Goal: Task Accomplishment & Management: Use online tool/utility

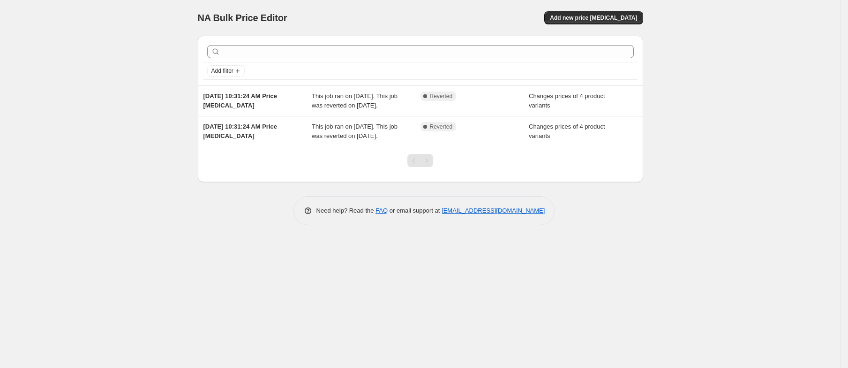
click at [107, 149] on div "NA Bulk Price Editor. This page is ready NA Bulk Price Editor Add new price [ME…" at bounding box center [420, 184] width 841 height 368
click at [613, 18] on span "Add new price [MEDICAL_DATA]" at bounding box center [593, 18] width 87 height 8
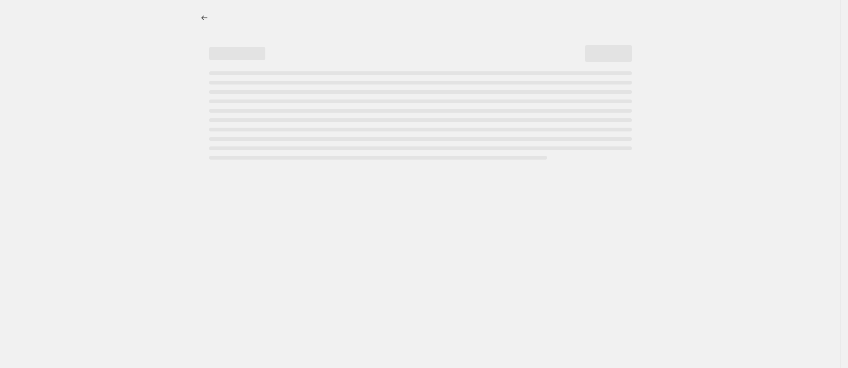
select select "percentage"
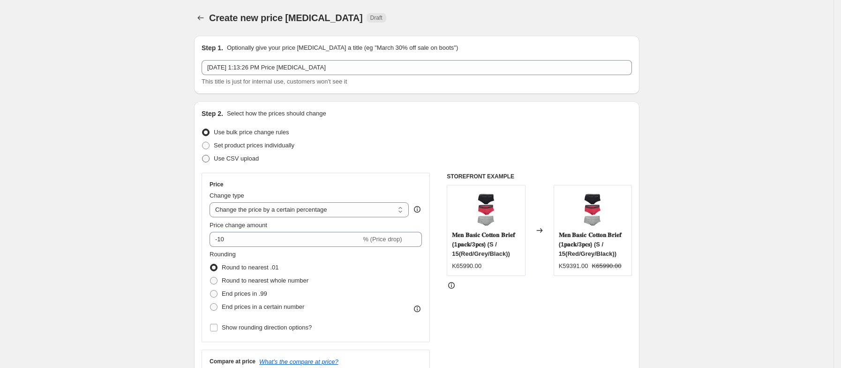
click at [240, 152] on label "Use CSV upload" at bounding box center [230, 158] width 57 height 13
click at [203, 155] on input "Use CSV upload" at bounding box center [202, 155] width 0 height 0
radio input "true"
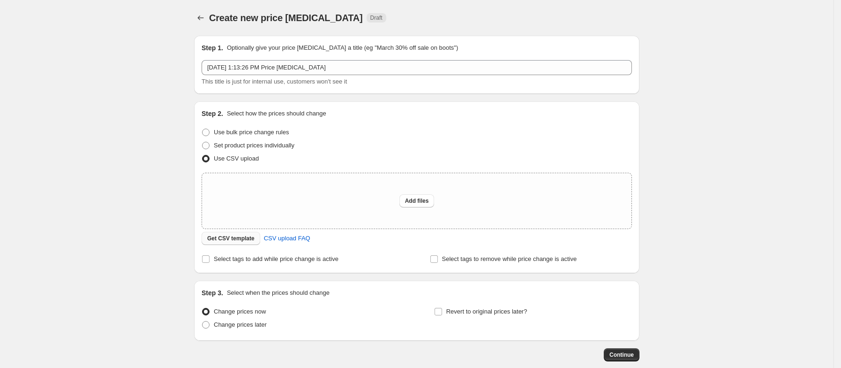
click at [241, 237] on span "Get CSV template" at bounding box center [230, 238] width 47 height 8
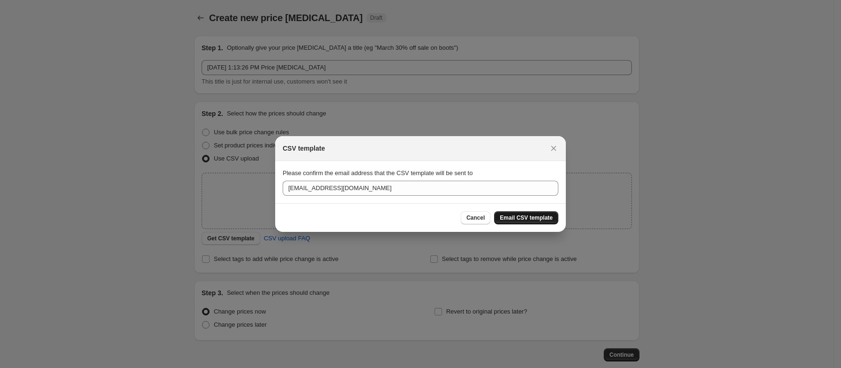
click at [516, 218] on span "Email CSV template" at bounding box center [526, 218] width 53 height 8
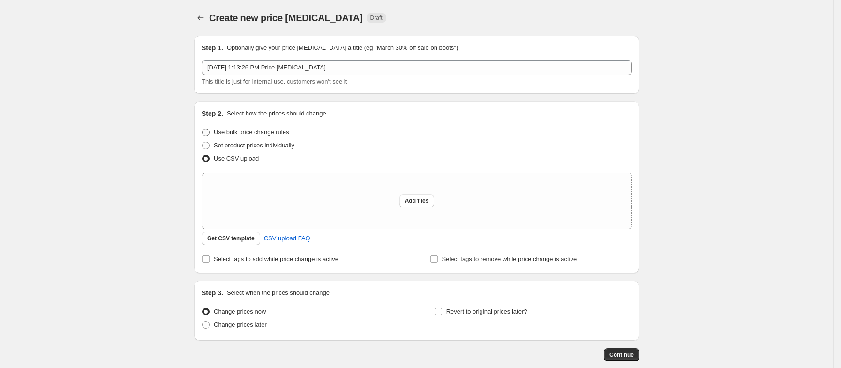
click at [219, 129] on span "Use bulk price change rules" at bounding box center [251, 132] width 75 height 7
click at [203, 129] on input "Use bulk price change rules" at bounding box center [202, 129] width 0 height 0
radio input "true"
select select "percentage"
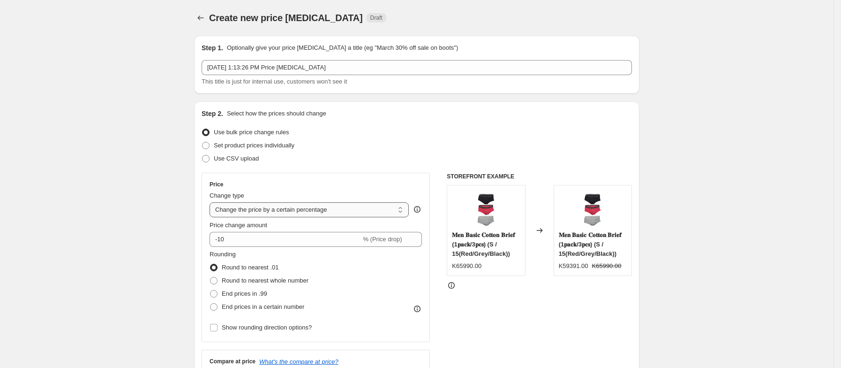
click at [321, 211] on select "Change the price to a certain amount Change the price by a certain amount Chang…" at bounding box center [309, 209] width 199 height 15
click at [294, 144] on span "Set product prices individually" at bounding box center [254, 145] width 81 height 7
click at [203, 142] on input "Set product prices individually" at bounding box center [202, 142] width 0 height 0
radio input "true"
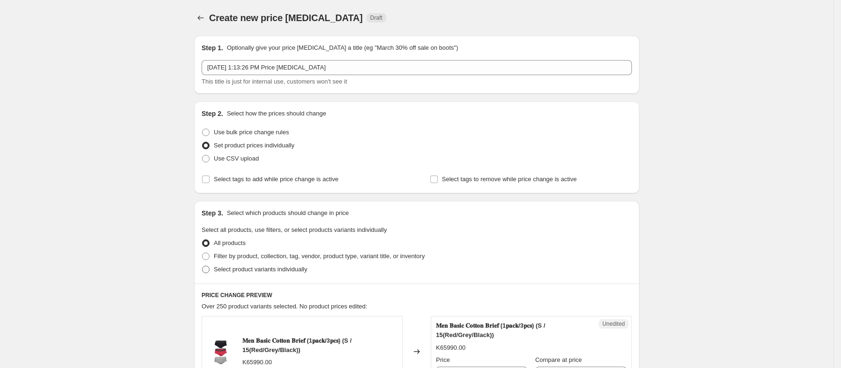
click at [307, 271] on span "Select product variants individually" at bounding box center [260, 268] width 93 height 7
click at [203, 266] on input "Select product variants individually" at bounding box center [202, 265] width 0 height 0
radio input "true"
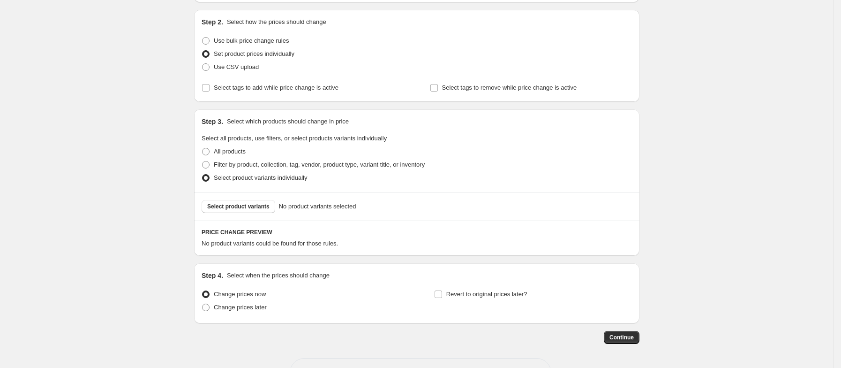
scroll to position [127, 0]
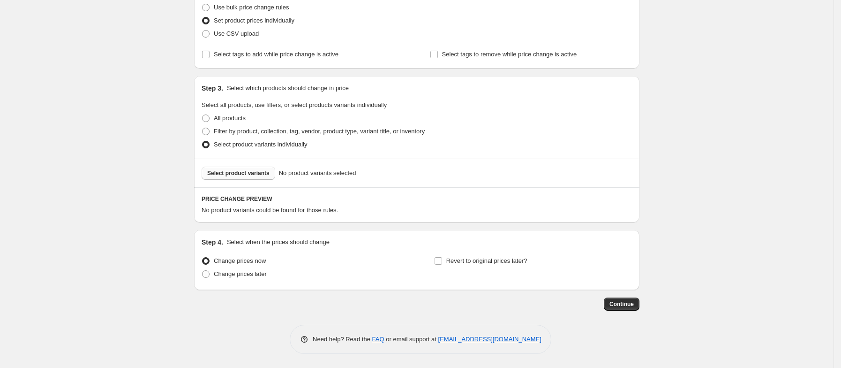
click at [262, 173] on span "Select product variants" at bounding box center [238, 173] width 62 height 8
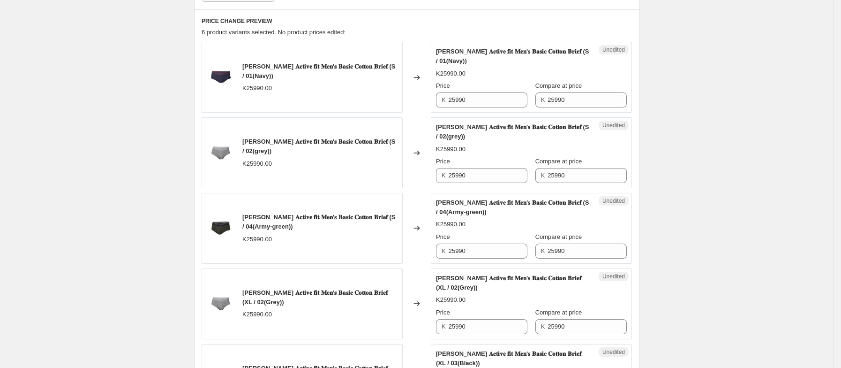
scroll to position [304, 0]
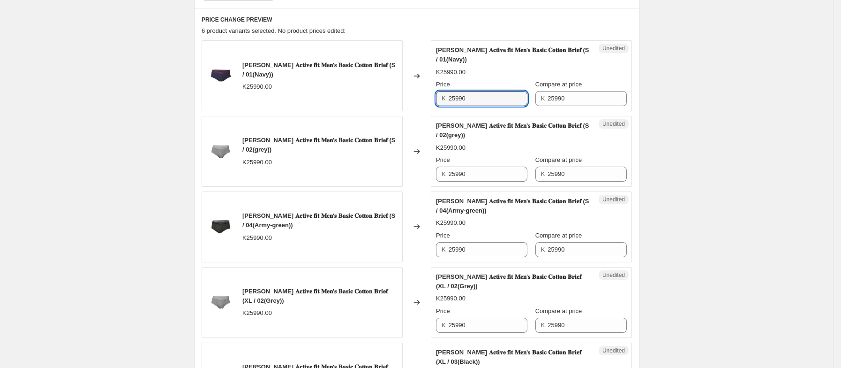
drag, startPoint x: 494, startPoint y: 101, endPoint x: 426, endPoint y: 114, distance: 68.7
click at [426, 114] on div "[PERSON_NAME] 𝐀𝐜𝐭𝐢𝐯𝐞 𝐟𝐢𝐭 𝐌𝐞𝐧'𝐬 𝐁𝐚𝐬𝐢𝐜 𝐂𝐨𝐭𝐭𝐨𝐧 𝐁𝐫𝐢𝐞𝐟 (S / 01(Navy)) K25990.00 Chan…" at bounding box center [417, 264] width 431 height 448
type input "20990"
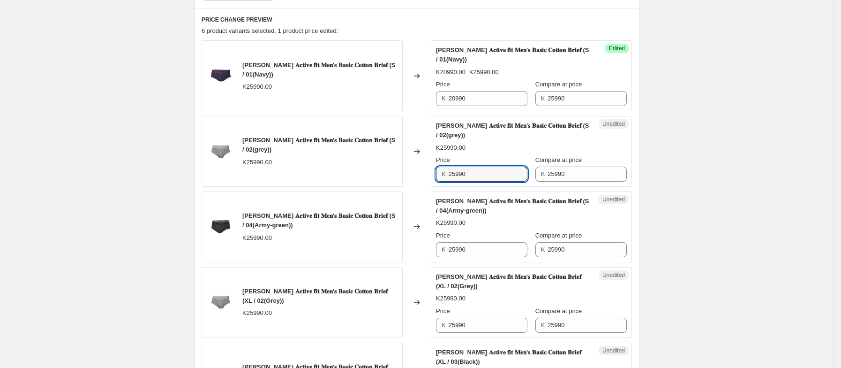
drag, startPoint x: 481, startPoint y: 176, endPoint x: 437, endPoint y: 181, distance: 44.9
click at [437, 181] on div "Unedited [PERSON_NAME] 𝐀𝐜𝐭𝐢𝐯𝐞 𝐟𝐢𝐭 𝐌𝐞𝐧'𝐬 𝐁𝐚𝐬𝐢𝐜 𝐂𝐨𝐭𝐭𝐨𝐧 𝐁𝐫𝐢𝐞𝐟 (S / 02(grey)) K2599…" at bounding box center [531, 151] width 201 height 71
type input "20990"
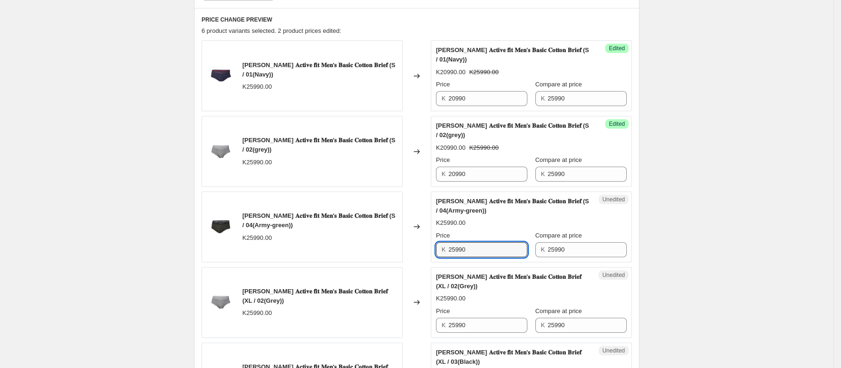
drag, startPoint x: 506, startPoint y: 250, endPoint x: 407, endPoint y: 249, distance: 99.0
click at [407, 249] on div "[PERSON_NAME] 𝐀𝐜𝐭𝐢𝐯𝐞 𝐟𝐢𝐭 𝐌𝐞𝐧'𝐬 𝐁𝐚𝐬𝐢𝐜 𝐂𝐨𝐭𝐭𝐨𝐧 𝐁𝐫𝐢𝐞𝐟 (S / 04(Army-green)) K25990.0…" at bounding box center [417, 226] width 431 height 71
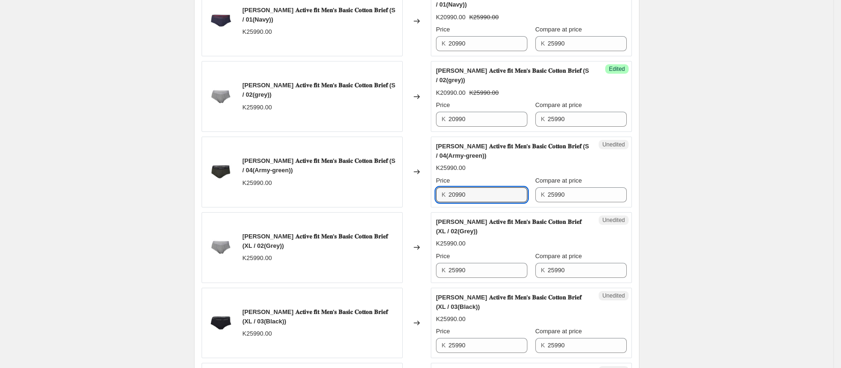
scroll to position [362, 0]
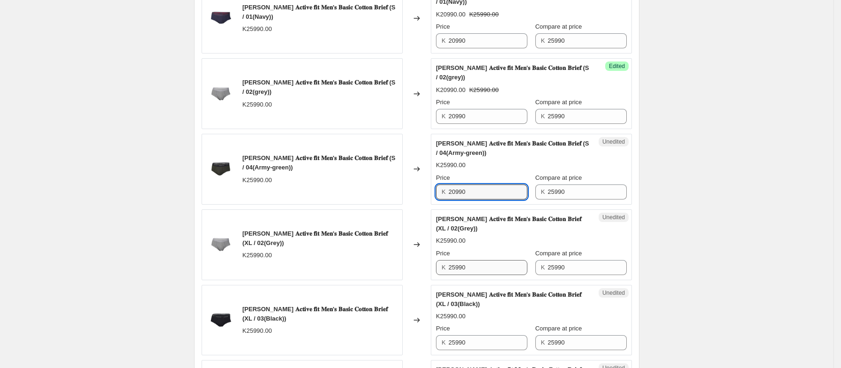
type input "20990"
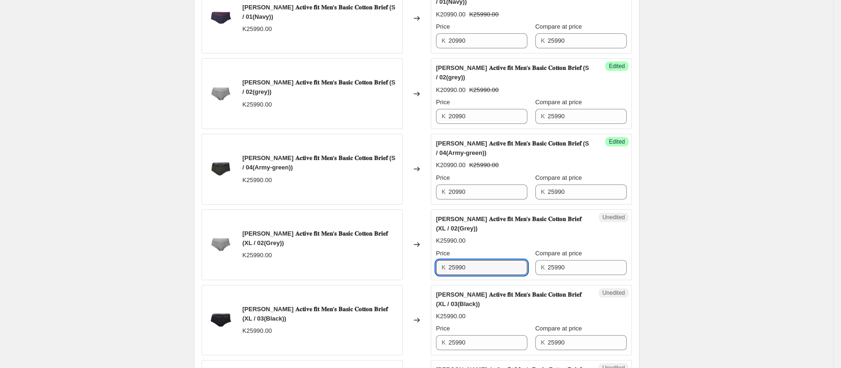
drag, startPoint x: 491, startPoint y: 274, endPoint x: 421, endPoint y: 277, distance: 70.9
click at [421, 276] on div "[PERSON_NAME] 𝐀𝐜𝐭𝐢𝐯𝐞 𝐟𝐢𝐭 𝐌𝐞𝐧'𝐬 𝐁𝐚𝐬𝐢𝐜 𝐂𝐨𝐭𝐭𝐨𝐧 𝐁𝐫𝐢𝐞𝐟 (XL / 02(Grey)) K25990.00 Cha…" at bounding box center [417, 244] width 431 height 71
type input "20990"
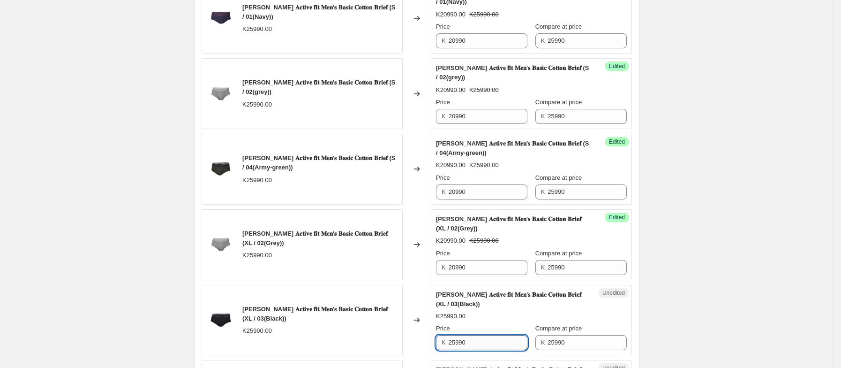
click at [490, 346] on input "25990" at bounding box center [488, 342] width 79 height 15
drag, startPoint x: 490, startPoint y: 346, endPoint x: 440, endPoint y: 349, distance: 49.4
click at [440, 349] on div "K 25990" at bounding box center [481, 342] width 91 height 15
type input "20990"
click at [709, 243] on div "Create new price [MEDICAL_DATA]. This page is ready Create new price [MEDICAL_D…" at bounding box center [417, 121] width 834 height 966
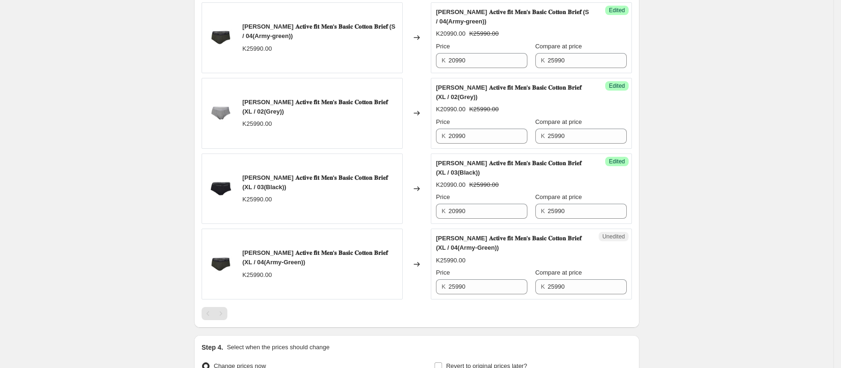
scroll to position [494, 0]
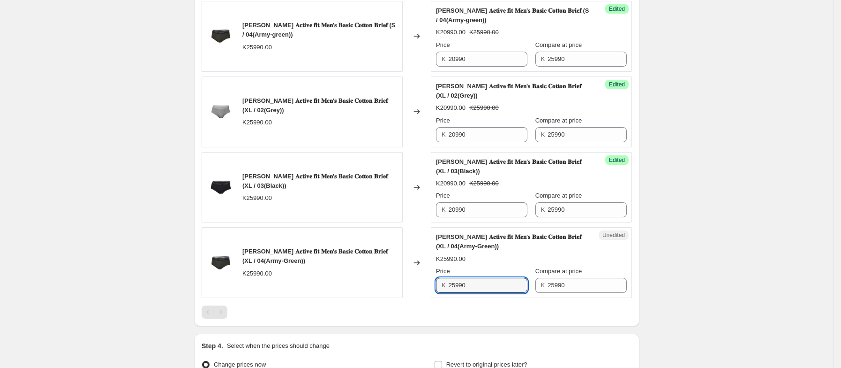
drag, startPoint x: 486, startPoint y: 291, endPoint x: 425, endPoint y: 297, distance: 60.9
click at [425, 297] on div "[PERSON_NAME] 𝐀𝐜𝐭𝐢𝐯𝐞 𝐟𝐢𝐭 𝐌𝐞𝐧'𝐬 𝐁𝐚𝐬𝐢𝐜 𝐂𝐨𝐭𝐭𝐨𝐧 𝐁𝐫𝐢𝐞𝐟 (XL / 04(Army-Green)) K25990.…" at bounding box center [417, 262] width 431 height 71
type input "20990"
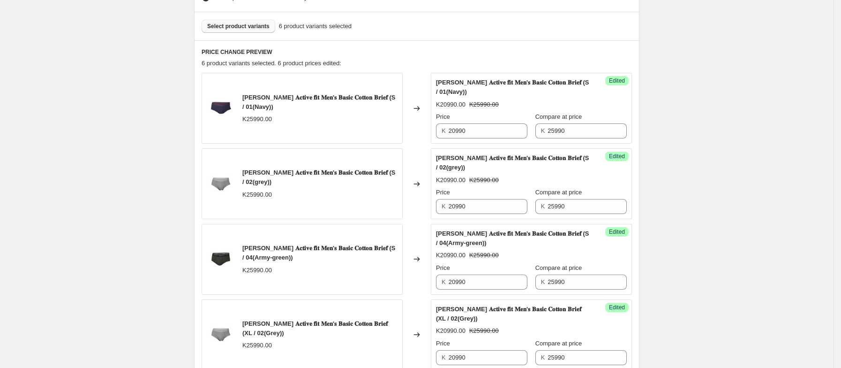
scroll to position [268, 0]
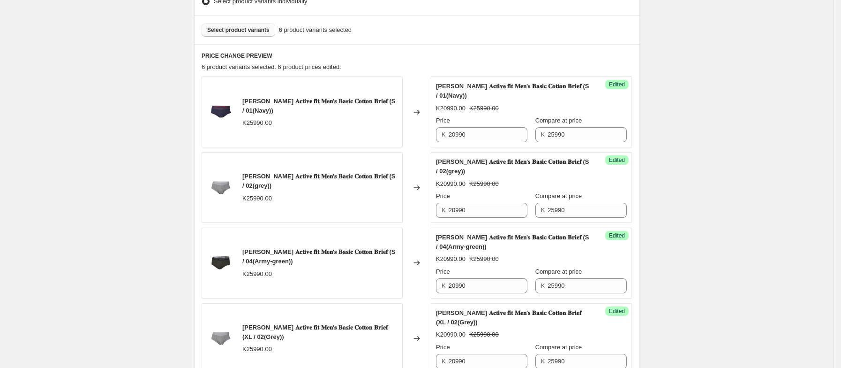
click at [265, 34] on span "Select product variants" at bounding box center [238, 30] width 62 height 8
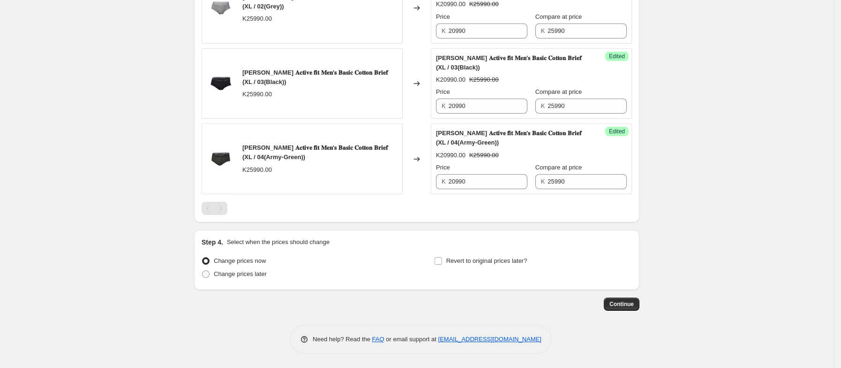
scroll to position [603, 0]
click at [441, 260] on input "Revert to original prices later?" at bounding box center [439, 261] width 8 height 8
checkbox input "true"
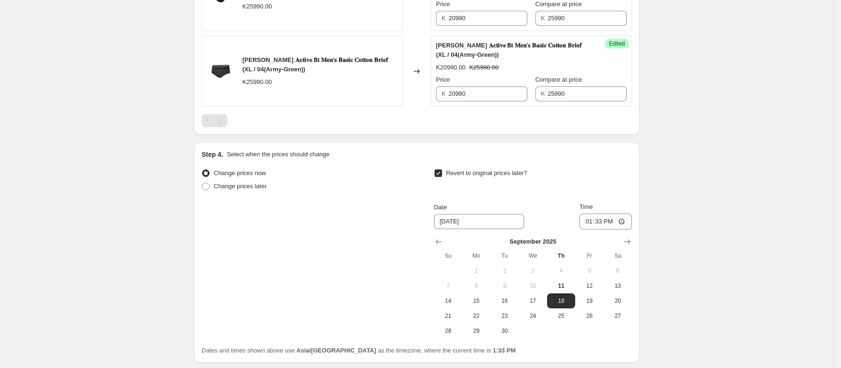
scroll to position [690, 0]
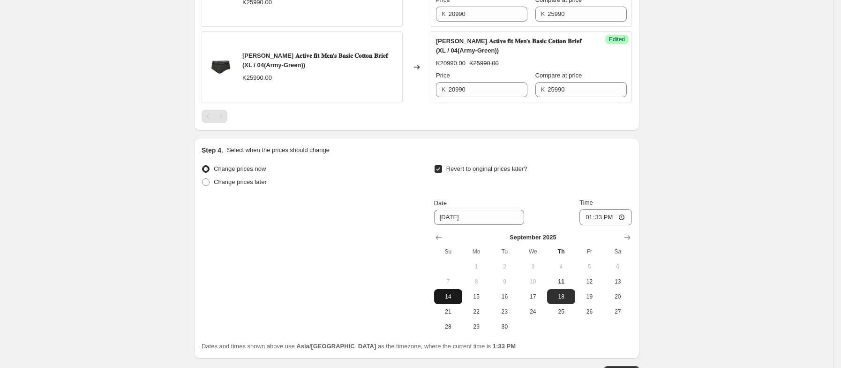
click at [449, 304] on button "14" at bounding box center [448, 296] width 28 height 15
click at [475, 300] on span "15" at bounding box center [476, 297] width 21 height 8
type input "[DATE]"
click at [593, 221] on input "13:33" at bounding box center [606, 217] width 53 height 16
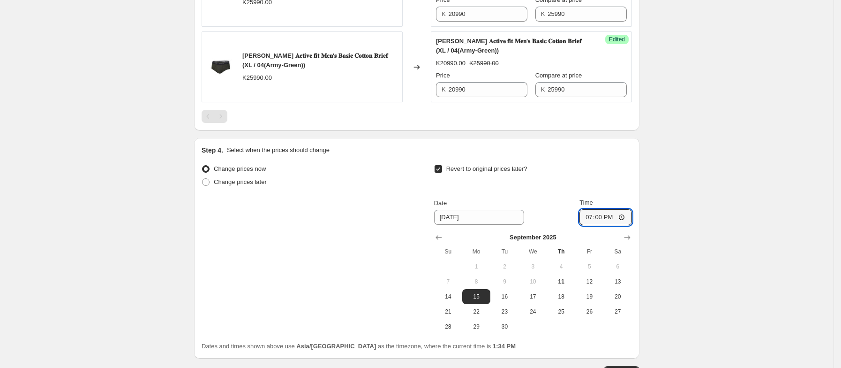
type input "07:00"
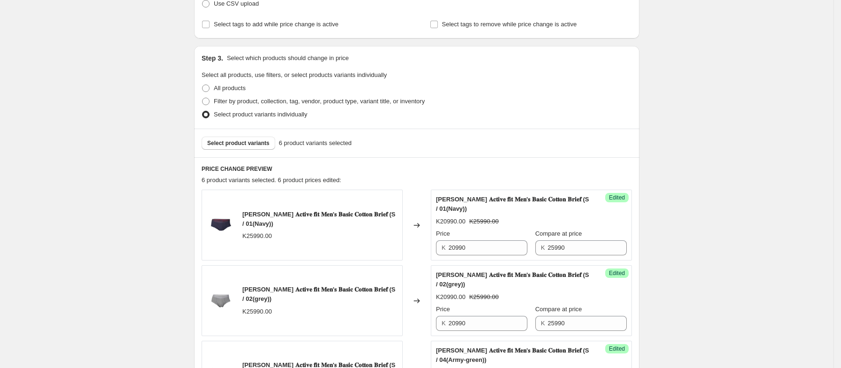
scroll to position [153, 0]
click at [252, 148] on span "Select product variants" at bounding box center [238, 145] width 62 height 8
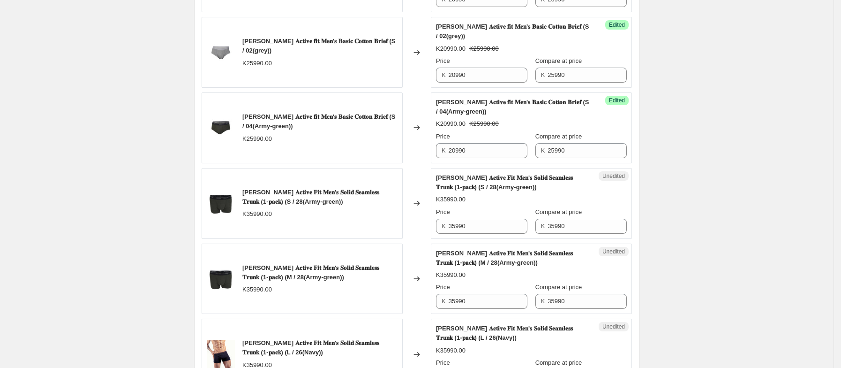
scroll to position [404, 0]
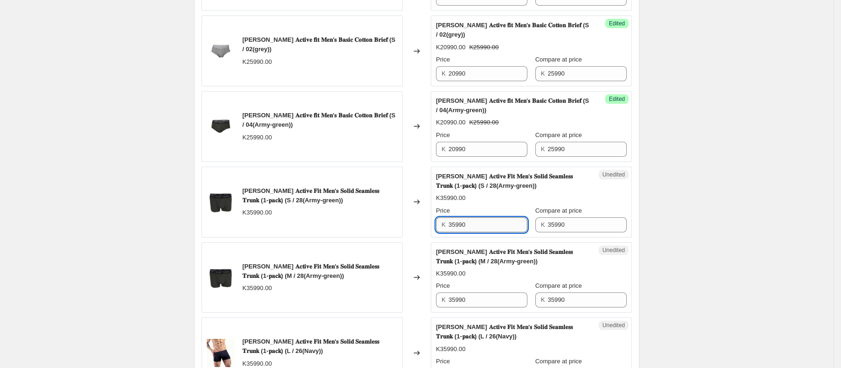
click at [488, 229] on input "35990" at bounding box center [488, 224] width 79 height 15
type input "28990"
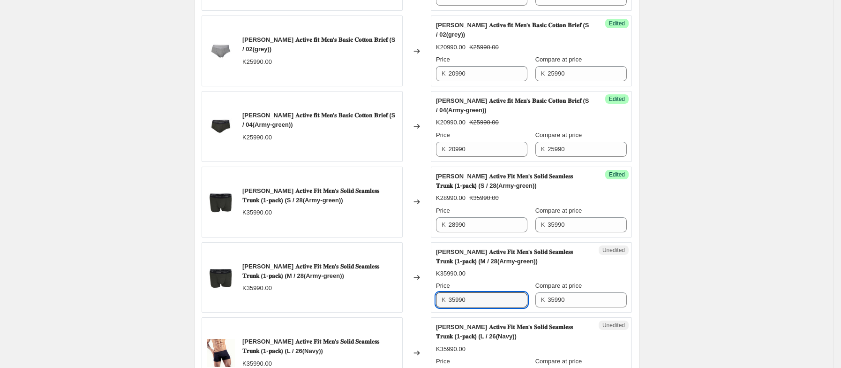
drag, startPoint x: 461, startPoint y: 301, endPoint x: 448, endPoint y: 305, distance: 13.3
click at [448, 305] on div "K 35990" at bounding box center [481, 299] width 91 height 15
type input "28990"
click at [533, 282] on div "[PERSON_NAME] 𝐀𝐜𝐭𝐢𝐯𝐞 𝐅𝐢𝐭 𝐌𝐞𝐧'𝐬 𝐒𝐨𝐥𝐢𝐝 𝐒𝐞𝐚𝐦𝐥𝐞𝐬𝐬 𝐓𝐫𝐮𝐧𝐤 (1-𝐩𝐚𝐜𝐤) (M / 28(Army-green…" at bounding box center [531, 277] width 191 height 60
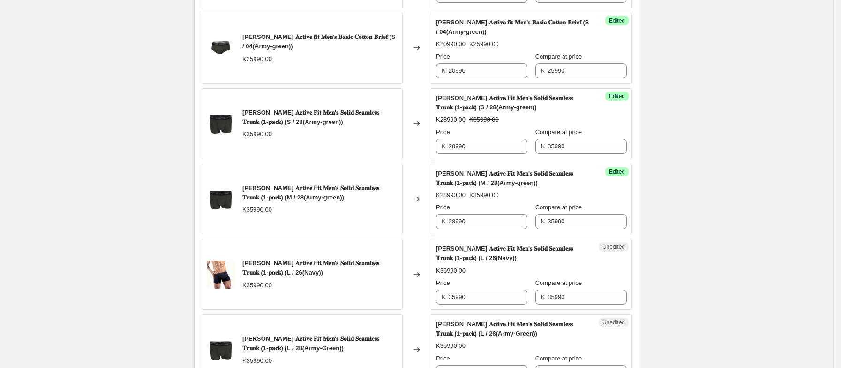
scroll to position [484, 0]
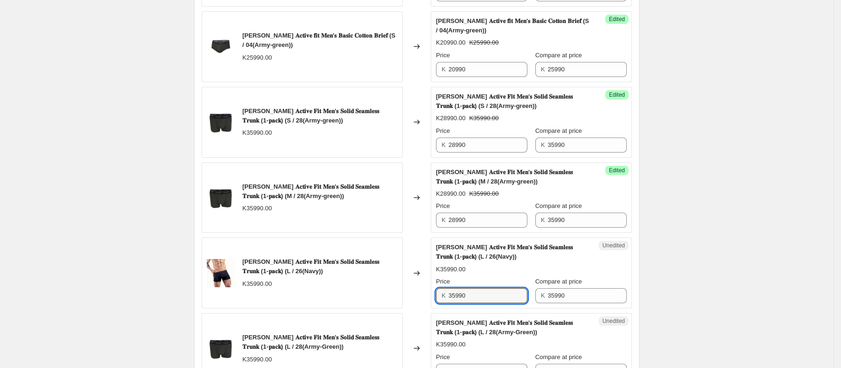
drag, startPoint x: 459, startPoint y: 298, endPoint x: 442, endPoint y: 303, distance: 18.2
click at [442, 303] on div "K 35990" at bounding box center [481, 295] width 91 height 15
type input "28990"
click at [514, 280] on div "[PERSON_NAME] 𝐀𝐜𝐭𝐢𝐯𝐞 𝐅𝐢𝐭 𝐌𝐞𝐧'𝐬 𝐒𝐨𝐥𝐢𝐝 𝐒𝐞𝐚𝐦𝐥𝐞𝐬𝐬 𝐓𝐫𝐮𝐧𝐤 (1-𝐩𝐚𝐜𝐤) (L / 26(Navy)) K28…" at bounding box center [531, 272] width 191 height 60
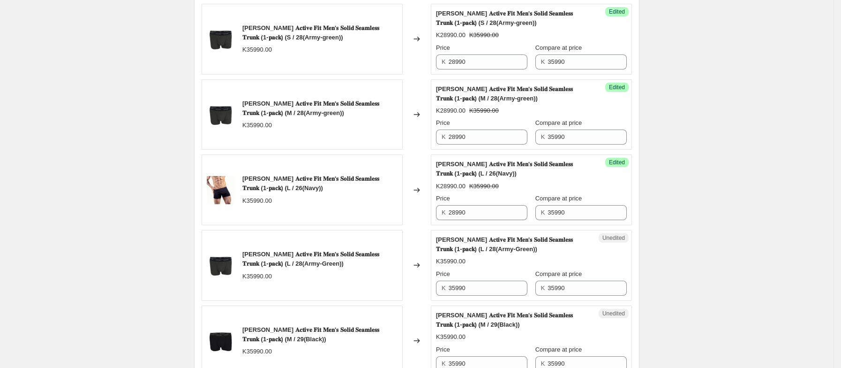
scroll to position [567, 0]
drag, startPoint x: 459, startPoint y: 294, endPoint x: 438, endPoint y: 300, distance: 21.5
click at [438, 300] on div "Unedited [PERSON_NAME] 𝐀𝐜𝐭𝐢𝐯𝐞 𝐅𝐢𝐭 𝐌𝐞𝐧'𝐬 𝐒𝐨𝐥𝐢𝐝 𝐒𝐞𝐚𝐦𝐥𝐞𝐬𝐬 𝐓𝐫𝐮𝐧𝐤 (1-𝐩𝐚𝐜𝐤) (L / 28(A…" at bounding box center [531, 264] width 201 height 71
type input "28990"
click at [517, 277] on div "Price" at bounding box center [481, 273] width 91 height 9
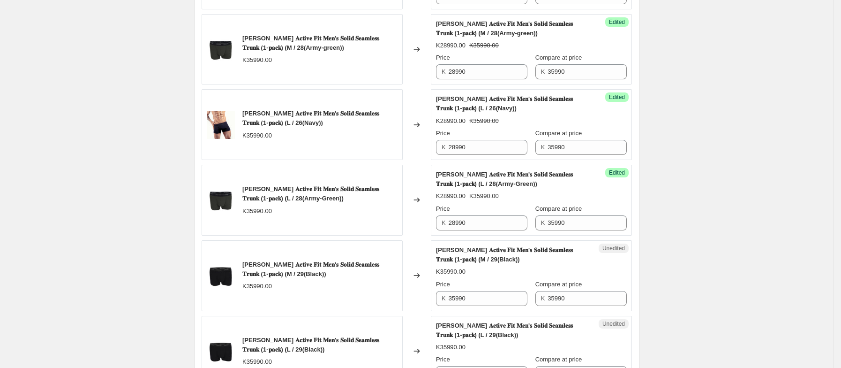
scroll to position [667, 0]
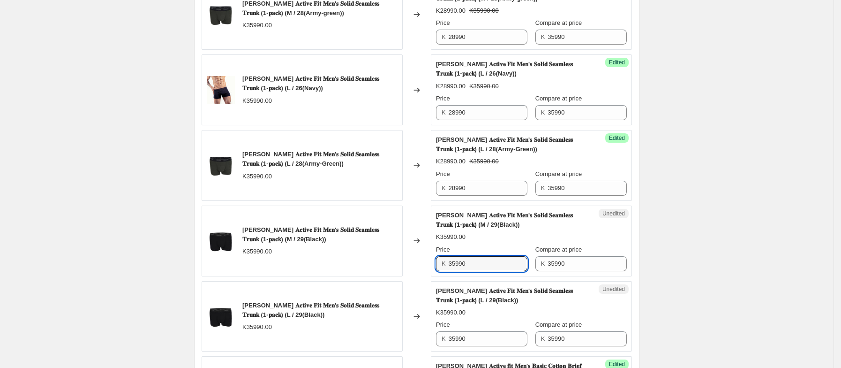
drag, startPoint x: 460, startPoint y: 270, endPoint x: 443, endPoint y: 274, distance: 17.5
click at [443, 271] on div "K 35990" at bounding box center [481, 263] width 91 height 15
type input "28990"
click at [513, 253] on div "Price" at bounding box center [481, 249] width 91 height 9
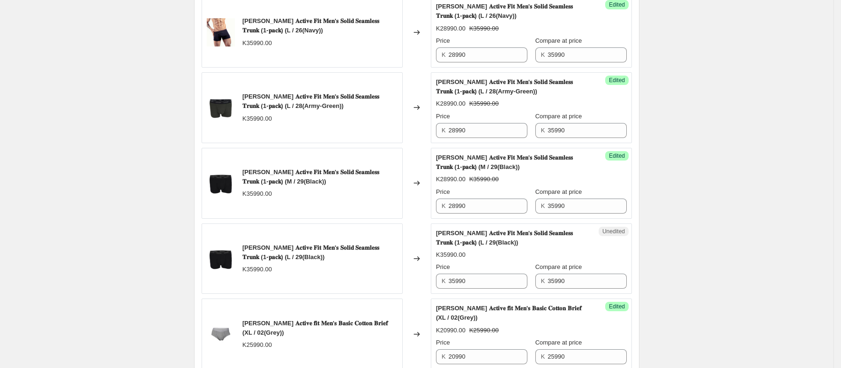
scroll to position [729, 0]
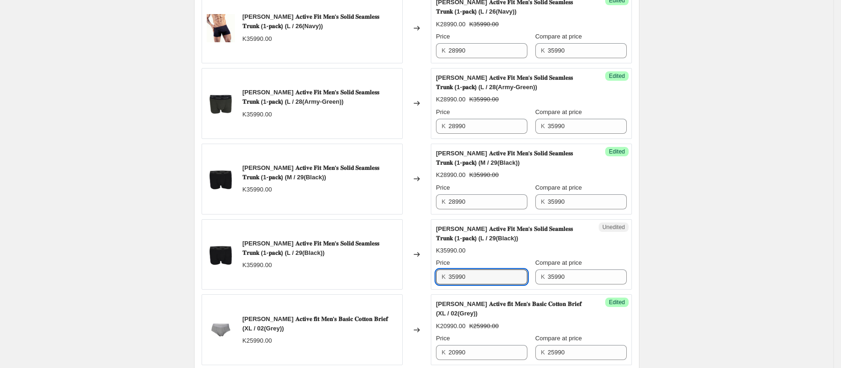
drag, startPoint x: 460, startPoint y: 284, endPoint x: 447, endPoint y: 287, distance: 13.1
click at [447, 284] on div "K 35990" at bounding box center [481, 276] width 91 height 15
type input "28990"
click at [528, 255] on div "K28990.00 K35990.00" at bounding box center [531, 250] width 191 height 9
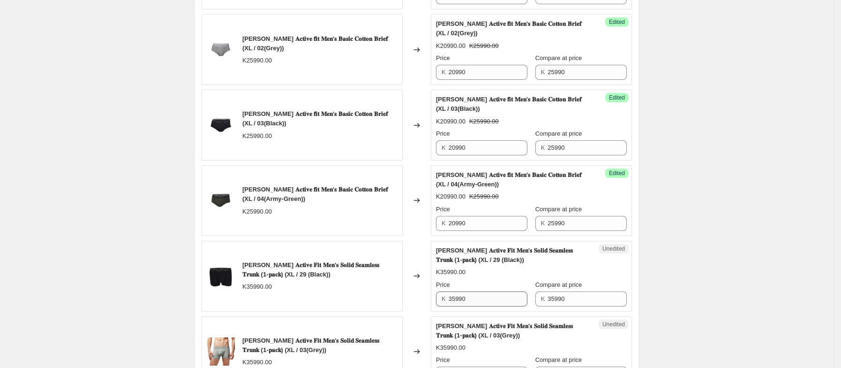
scroll to position [1020, 0]
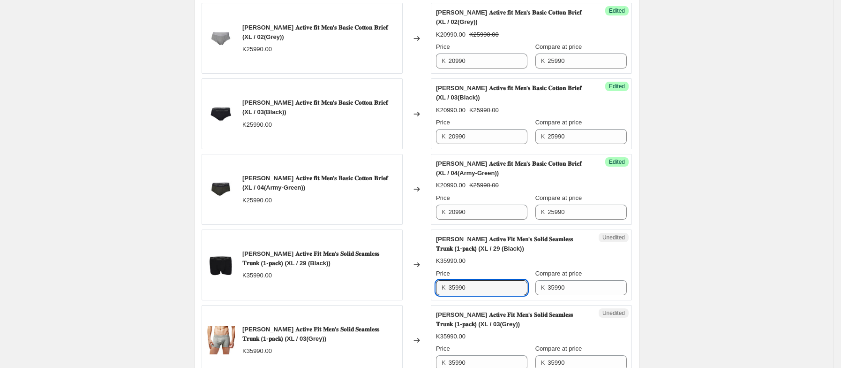
drag, startPoint x: 460, startPoint y: 292, endPoint x: 449, endPoint y: 297, distance: 12.4
click at [449, 295] on div "K 35990" at bounding box center [481, 287] width 91 height 15
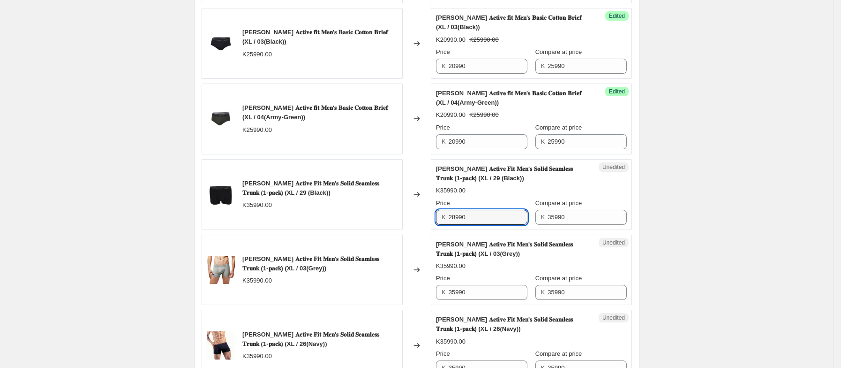
scroll to position [1094, 0]
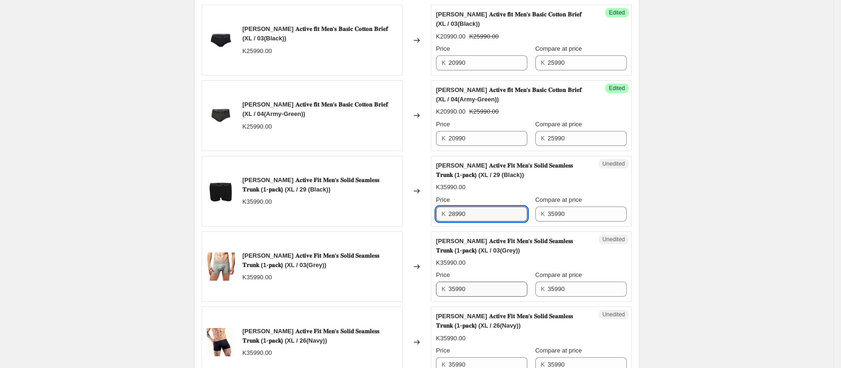
type input "28990"
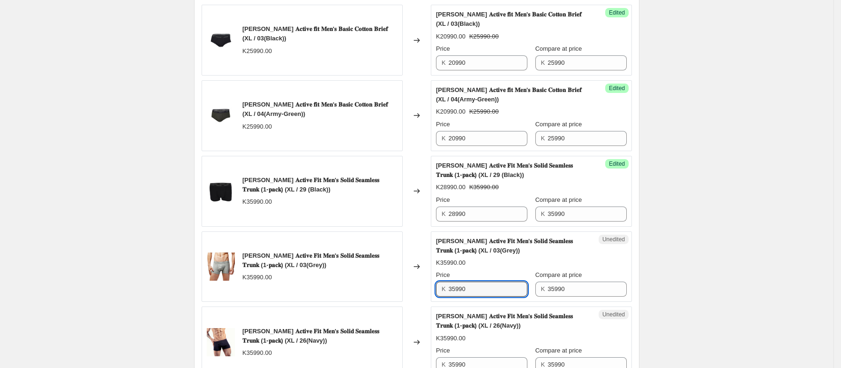
drag, startPoint x: 460, startPoint y: 299, endPoint x: 443, endPoint y: 300, distance: 16.9
click at [443, 296] on div "K 35990" at bounding box center [481, 288] width 91 height 15
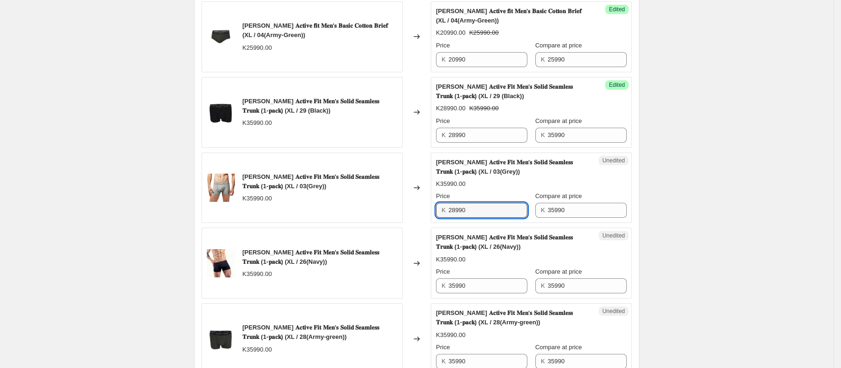
scroll to position [1195, 0]
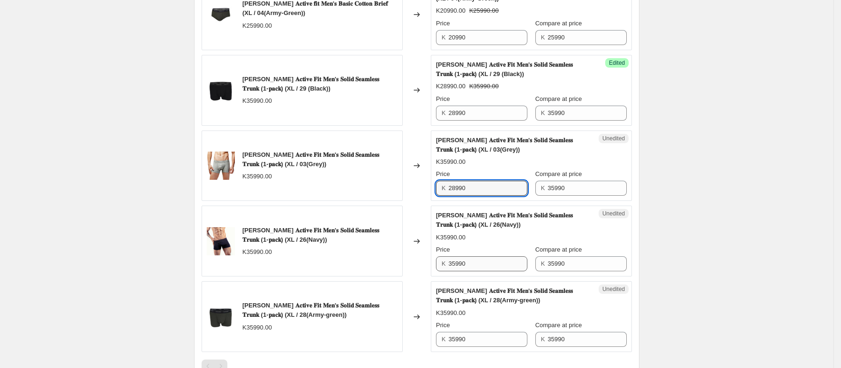
type input "28990"
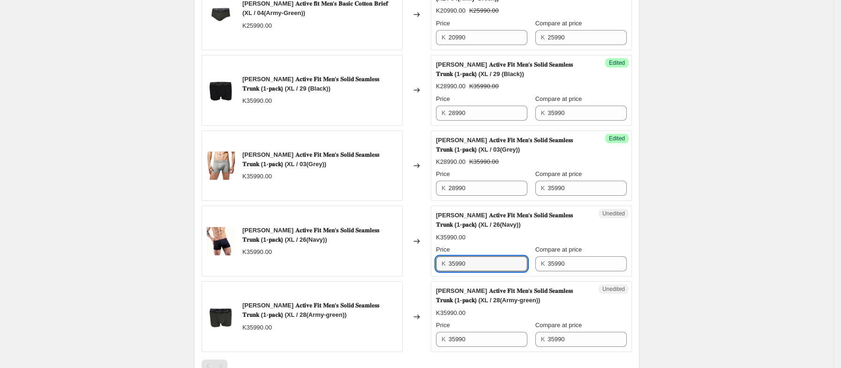
drag, startPoint x: 461, startPoint y: 273, endPoint x: 445, endPoint y: 276, distance: 16.2
click at [445, 271] on div "K 35990" at bounding box center [481, 263] width 91 height 15
type input "28990"
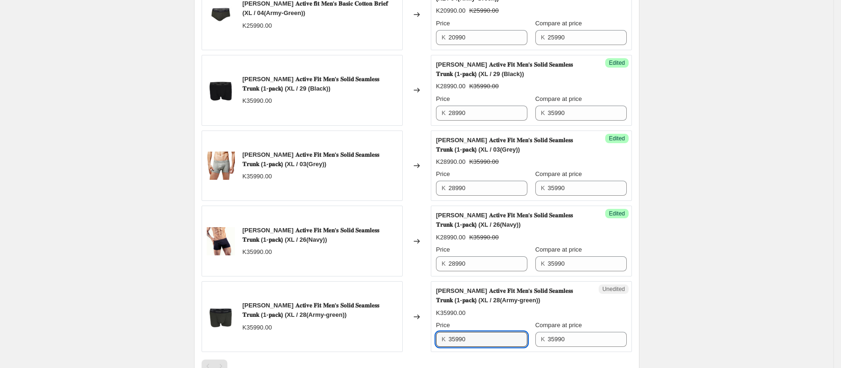
drag, startPoint x: 459, startPoint y: 346, endPoint x: 442, endPoint y: 349, distance: 16.7
click at [442, 347] on div "K 35990" at bounding box center [481, 339] width 91 height 15
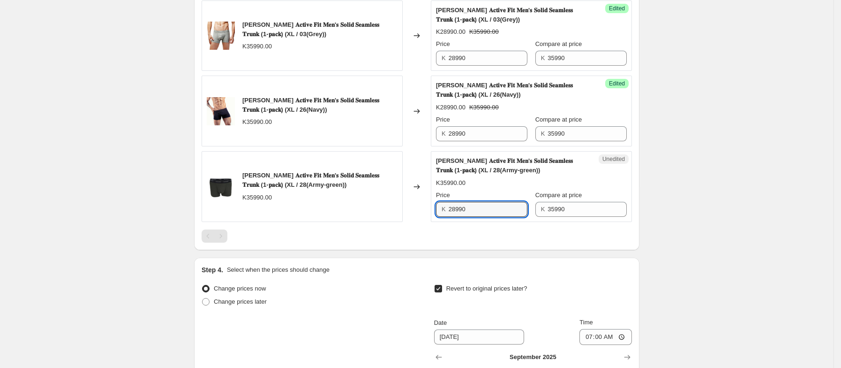
scroll to position [1330, 0]
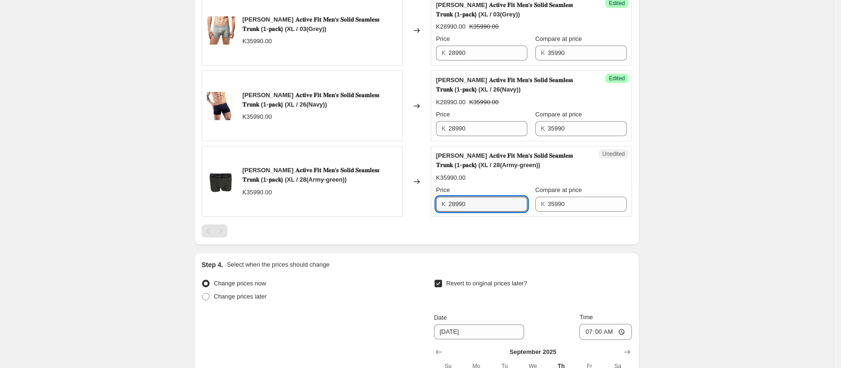
type input "28990"
click at [533, 236] on div at bounding box center [417, 230] width 431 height 13
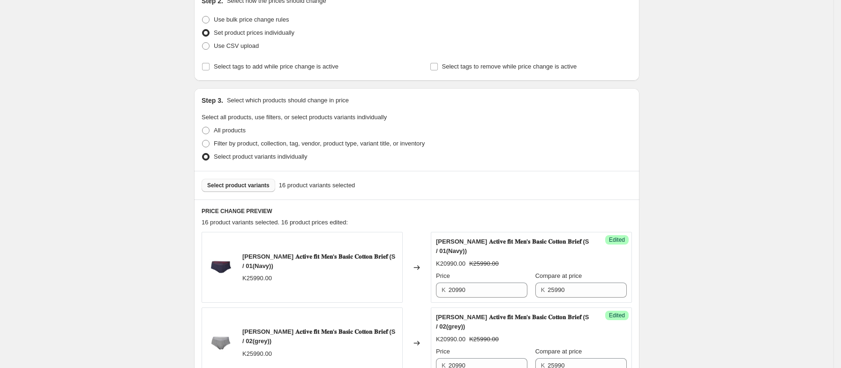
scroll to position [113, 0]
click at [251, 183] on span "Select product variants" at bounding box center [238, 185] width 62 height 8
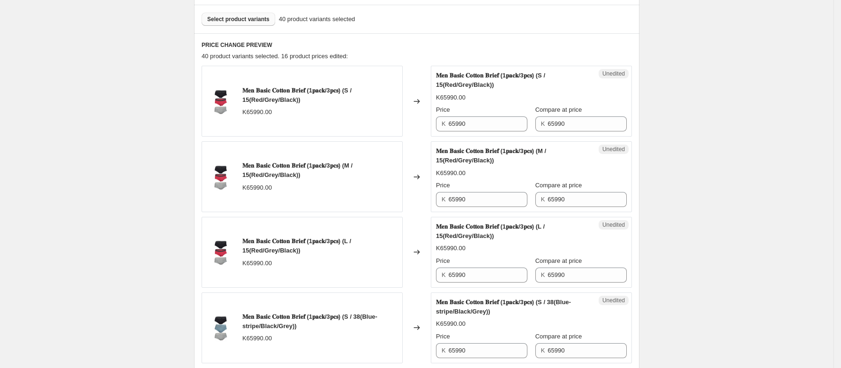
scroll to position [284, 0]
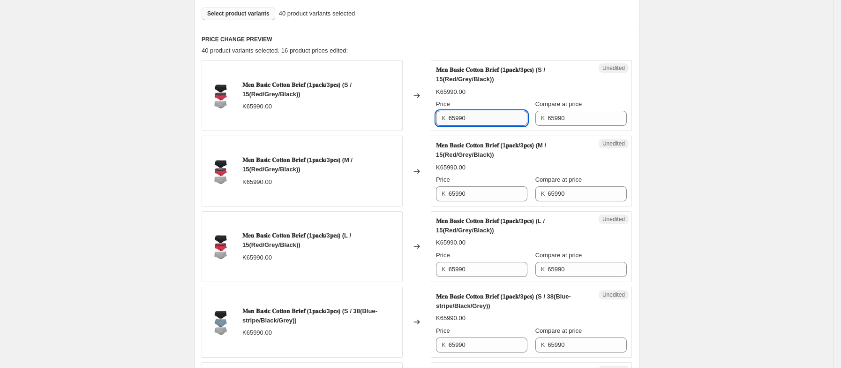
click at [460, 121] on input "65990" at bounding box center [488, 118] width 79 height 15
drag, startPoint x: 487, startPoint y: 118, endPoint x: 406, endPoint y: 121, distance: 81.2
click at [406, 121] on div "𝐌𝐞𝐧 𝐁𝐚𝐬𝐢𝐜 𝐂𝐨𝐭𝐭𝐨𝐧 𝐁𝐫𝐢𝐞𝐟 (1𝐩𝐚𝐜𝐤/3𝐩𝐜𝐬) (S / 15(Red/Grey/Black)) K65990.00 Changed …" at bounding box center [417, 95] width 431 height 71
type input "52990"
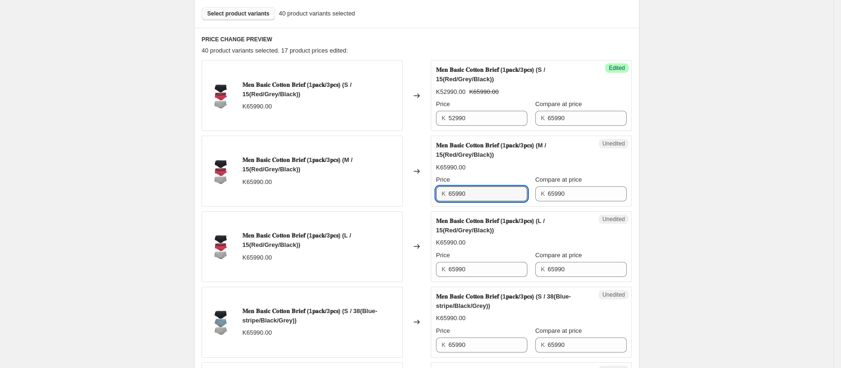
drag, startPoint x: 477, startPoint y: 200, endPoint x: 431, endPoint y: 208, distance: 46.7
click at [431, 206] on div "𝐌𝐞𝐧 𝐁𝐚𝐬𝐢𝐜 𝐂𝐨𝐭𝐭𝐨𝐧 𝐁𝐫𝐢𝐞𝐟 (1𝐩𝐚𝐜𝐤/3𝐩𝐜𝐬) (M / 15(Red/Grey/Black)) K65990.00 Changed …" at bounding box center [417, 171] width 431 height 71
paste input "52"
type input "52990"
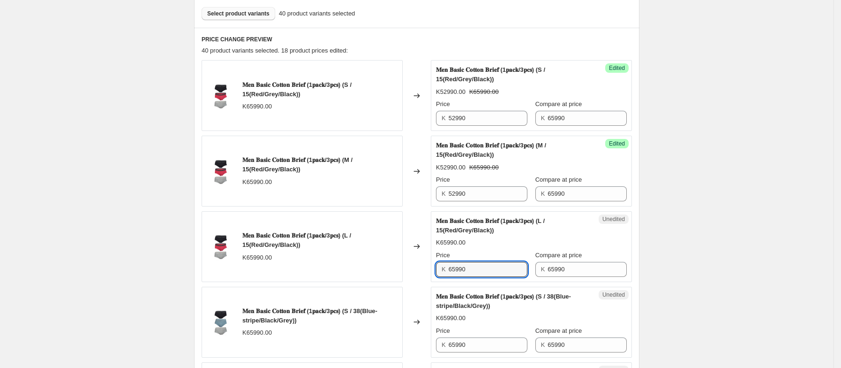
drag, startPoint x: 479, startPoint y: 266, endPoint x: 436, endPoint y: 274, distance: 43.4
click at [436, 273] on div "Unedited 𝐌𝐞𝐧 𝐁𝐚𝐬𝐢𝐜 𝐂𝐨𝐭𝐭𝐨𝐧 𝐁𝐫𝐢𝐞𝐟 (1𝐩𝐚𝐜𝐤/3𝐩𝐜𝐬) (L / 15(Red/Grey/Black)) K65990.00…" at bounding box center [531, 246] width 201 height 71
paste input "52"
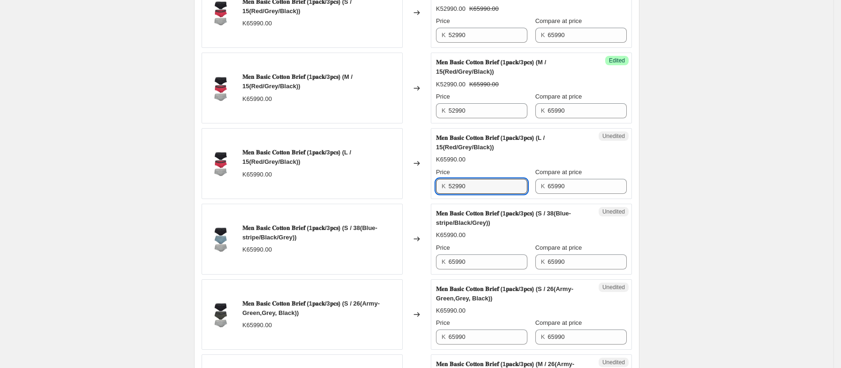
scroll to position [369, 0]
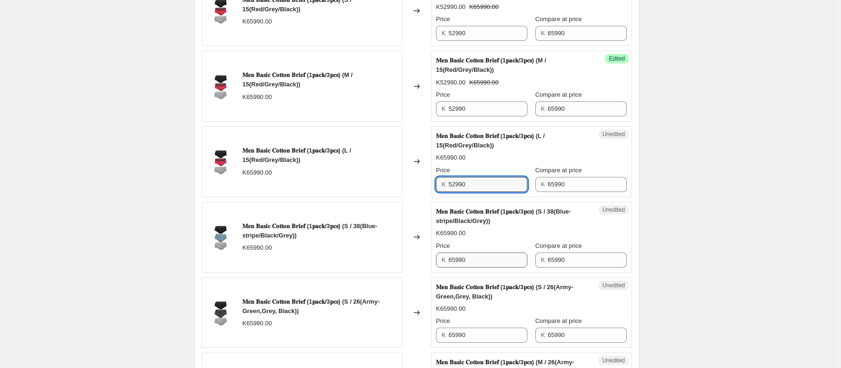
type input "52990"
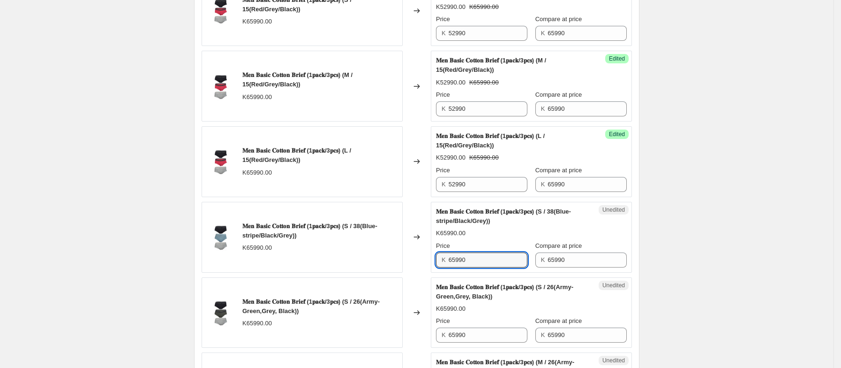
drag, startPoint x: 487, startPoint y: 262, endPoint x: 436, endPoint y: 269, distance: 51.6
click at [436, 269] on div "Unedited 𝐌𝐞𝐧 𝐁𝐚𝐬𝐢𝐜 𝐂𝐨𝐭𝐭𝐨𝐧 𝐁𝐫𝐢𝐞𝐟 (1𝐩𝐚𝐜𝐤/3𝐩𝐜𝐬) (S / 38(Blue-stripe/Black/Grey)) K…" at bounding box center [531, 237] width 201 height 71
paste input "52"
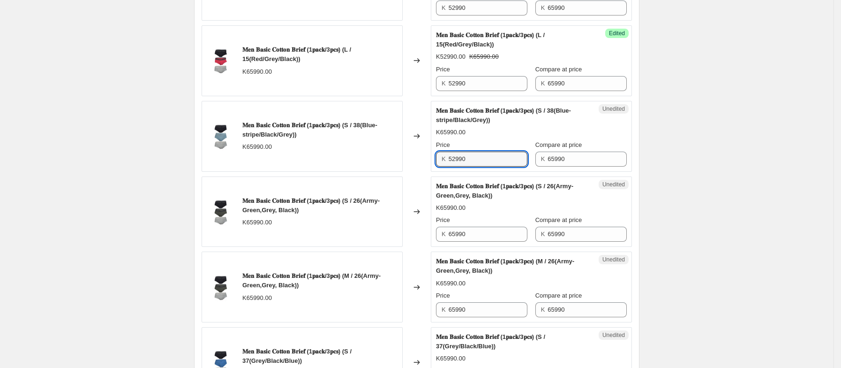
scroll to position [472, 0]
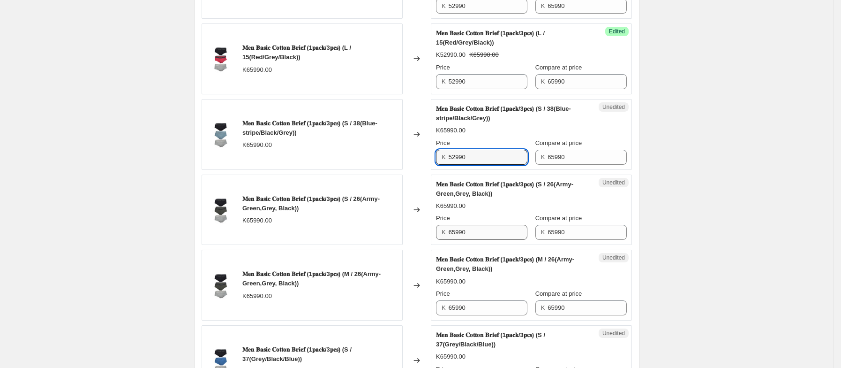
type input "52990"
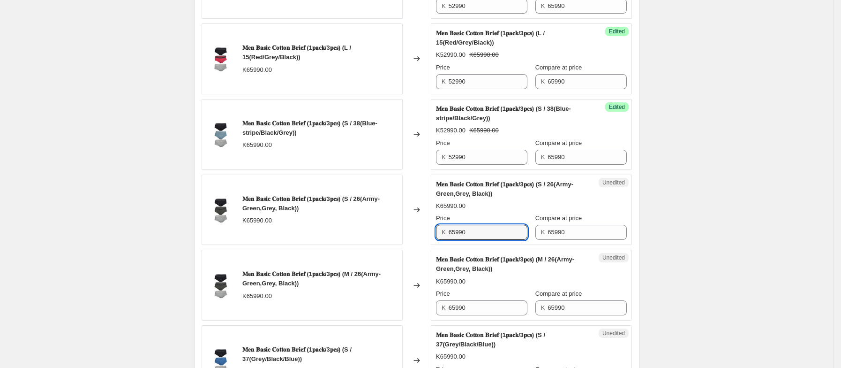
drag, startPoint x: 483, startPoint y: 238, endPoint x: 431, endPoint y: 239, distance: 52.1
click at [431, 238] on div "𝐌𝐞𝐧 𝐁𝐚𝐬𝐢𝐜 𝐂𝐨𝐭𝐭𝐨𝐧 𝐁𝐫𝐢𝐞𝐟 (1𝐩𝐚𝐜𝐤/3𝐩𝐜𝐬) (S / 26(Army-Green,Grey, Black)) K65990.00 …" at bounding box center [417, 209] width 431 height 71
paste input "52"
type input "52990"
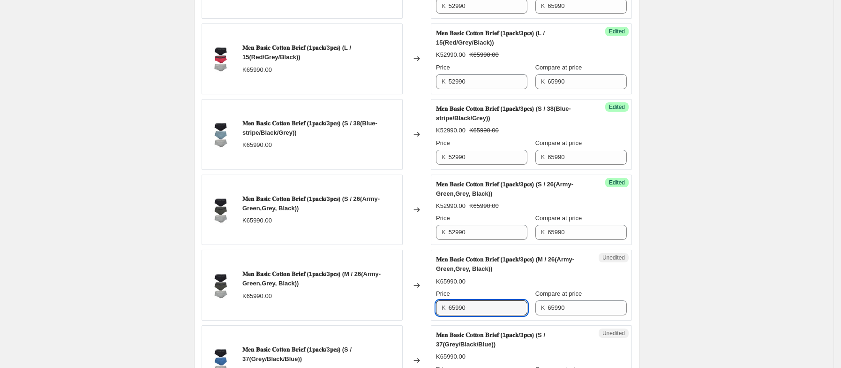
drag, startPoint x: 479, startPoint y: 312, endPoint x: 440, endPoint y: 318, distance: 38.9
click at [440, 315] on div "K 65990" at bounding box center [481, 307] width 91 height 15
paste input "52"
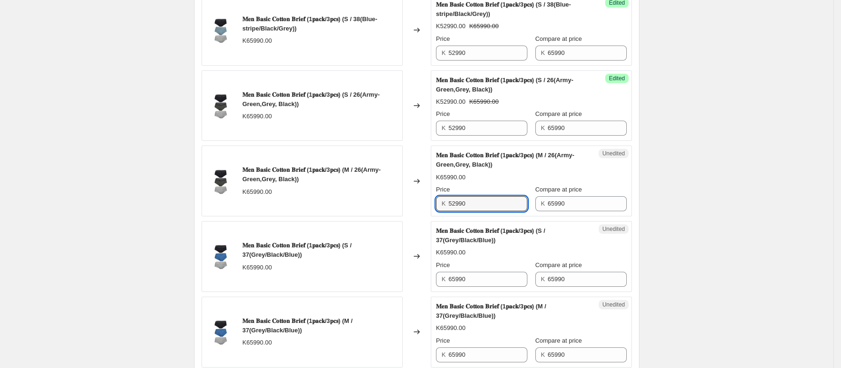
scroll to position [577, 0]
type input "52990"
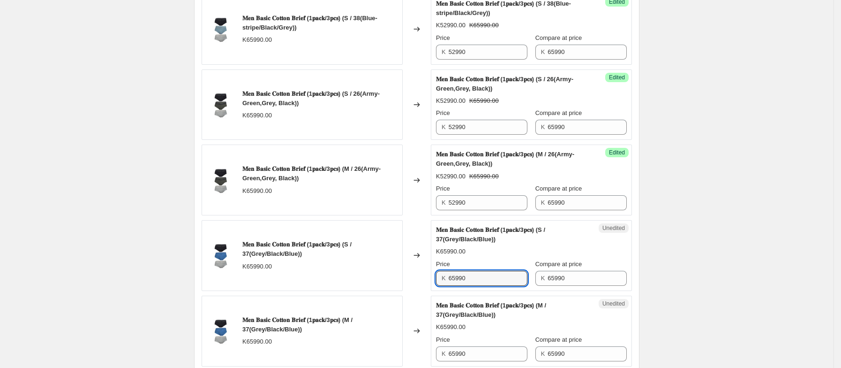
drag, startPoint x: 481, startPoint y: 282, endPoint x: 435, endPoint y: 283, distance: 46.4
click at [435, 283] on div "Unedited 𝐌𝐞𝐧 𝐁𝐚𝐬𝐢𝐜 𝐂𝐨𝐭𝐭𝐨𝐧 𝐁𝐫𝐢𝐞𝐟 (1𝐩𝐚𝐜𝐤/3𝐩𝐜𝐬) (S / 37(Grey/Black/Blue)) K65990.0…" at bounding box center [531, 255] width 201 height 71
paste input "52"
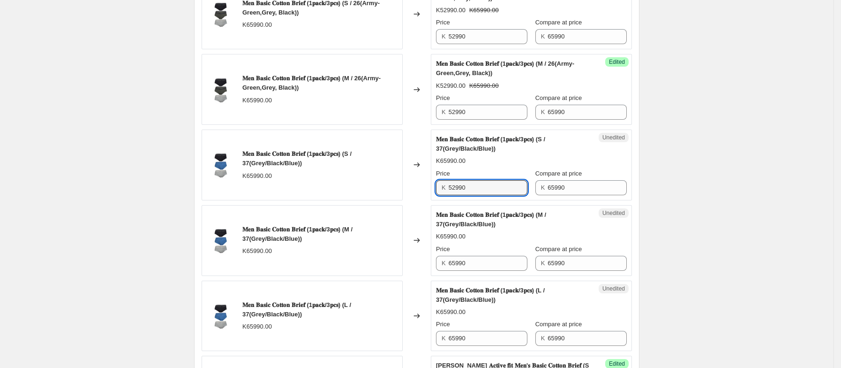
scroll to position [671, 0]
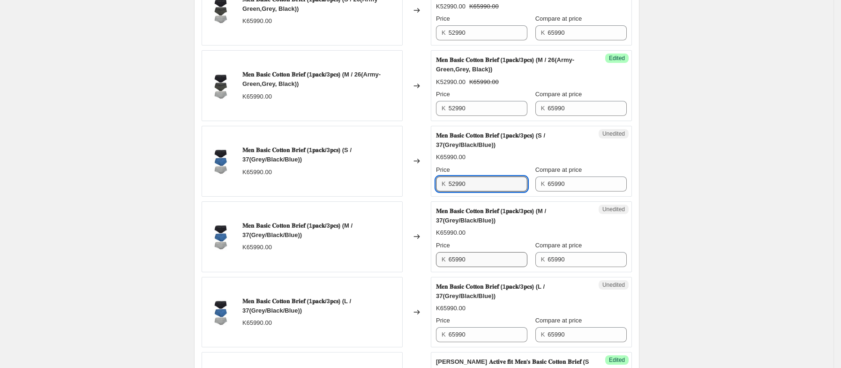
type input "52990"
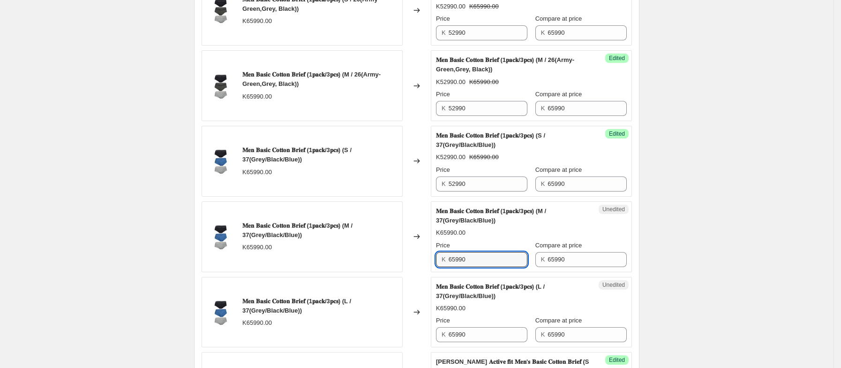
drag, startPoint x: 473, startPoint y: 263, endPoint x: 435, endPoint y: 264, distance: 38.5
click at [435, 264] on div "Unedited 𝐌𝐞𝐧 𝐁𝐚𝐬𝐢𝐜 𝐂𝐨𝐭𝐭𝐨𝐧 𝐁𝐫𝐢𝐞𝐟 (1𝐩𝐚𝐜𝐤/3𝐩𝐜𝐬) (M / 37(Grey/Black/Blue)) K65990.0…" at bounding box center [531, 236] width 201 height 71
paste input "52"
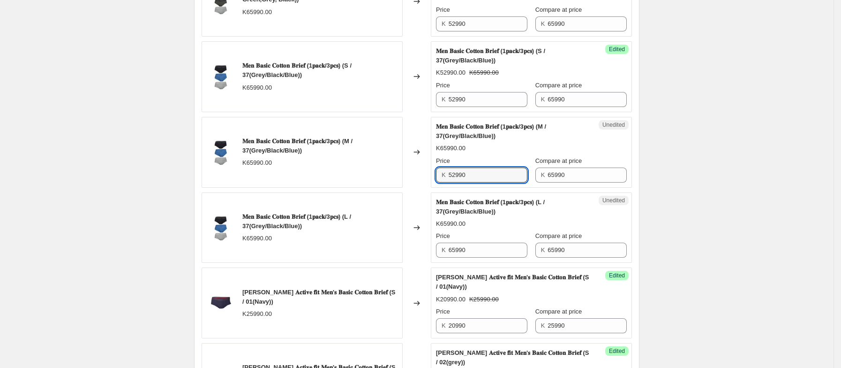
scroll to position [756, 0]
type input "52990"
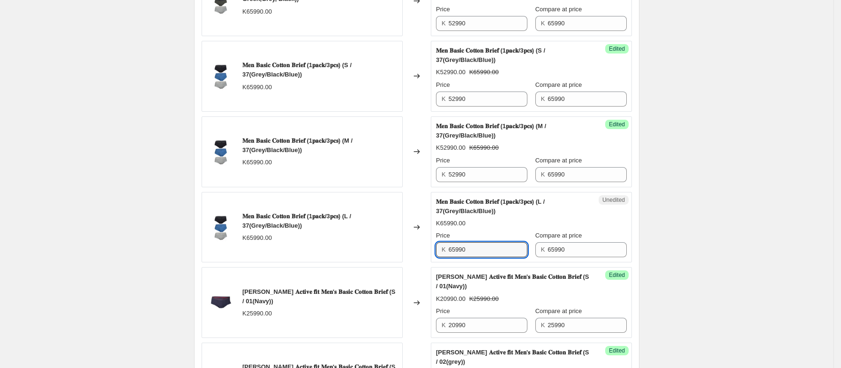
drag, startPoint x: 475, startPoint y: 258, endPoint x: 437, endPoint y: 263, distance: 38.3
click at [437, 263] on div "Unedited 𝐌𝐞𝐧 𝐁𝐚𝐬𝐢𝐜 𝐂𝐨𝐭𝐭𝐨𝐧 𝐁𝐫𝐢𝐞𝐟 (1𝐩𝐚𝐜𝐤/3𝐩𝐜𝐬) (L / 37(Grey/Black/Blue)) K65990.0…" at bounding box center [531, 227] width 201 height 71
paste input "52"
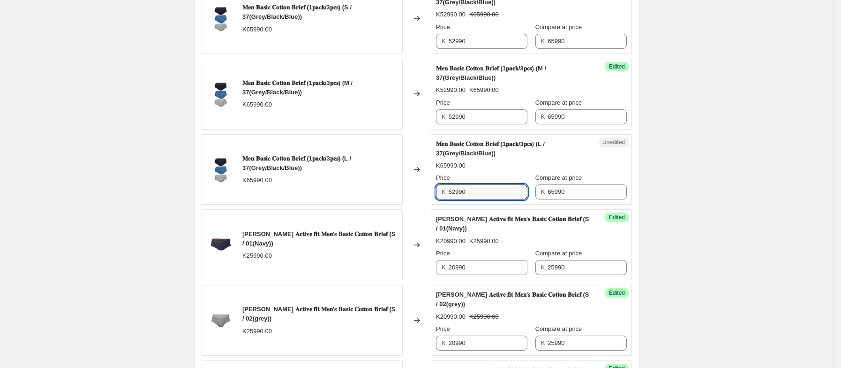
scroll to position [815, 0]
type input "52990"
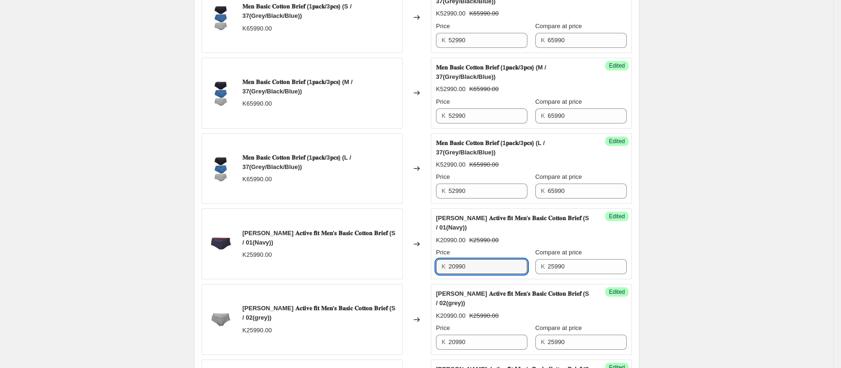
drag, startPoint x: 473, startPoint y: 273, endPoint x: 438, endPoint y: 276, distance: 34.9
click at [438, 276] on div "Success Edited [PERSON_NAME] 𝐀𝐜𝐭𝐢𝐯𝐞 𝐟𝐢𝐭 𝐌𝐞𝐧'𝐬 𝐁𝐚𝐬𝐢𝐜 𝐂𝐨𝐭𝐭𝐨𝐧 𝐁𝐫𝐢𝐞𝐟 (S / 01(Navy))…" at bounding box center [531, 243] width 201 height 71
paste input "52"
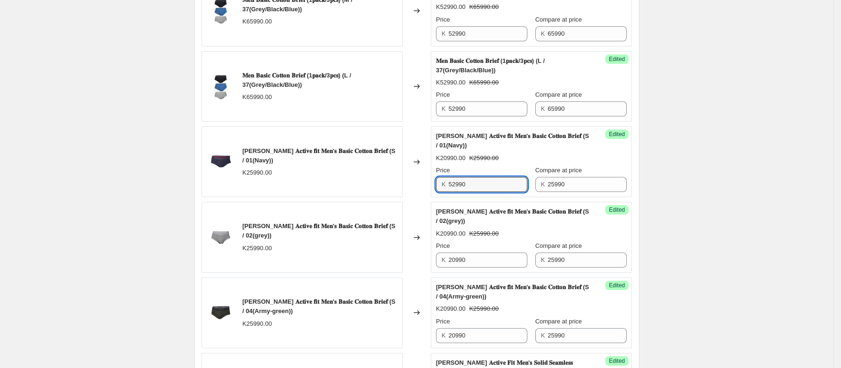
scroll to position [898, 0]
type input "52990"
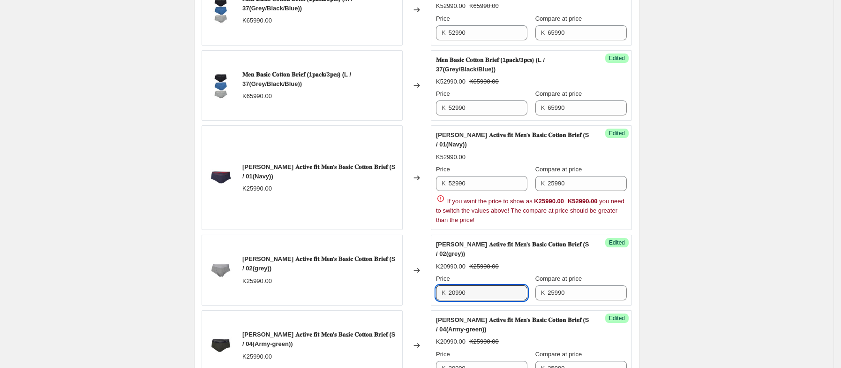
drag, startPoint x: 477, startPoint y: 265, endPoint x: 441, endPoint y: 268, distance: 36.8
click at [441, 268] on div "[PERSON_NAME] 𝐀𝐜𝐭𝐢𝐯𝐞 𝐟𝐢𝐭 𝐌𝐞𝐧'𝐬 𝐁𝐚𝐬𝐢𝐜 𝐂𝐨𝐭𝐭𝐨𝐧 𝐁𝐫𝐢𝐞𝐟 (S / 02(grey)) K20990.00 K259…" at bounding box center [531, 270] width 191 height 60
paste input "52"
type input "20990"
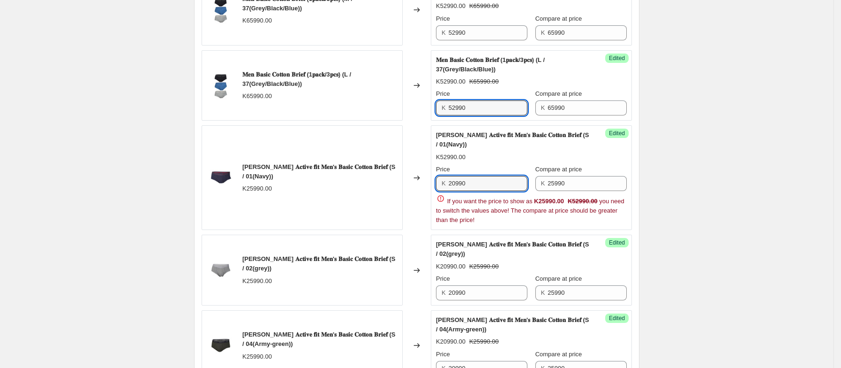
type input "20990"
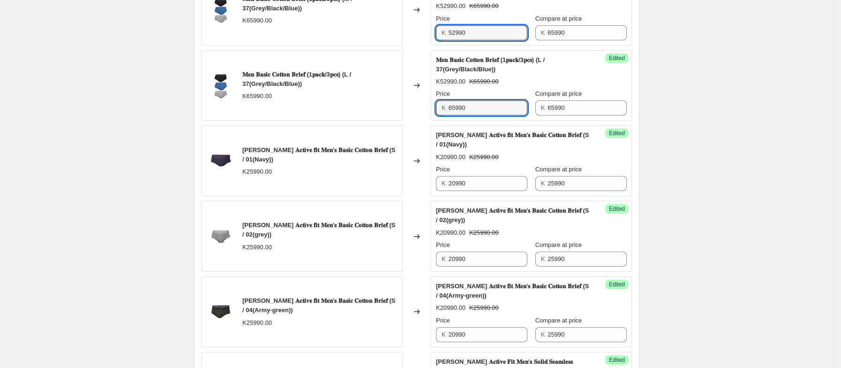
type input "65990"
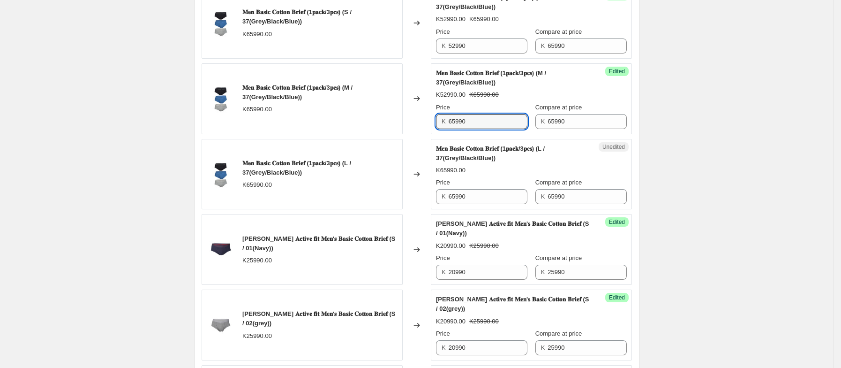
scroll to position [802, 0]
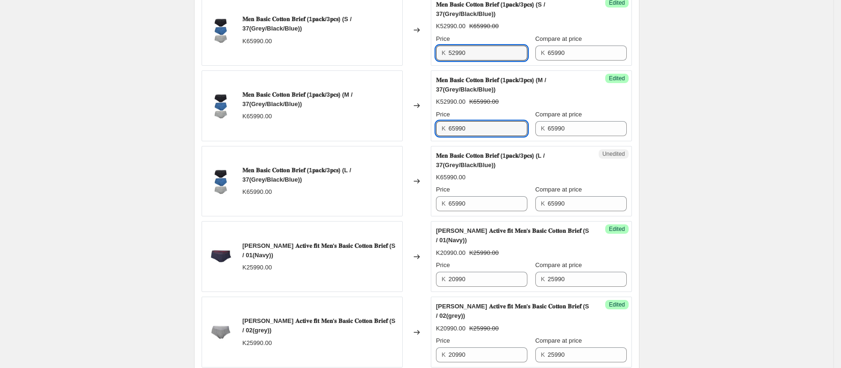
type input "65990"
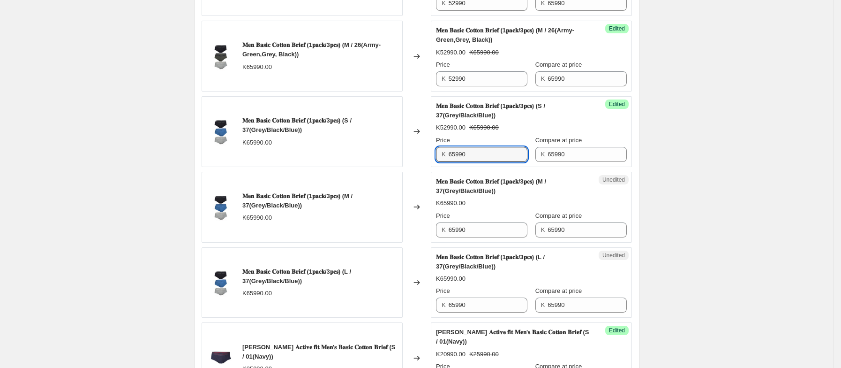
scroll to position [700, 0]
type input "65990"
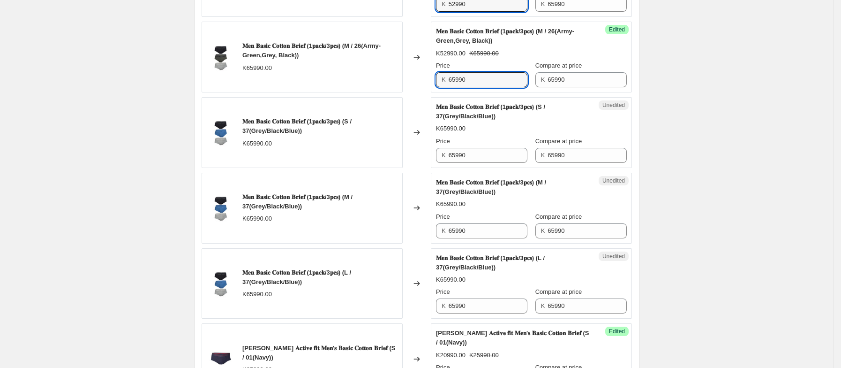
type input "65990"
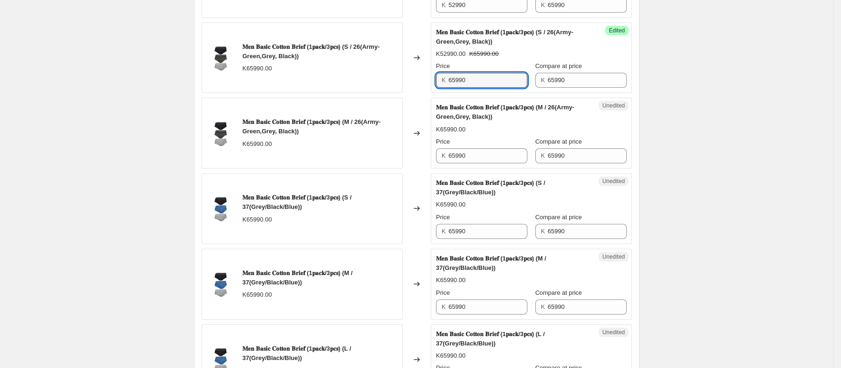
scroll to position [623, 0]
type input "65990"
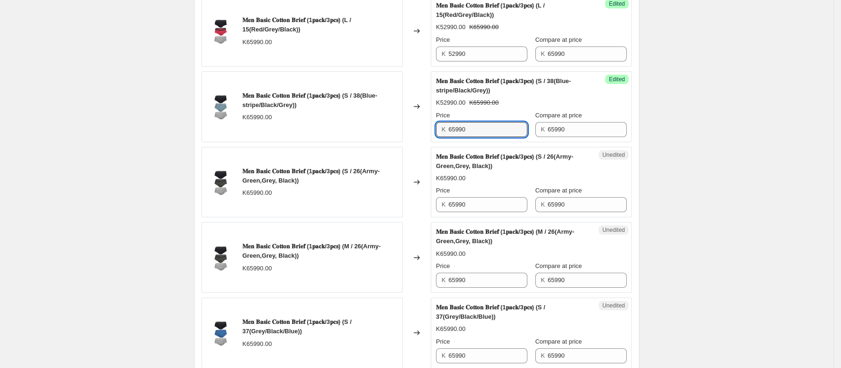
scroll to position [493, 0]
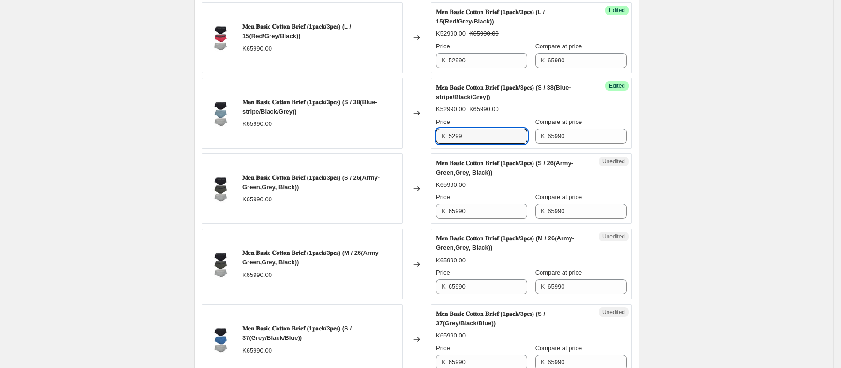
type input "52990"
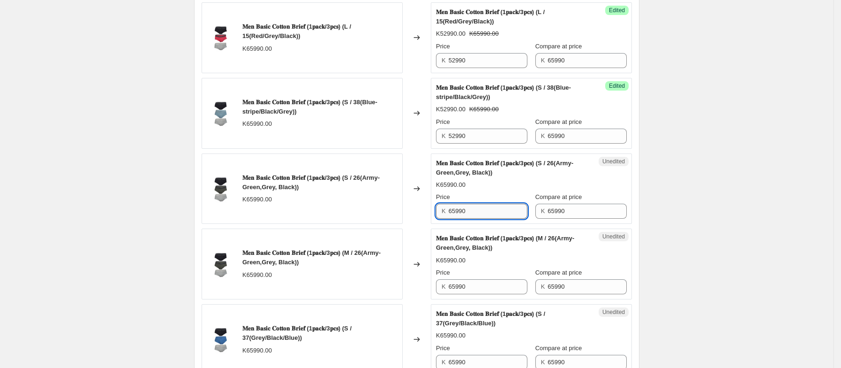
click at [485, 216] on input "65990" at bounding box center [488, 211] width 79 height 15
drag, startPoint x: 485, startPoint y: 216, endPoint x: 405, endPoint y: 228, distance: 81.0
paste input "52"
type input "52990"
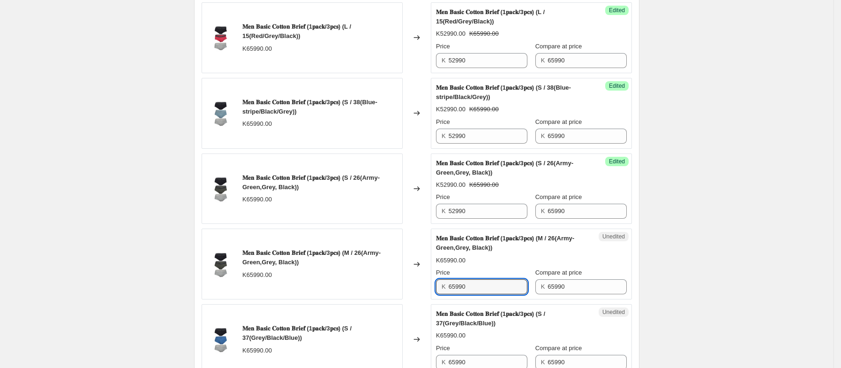
drag, startPoint x: 487, startPoint y: 293, endPoint x: 428, endPoint y: 293, distance: 59.1
click at [428, 293] on div "𝐌𝐞𝐧 𝐁𝐚𝐬𝐢𝐜 𝐂𝐨𝐭𝐭𝐨𝐧 𝐁𝐫𝐢𝐞𝐟 (1𝐩𝐚𝐜𝐤/3𝐩𝐜𝐬) (M / 26(Army-Green,Grey, Black)) K65990.00 …" at bounding box center [417, 263] width 431 height 71
paste input "52"
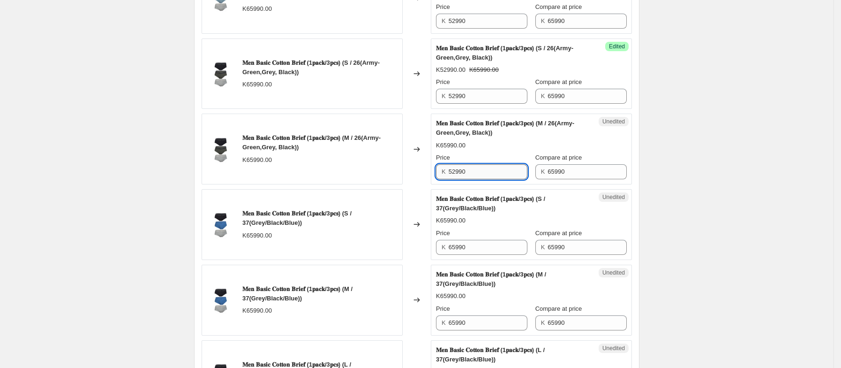
scroll to position [611, 0]
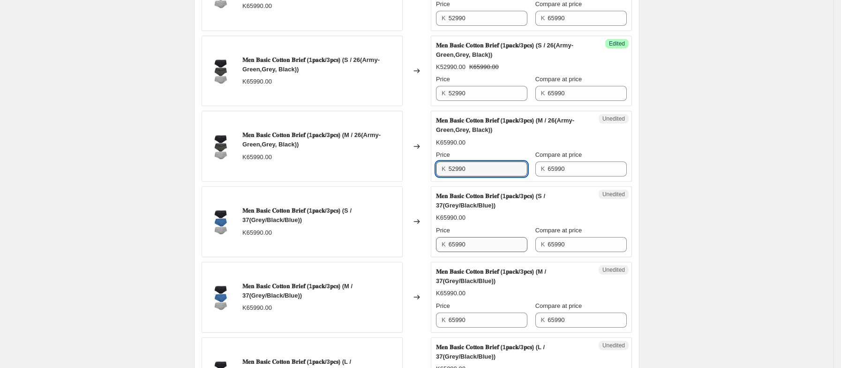
type input "52990"
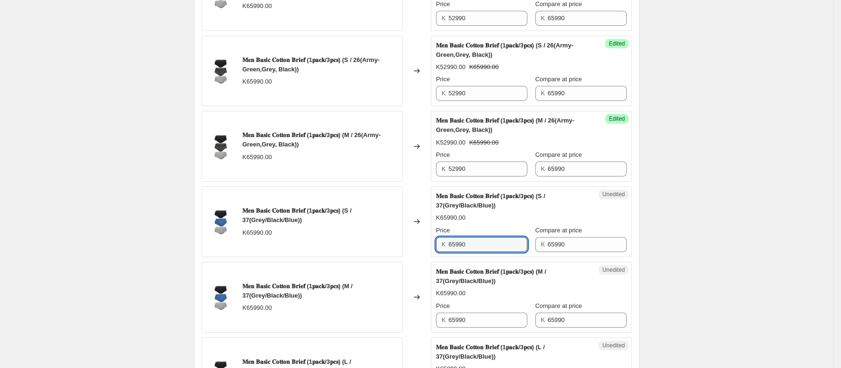
drag, startPoint x: 477, startPoint y: 247, endPoint x: 435, endPoint y: 252, distance: 42.5
click at [435, 252] on div "Unedited 𝐌𝐞𝐧 𝐁𝐚𝐬𝐢𝐜 𝐂𝐨𝐭𝐭𝐨𝐧 𝐁𝐫𝐢𝐞𝐟 (1𝐩𝐚𝐜𝐤/3𝐩𝐜𝐬) (S / 37(Grey/Black/Blue)) K65990.0…" at bounding box center [531, 221] width 201 height 71
paste input "52"
type input "52990"
click at [505, 222] on div "K52990.00 K65990.00" at bounding box center [531, 217] width 191 height 9
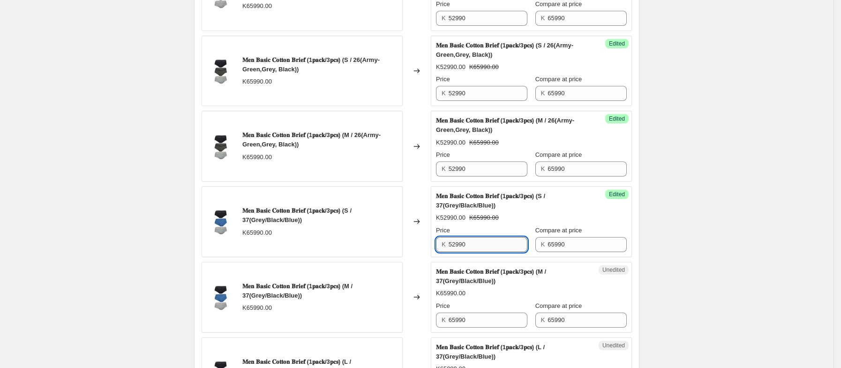
click at [501, 247] on input "52990" at bounding box center [488, 244] width 79 height 15
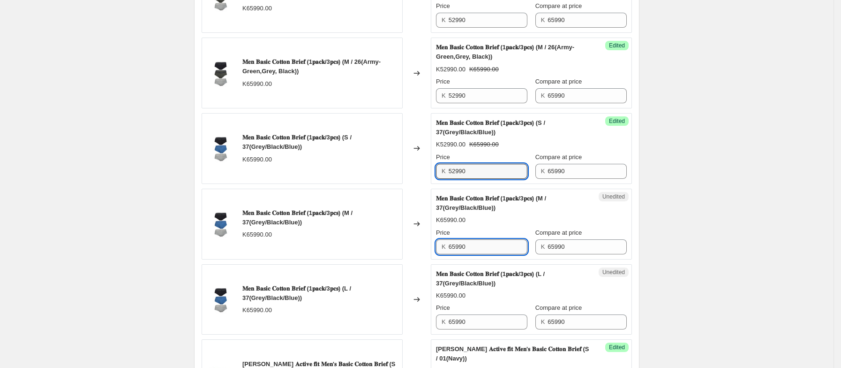
click at [480, 251] on input "65990" at bounding box center [488, 246] width 79 height 15
drag, startPoint x: 480, startPoint y: 251, endPoint x: 431, endPoint y: 259, distance: 49.8
click at [431, 259] on div "𝐌𝐞𝐧 𝐁𝐚𝐬𝐢𝐜 𝐂𝐨𝐭𝐭𝐨𝐧 𝐁𝐫𝐢𝐞𝐟 (1𝐩𝐚𝐜𝐤/3𝐩𝐜𝐬) (M / 37(Grey/Black/Blue)) K65990.00 Changed…" at bounding box center [417, 224] width 431 height 71
paste input "52"
type input "52990"
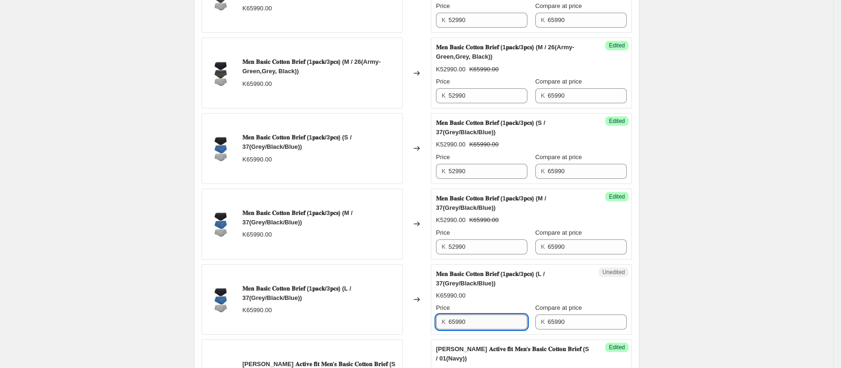
click at [483, 328] on input "65990" at bounding box center [488, 321] width 79 height 15
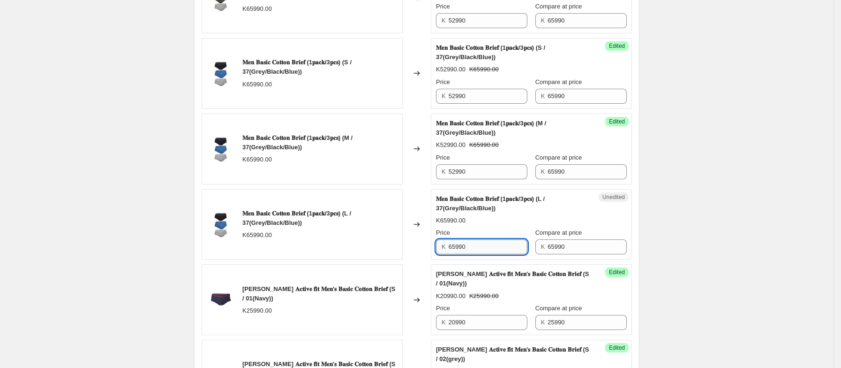
scroll to position [767, 0]
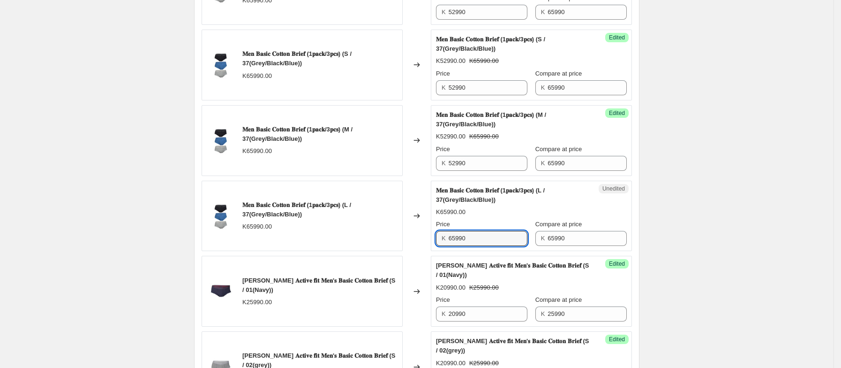
drag, startPoint x: 482, startPoint y: 239, endPoint x: 433, endPoint y: 246, distance: 48.8
click at [433, 246] on div "𝐌𝐞𝐧 𝐁𝐚𝐬𝐢𝐜 𝐂𝐨𝐭𝐭𝐨𝐧 𝐁𝐫𝐢𝐞𝐟 (1𝐩𝐚𝐜𝐤/3𝐩𝐜𝐬) (L / 37(Grey/Black/Blue)) K65990.00 Changed…" at bounding box center [417, 216] width 431 height 71
paste input "52"
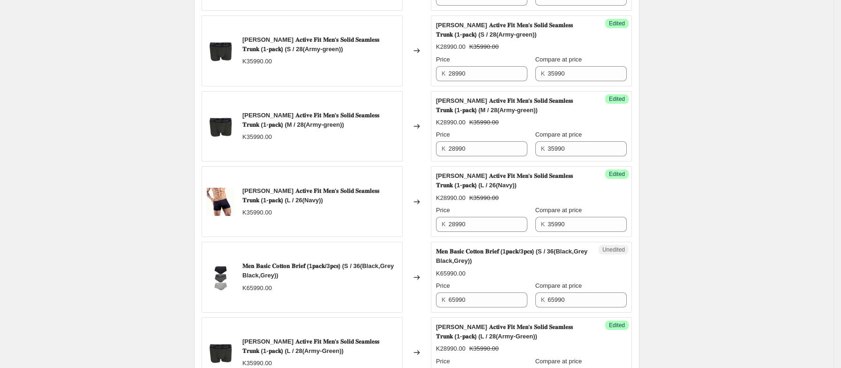
scroll to position [1234, 0]
type input "52990"
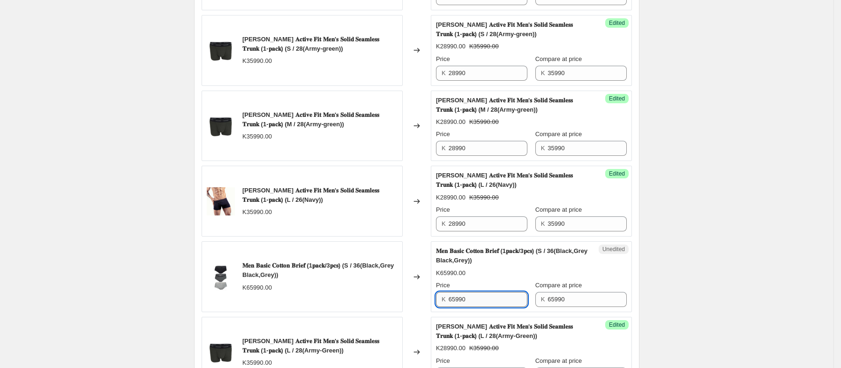
click at [487, 304] on input "65990" at bounding box center [488, 299] width 79 height 15
drag, startPoint x: 487, startPoint y: 304, endPoint x: 430, endPoint y: 315, distance: 58.8
click at [430, 312] on div "𝐌𝐞𝐧 𝐁𝐚𝐬𝐢𝐜 𝐂𝐨𝐭𝐭𝐨𝐧 𝐁𝐫𝐢𝐞𝐟 (1𝐩𝐚𝐜𝐤/3𝐩𝐜𝐬) (S / 36(Black,Grey Black,Grey)) K65990.00 C…" at bounding box center [417, 276] width 431 height 71
paste input "52"
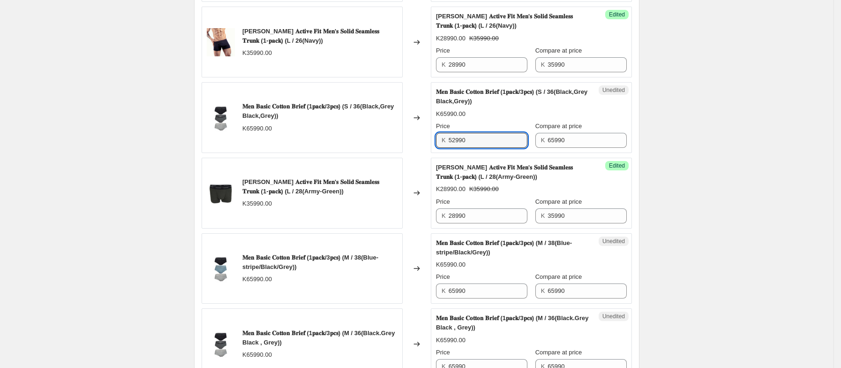
scroll to position [1396, 0]
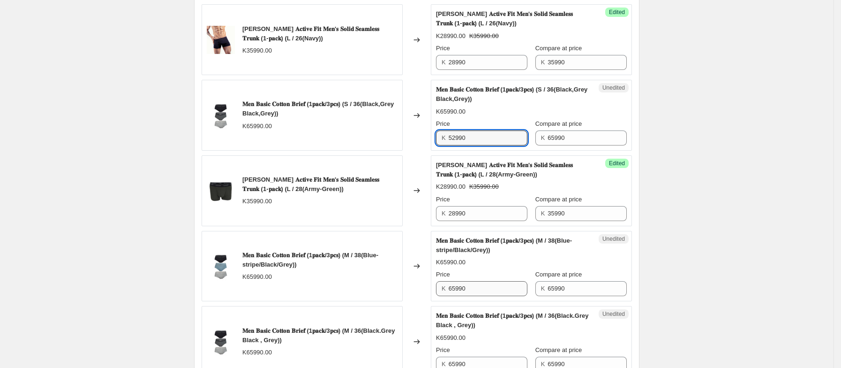
type input "52990"
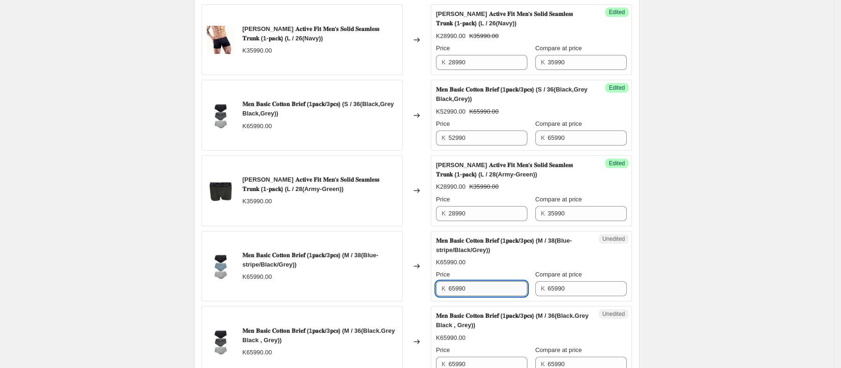
click at [484, 295] on input "65990" at bounding box center [488, 288] width 79 height 15
drag, startPoint x: 484, startPoint y: 295, endPoint x: 436, endPoint y: 301, distance: 48.6
click at [436, 301] on div "Unedited 𝐌𝐞𝐧 𝐁𝐚𝐬𝐢𝐜 𝐂𝐨𝐭𝐭𝐨𝐧 𝐁𝐫𝐢𝐞𝐟 (1𝐩𝐚𝐜𝐤/3𝐩𝐜𝐬) (M / 38(Blue-stripe/Black/Grey)) K…" at bounding box center [531, 266] width 201 height 71
paste input "52"
type input "52990"
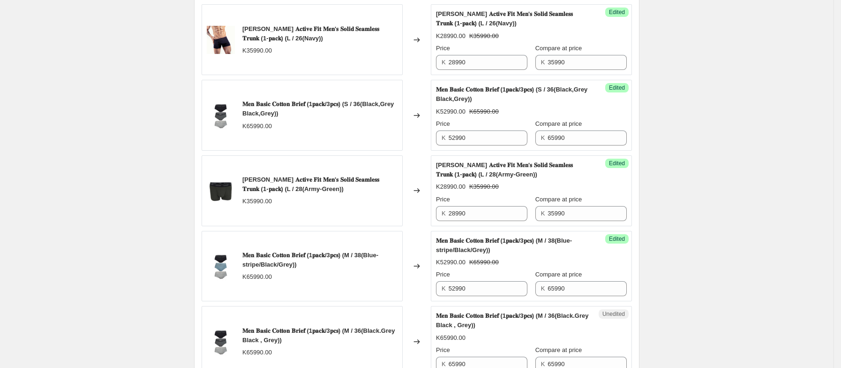
click at [532, 267] on div "K52990.00 K65990.00" at bounding box center [531, 261] width 191 height 9
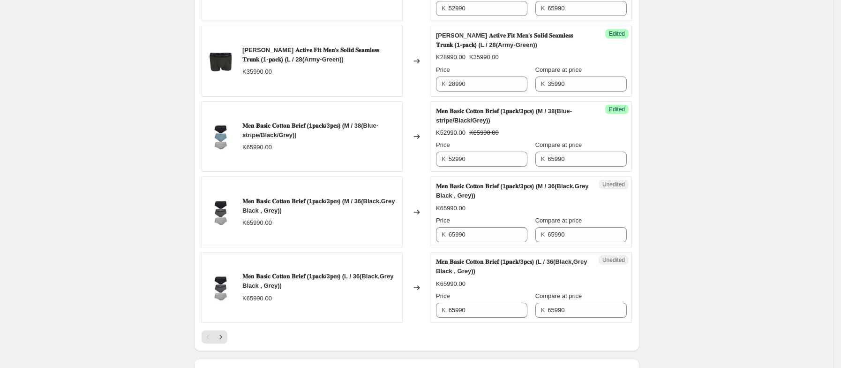
scroll to position [1526, 0]
drag, startPoint x: 477, startPoint y: 243, endPoint x: 429, endPoint y: 249, distance: 48.2
click at [429, 247] on div "𝐌𝐞𝐧 𝐁𝐚𝐬𝐢𝐜 𝐂𝐨𝐭𝐭𝐨𝐧 𝐁𝐫𝐢𝐞𝐟 (1𝐩𝐚𝐜𝐤/3𝐩𝐜𝐬) (M / 36(Black.Grey Black , Grey)) K65990.00…" at bounding box center [417, 211] width 431 height 71
paste input "52"
type input "52990"
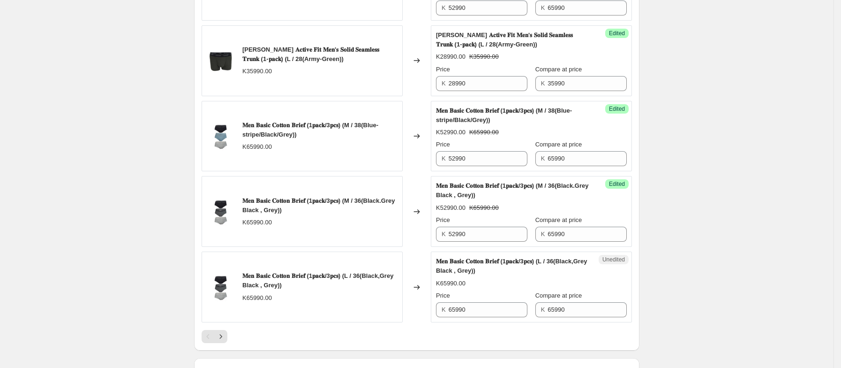
click at [514, 223] on div "𝐌𝐞𝐧 𝐁𝐚𝐬𝐢𝐜 𝐂𝐨𝐭𝐭𝐨𝐧 𝐁𝐫𝐢𝐞𝐟 (1𝐩𝐚𝐜𝐤/3𝐩𝐜𝐬) (M / 36(Black.Grey Black , Grey)) K52990.00…" at bounding box center [531, 211] width 191 height 60
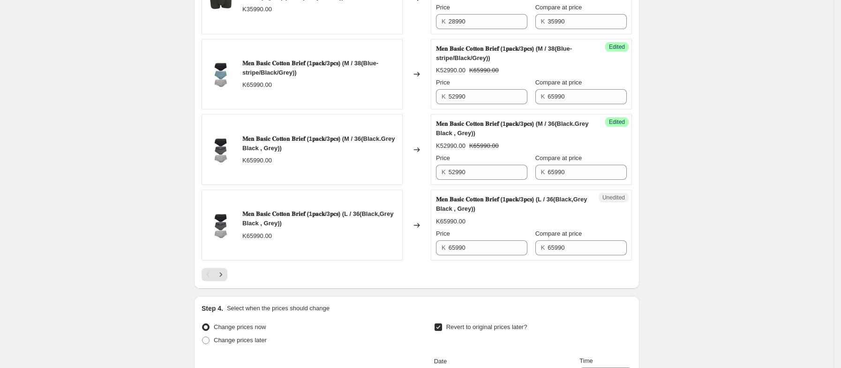
scroll to position [1588, 0]
drag, startPoint x: 477, startPoint y: 256, endPoint x: 440, endPoint y: 264, distance: 37.9
click at [440, 254] on div "K 65990" at bounding box center [481, 246] width 91 height 15
paste input "52"
type input "52990"
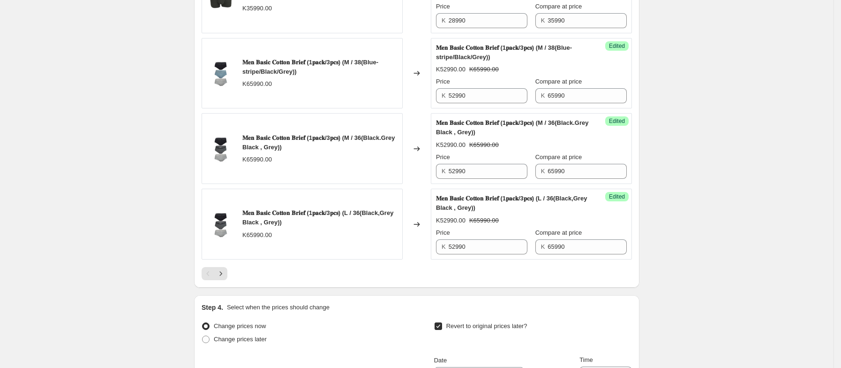
click at [521, 237] on div "Price" at bounding box center [481, 232] width 91 height 9
click at [226, 278] on icon "Next" at bounding box center [220, 273] width 9 height 9
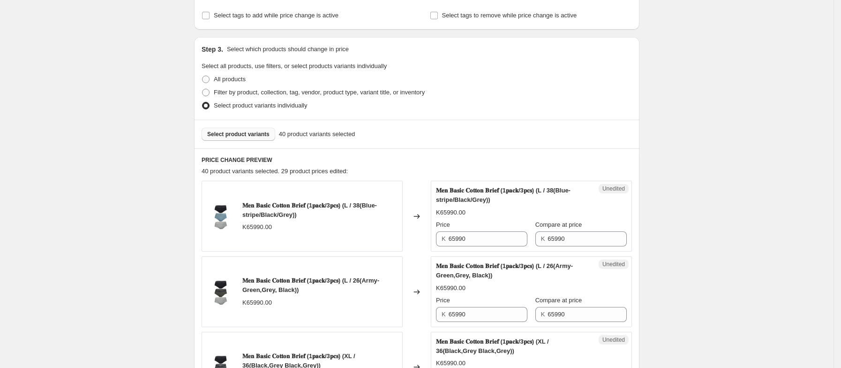
scroll to position [217, 0]
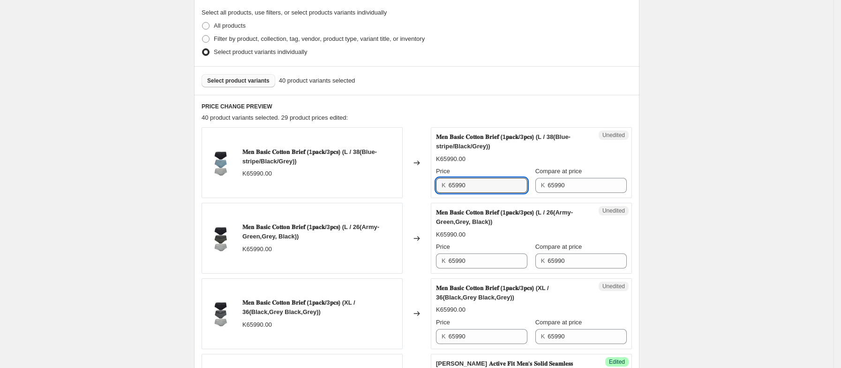
drag, startPoint x: 478, startPoint y: 187, endPoint x: 449, endPoint y: 193, distance: 30.1
click at [449, 193] on div "K 65990" at bounding box center [481, 185] width 91 height 15
paste input "52"
type input "52990"
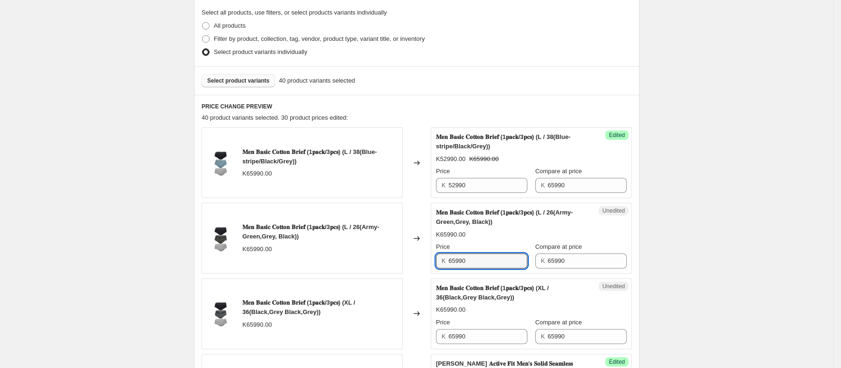
drag, startPoint x: 483, startPoint y: 257, endPoint x: 439, endPoint y: 265, distance: 44.7
click at [439, 265] on div "Unedited 𝐌𝐞𝐧 𝐁𝐚𝐬𝐢𝐜 𝐂𝐨𝐭𝐭𝐨𝐧 𝐁𝐫𝐢𝐞𝐟 (1𝐩𝐚𝐜𝐤/3𝐩𝐜𝐬) (L / 26(Army-Green,Grey, Black)) K…" at bounding box center [531, 238] width 201 height 71
paste input "52"
type input "52990"
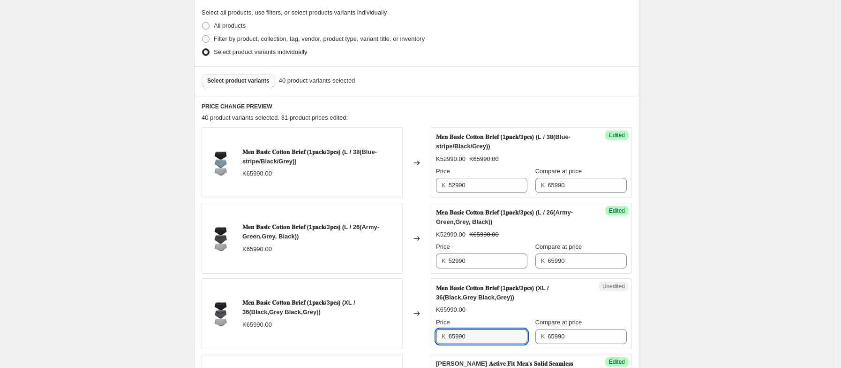
drag, startPoint x: 477, startPoint y: 339, endPoint x: 439, endPoint y: 344, distance: 38.4
click at [439, 344] on div "Unedited 𝐌𝐞𝐧 𝐁𝐚𝐬𝐢𝐜 𝐂𝐨𝐭𝐭𝐨𝐧 𝐁𝐫𝐢𝐞𝐟 (1𝐩𝐚𝐜𝐤/3𝐩𝐜𝐬) (XL / 36(Black,Grey Black,Grey)) K…" at bounding box center [531, 313] width 201 height 71
paste input "52"
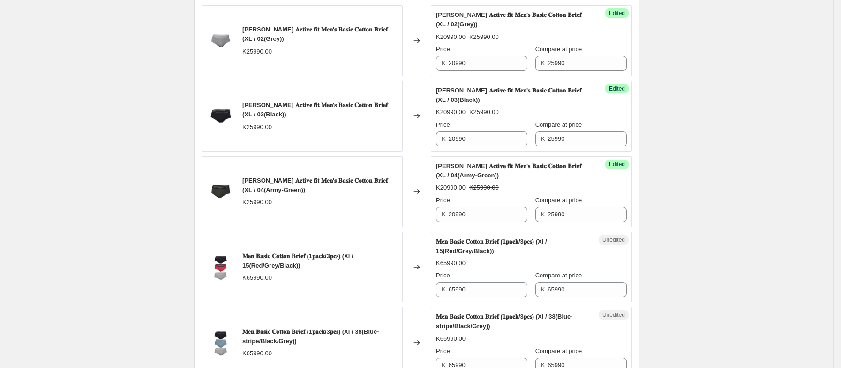
scroll to position [718, 0]
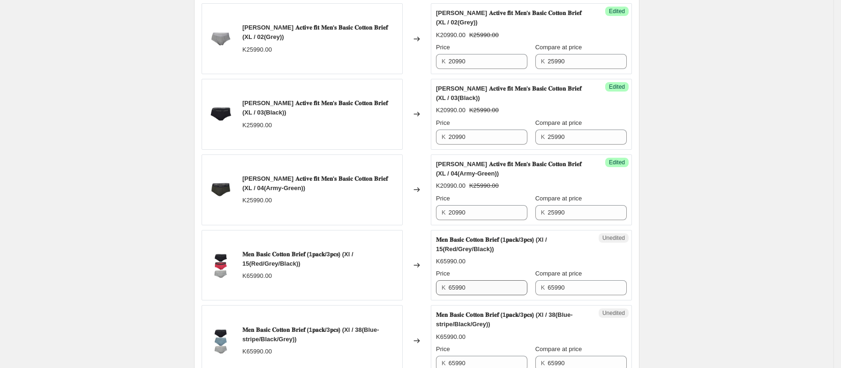
type input "52990"
drag, startPoint x: 480, startPoint y: 293, endPoint x: 424, endPoint y: 295, distance: 55.9
click at [424, 295] on div "𝐌𝐞𝐧 𝐁𝐚𝐬𝐢𝐜 𝐂𝐨𝐭𝐭𝐨𝐧 𝐁𝐫𝐢𝐞𝐟 (1𝐩𝐚𝐜𝐤/3𝐩𝐜𝐬) (Xl / 15(Red/Grey/Black)) K65990.00 Changed…" at bounding box center [417, 265] width 431 height 71
paste input "52"
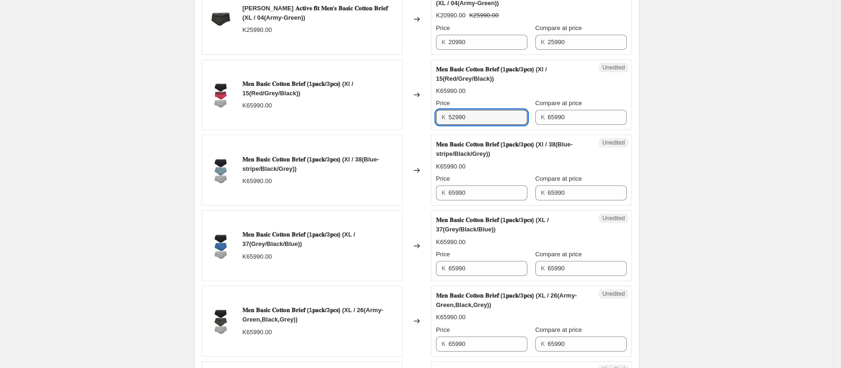
scroll to position [889, 0]
type input "52990"
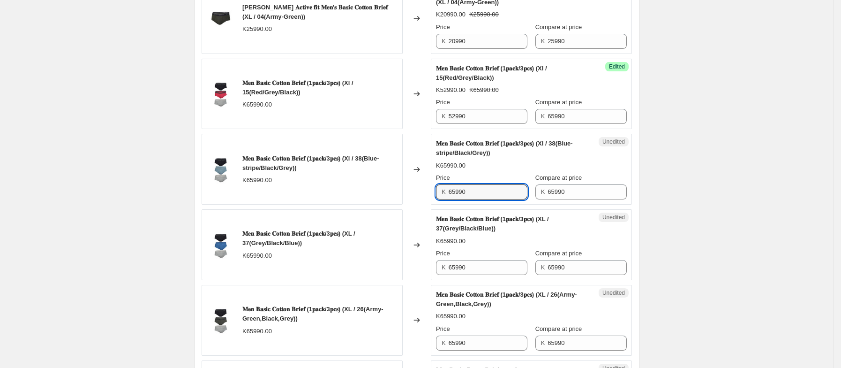
drag, startPoint x: 478, startPoint y: 198, endPoint x: 433, endPoint y: 207, distance: 45.9
click at [433, 204] on div "𝐌𝐞𝐧 𝐁𝐚𝐬𝐢𝐜 𝐂𝐨𝐭𝐭𝐨𝐧 𝐁𝐫𝐢𝐞𝐟 (1𝐩𝐚𝐜𝐤/3𝐩𝐜𝐬) (Xl / 38(Blue-stripe/Black/Grey)) K65990.00…" at bounding box center [417, 169] width 431 height 71
paste input "52"
type input "52990"
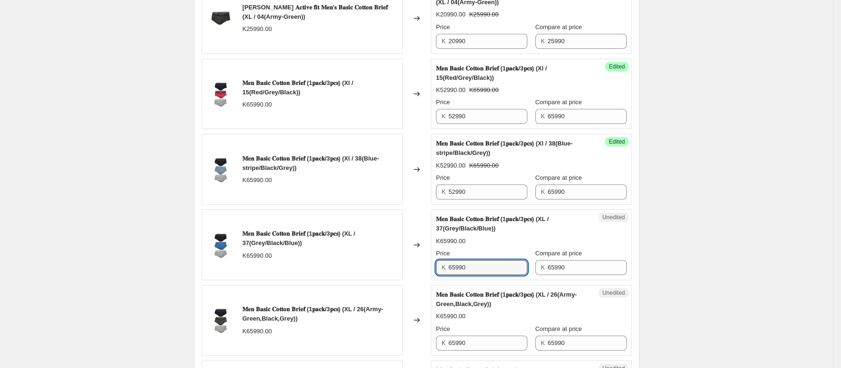
drag, startPoint x: 473, startPoint y: 270, endPoint x: 436, endPoint y: 275, distance: 36.9
click at [436, 275] on div "Unedited 𝐌𝐞𝐧 𝐁𝐚𝐬𝐢𝐜 𝐂𝐨𝐭𝐭𝐨𝐧 𝐁𝐫𝐢𝐞𝐟 (1𝐩𝐚𝐜𝐤/3𝐩𝐜𝐬) (XL / 37(Grey/Black/Blue)) K65990.…" at bounding box center [531, 244] width 201 height 71
paste input "52"
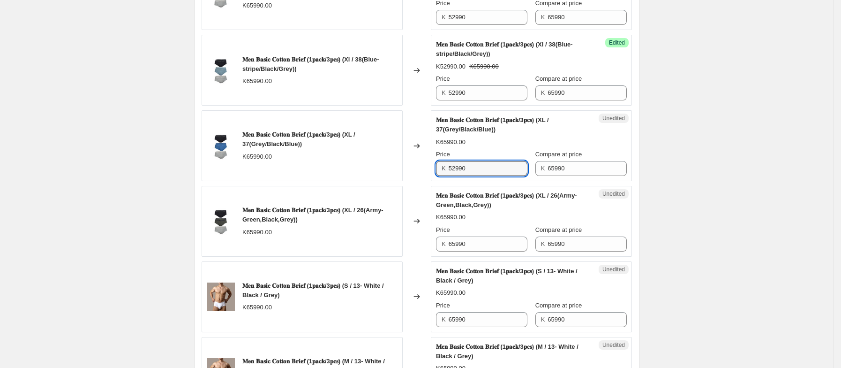
scroll to position [990, 0]
type input "52990"
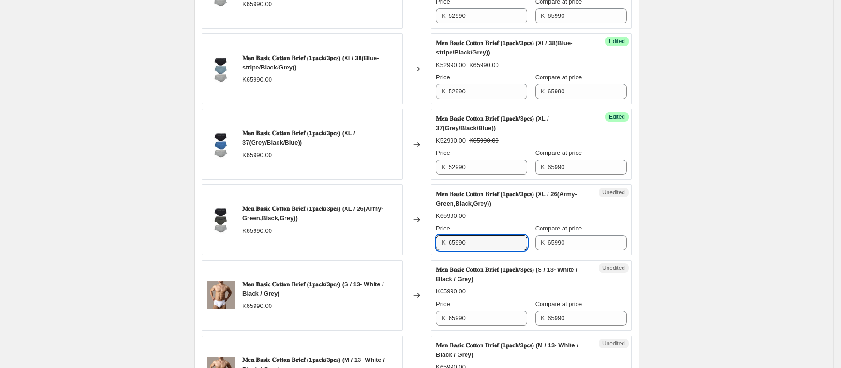
drag, startPoint x: 481, startPoint y: 249, endPoint x: 441, endPoint y: 259, distance: 41.6
click at [441, 255] on div "Unedited 𝐌𝐞𝐧 𝐁𝐚𝐬𝐢𝐜 𝐂𝐨𝐭𝐭𝐨𝐧 𝐁𝐫𝐢𝐞𝐟 (1𝐩𝐚𝐜𝐤/3𝐩𝐜𝐬) (XL / 26(Army-Green,Black,Grey)) K…" at bounding box center [531, 219] width 201 height 71
paste input "52"
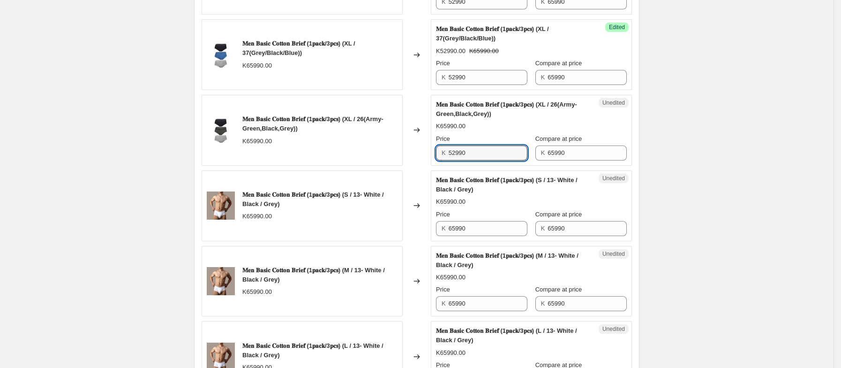
scroll to position [1080, 0]
type input "52990"
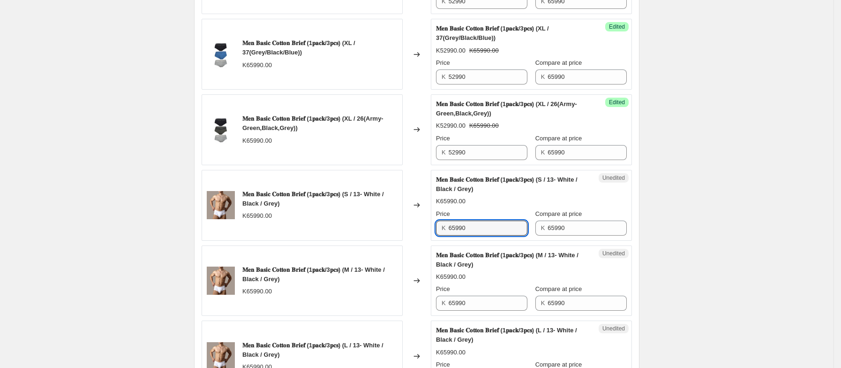
drag, startPoint x: 474, startPoint y: 231, endPoint x: 441, endPoint y: 234, distance: 33.4
click at [441, 234] on div "K 65990" at bounding box center [481, 227] width 91 height 15
paste input "52"
type input "52990"
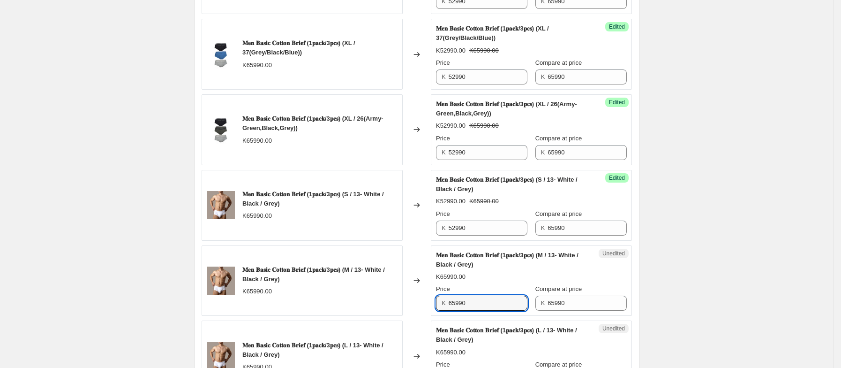
drag, startPoint x: 474, startPoint y: 310, endPoint x: 438, endPoint y: 311, distance: 36.6
click at [438, 311] on div "Unedited 𝐌𝐞𝐧 𝐁𝐚𝐬𝐢𝐜 𝐂𝐨𝐭𝐭𝐨𝐧 𝐁𝐫𝐢𝐞𝐟 (1𝐩𝐚𝐜𝐤/3𝐩𝐜𝐬) (M / 13- White / Black / Grey) K65…" at bounding box center [531, 280] width 201 height 71
paste input "52"
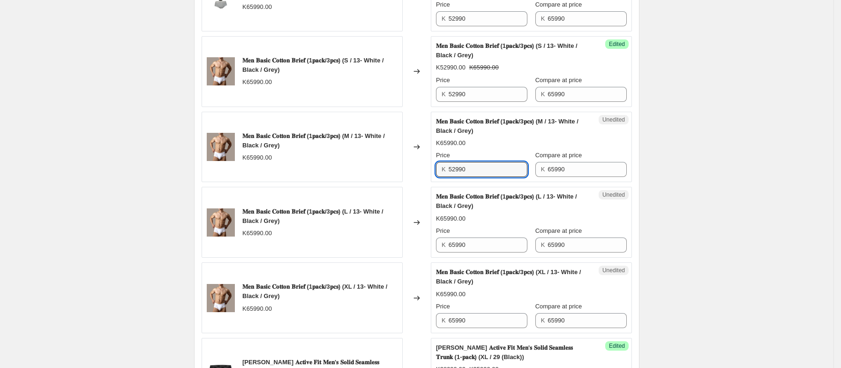
scroll to position [1214, 0]
type input "52990"
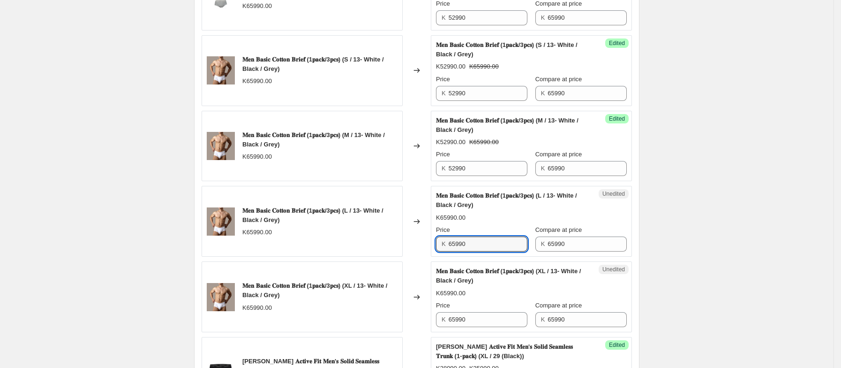
drag, startPoint x: 477, startPoint y: 247, endPoint x: 444, endPoint y: 252, distance: 33.6
click at [444, 251] on div "K 65990" at bounding box center [481, 243] width 91 height 15
paste input "52"
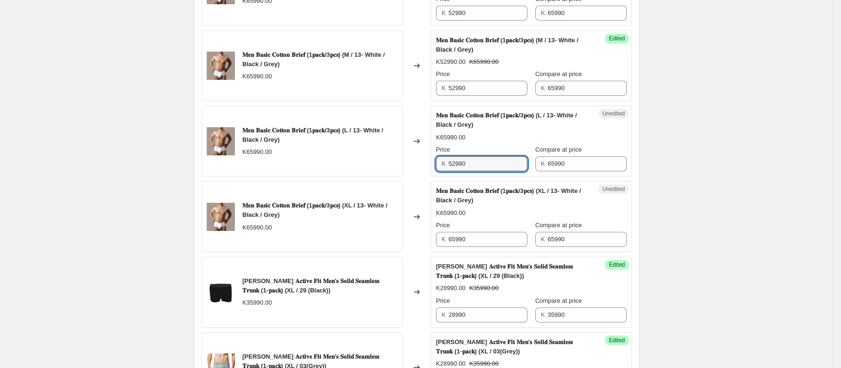
scroll to position [1295, 0]
type input "52990"
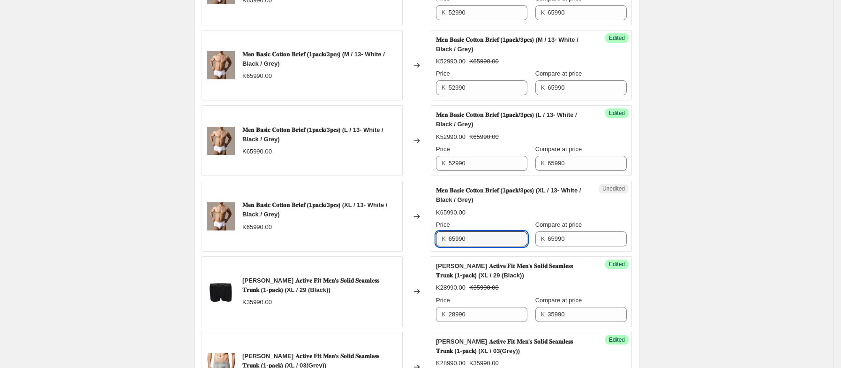
drag, startPoint x: 474, startPoint y: 245, endPoint x: 438, endPoint y: 252, distance: 36.8
click at [438, 251] on div "Unedited 𝐌𝐞𝐧 𝐁𝐚𝐬𝐢𝐜 𝐂𝐨𝐭𝐭𝐨𝐧 𝐁𝐫𝐢𝐞𝐟 (1𝐩𝐚𝐜𝐤/3𝐩𝐜𝐬) (XL / 13- White / Black / Grey) K6…" at bounding box center [531, 216] width 201 height 71
paste input "52"
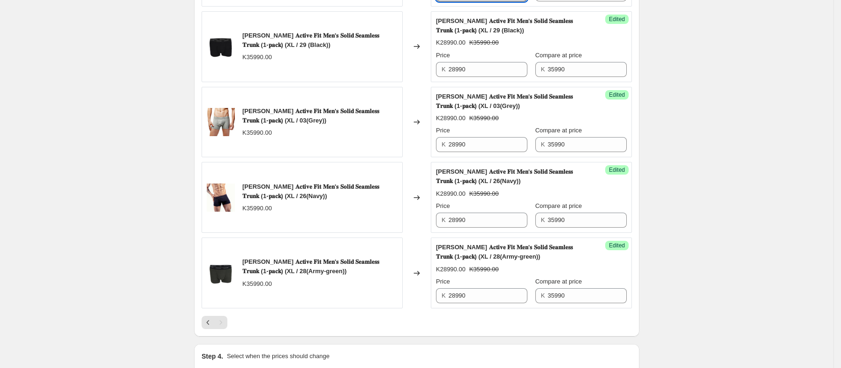
scroll to position [1635, 0]
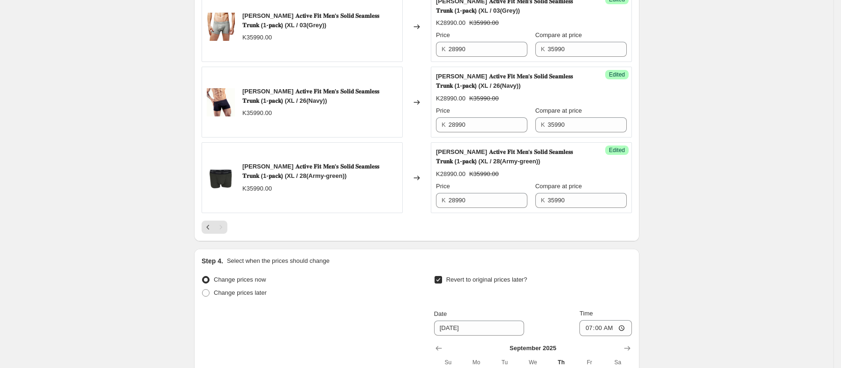
type input "52990"
click at [409, 234] on div at bounding box center [417, 226] width 431 height 13
click at [212, 232] on icon "Previous" at bounding box center [208, 226] width 9 height 9
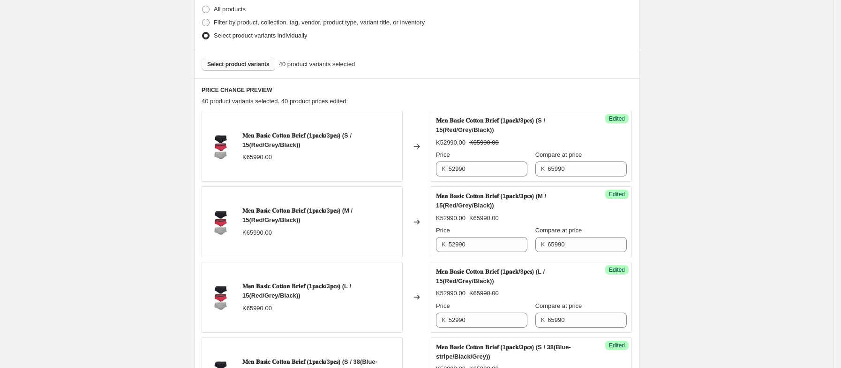
scroll to position [227, 0]
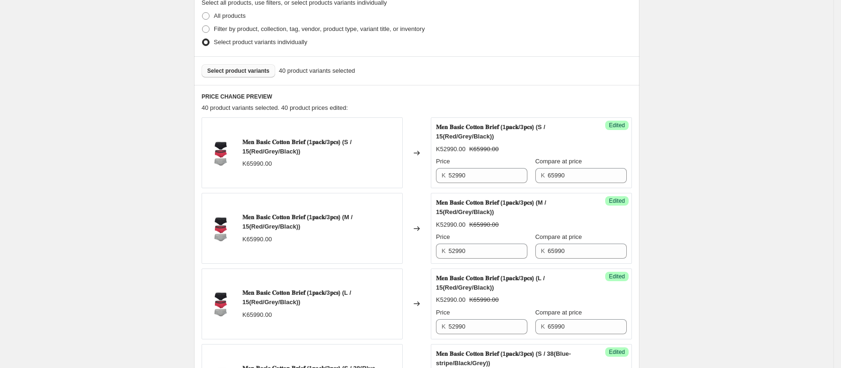
click at [257, 75] on span "Select product variants" at bounding box center [238, 71] width 62 height 8
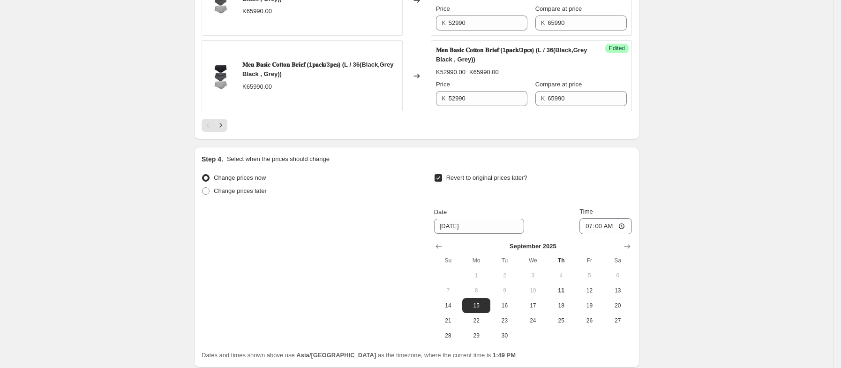
scroll to position [1738, 0]
click at [226, 129] on icon "Next" at bounding box center [220, 124] width 9 height 9
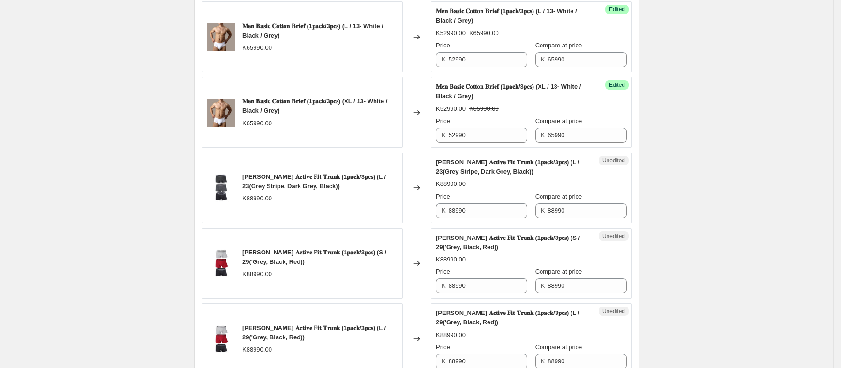
scroll to position [1401, 0]
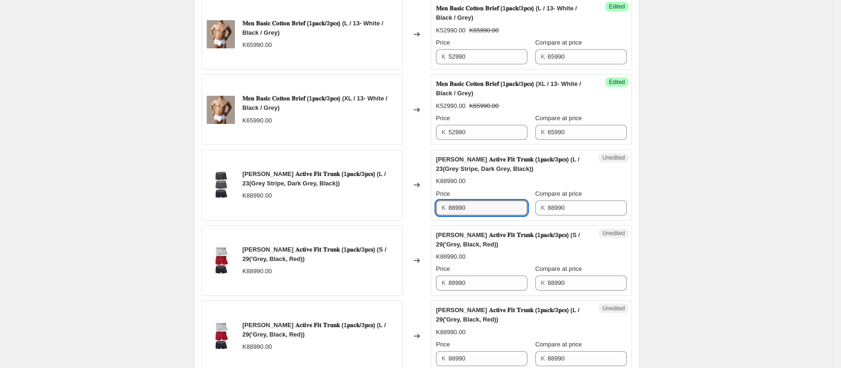
drag, startPoint x: 476, startPoint y: 215, endPoint x: 418, endPoint y: 229, distance: 59.0
click at [418, 220] on div "[PERSON_NAME] 𝐀𝐜𝐭𝐢𝐯𝐞 𝐅𝐢𝐭 𝐓𝐫𝐮𝐧𝐤 (1𝐩𝐚𝐜𝐤/3𝐩𝐜𝐬) (L / 23(Grey Stripe, Dark Grey, Bla…" at bounding box center [417, 185] width 431 height 71
type input "63990"
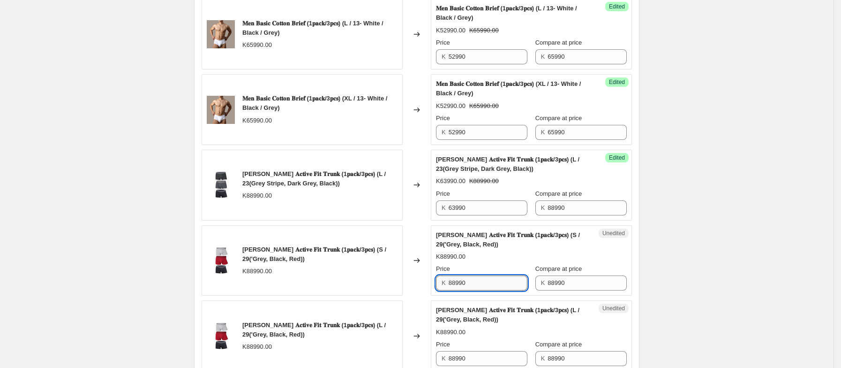
click at [490, 290] on input "88990" at bounding box center [488, 282] width 79 height 15
drag, startPoint x: 488, startPoint y: 294, endPoint x: 431, endPoint y: 303, distance: 58.5
click at [431, 296] on div "[PERSON_NAME] 𝐀𝐜𝐭𝐢𝐯𝐞 𝐅𝐢𝐭 𝐓𝐫𝐮𝐧𝐤 (1𝐩𝐚𝐜𝐤/3𝐩𝐜𝐬) (S / 29('Grey, Black, Red)) K88990.…" at bounding box center [417, 260] width 431 height 71
paste input "63"
type input "63990"
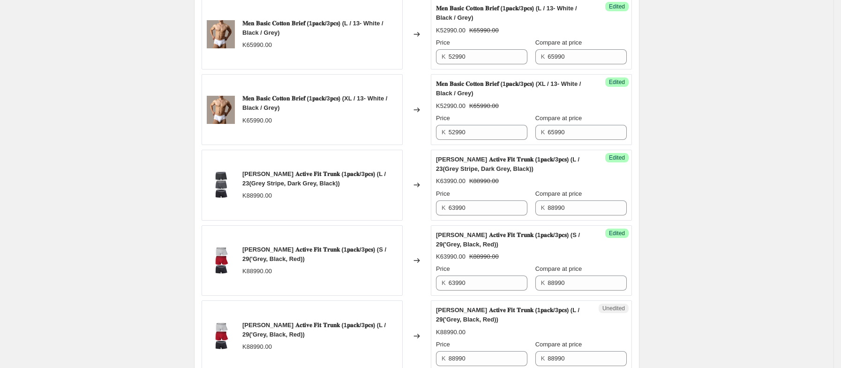
click at [528, 273] on div "Price" at bounding box center [481, 268] width 91 height 9
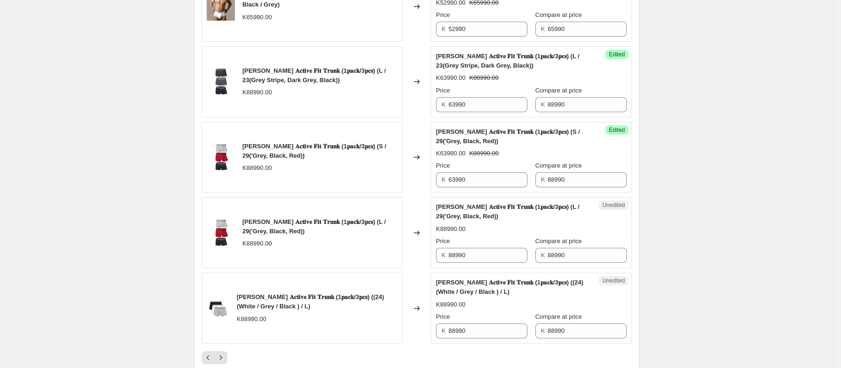
scroll to position [1507, 0]
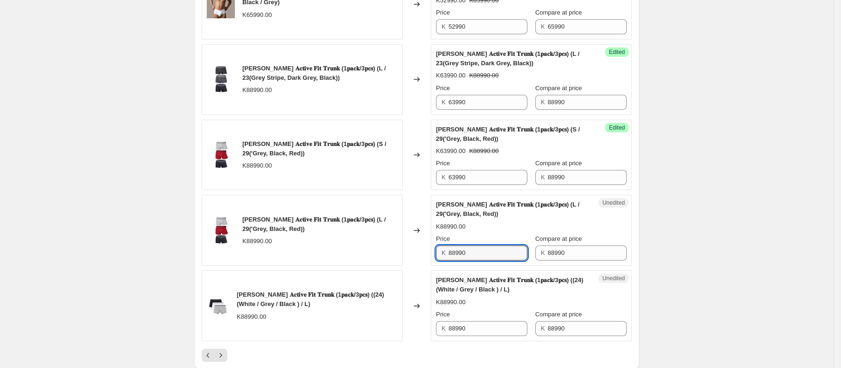
drag, startPoint x: 484, startPoint y: 265, endPoint x: 445, endPoint y: 269, distance: 39.6
click at [445, 260] on div "K 88990" at bounding box center [481, 252] width 91 height 15
paste input "63"
type input "63990"
click at [518, 242] on div "[PERSON_NAME] 𝐀𝐜𝐭𝐢𝐯𝐞 𝐅𝐢𝐭 𝐓𝐫𝐮𝐧𝐤 (1𝐩𝐚𝐜𝐤/3𝐩𝐜𝐬) (L / 29('Grey, Black, Red)) K63990.…" at bounding box center [531, 230] width 191 height 60
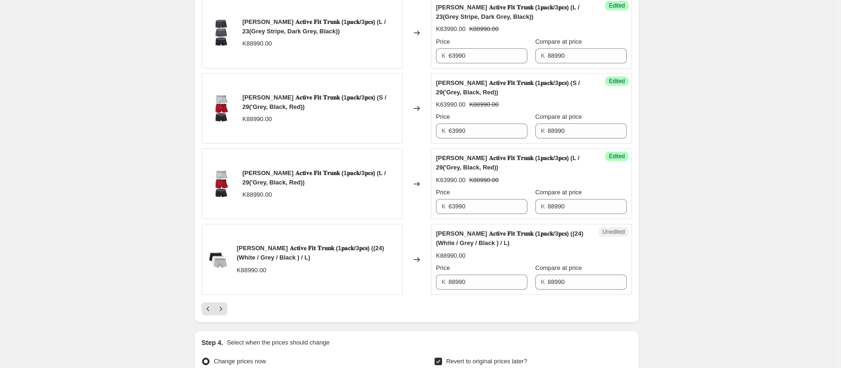
scroll to position [1563, 0]
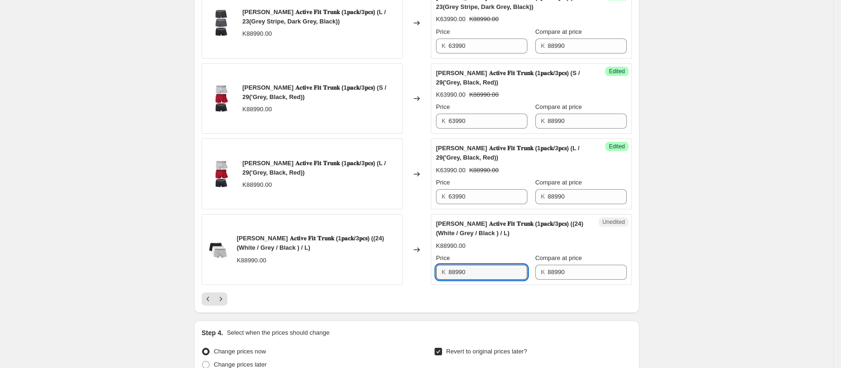
drag, startPoint x: 488, startPoint y: 281, endPoint x: 401, endPoint y: 299, distance: 88.6
paste input "63"
type input "63990"
click at [519, 305] on div at bounding box center [417, 298] width 431 height 13
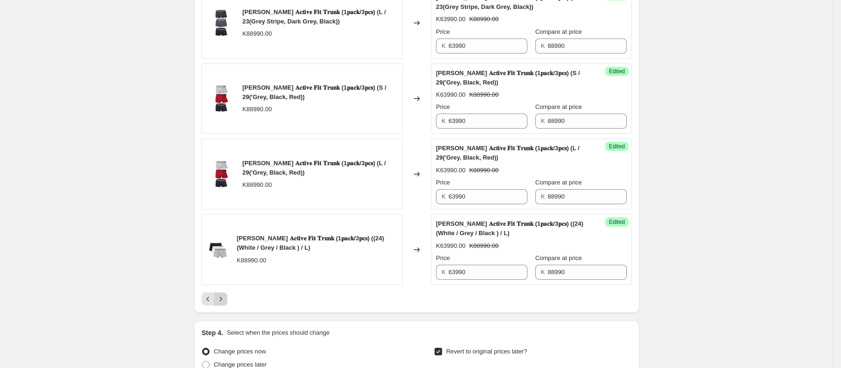
click at [226, 303] on icon "Next" at bounding box center [220, 298] width 9 height 9
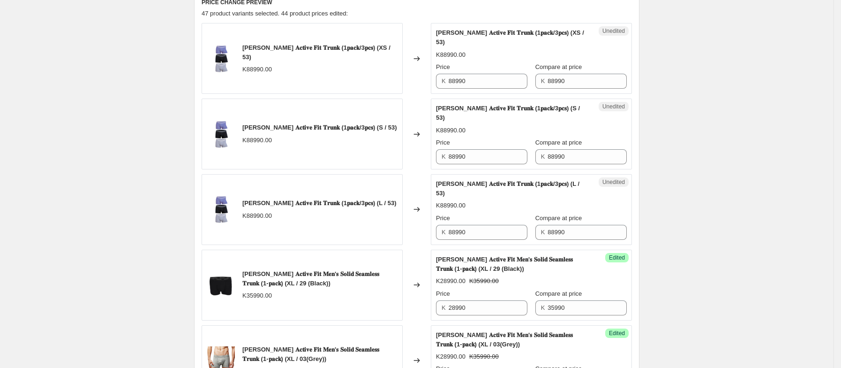
scroll to position [316, 0]
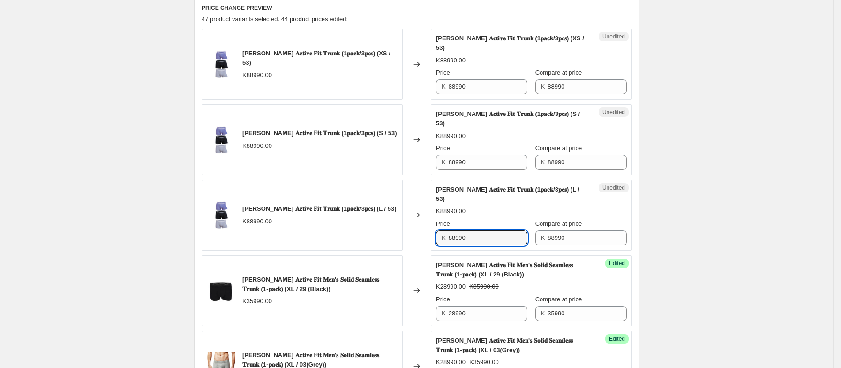
drag, startPoint x: 477, startPoint y: 207, endPoint x: 423, endPoint y: 212, distance: 54.2
click at [423, 212] on div "[PERSON_NAME] 𝐀𝐜𝐭𝐢𝐯𝐞 𝐅𝐢𝐭 𝐓𝐫𝐮𝐧𝐤 (1𝐩𝐚𝐜𝐤/3𝐩𝐜𝐬) (L / 53) K88990.00 Changed to Unedi…" at bounding box center [417, 215] width 431 height 71
paste input "63"
type input "63990"
click at [507, 206] on div "K63990.00 K88990.00" at bounding box center [531, 210] width 191 height 9
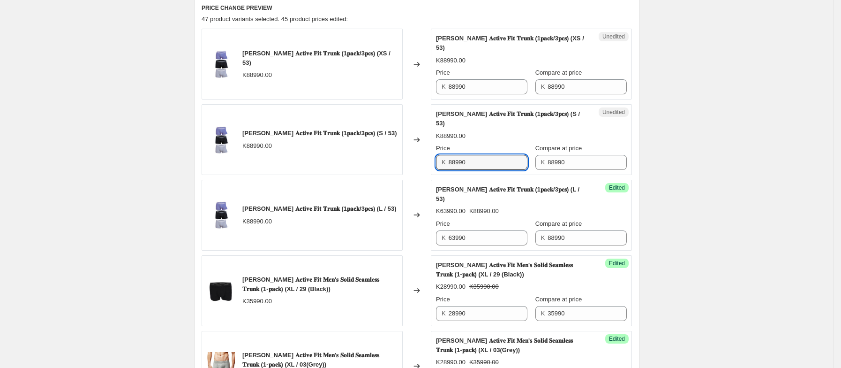
drag, startPoint x: 482, startPoint y: 144, endPoint x: 424, endPoint y: 147, distance: 57.8
click at [424, 147] on div "[PERSON_NAME] 𝐀𝐜𝐭𝐢𝐯𝐞 𝐅𝐢𝐭 𝐓𝐫𝐮𝐧𝐤 (1𝐩𝐚𝐜𝐤/3𝐩𝐜𝐬) (S / 53) K88990.00 Changed to Unedi…" at bounding box center [417, 139] width 431 height 71
paste input "63"
type input "63990"
click at [515, 131] on div "K63990.00 K88990.00" at bounding box center [531, 135] width 191 height 9
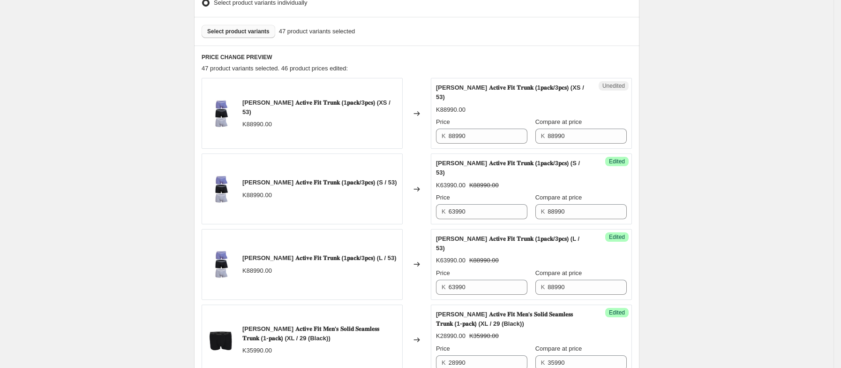
scroll to position [259, 0]
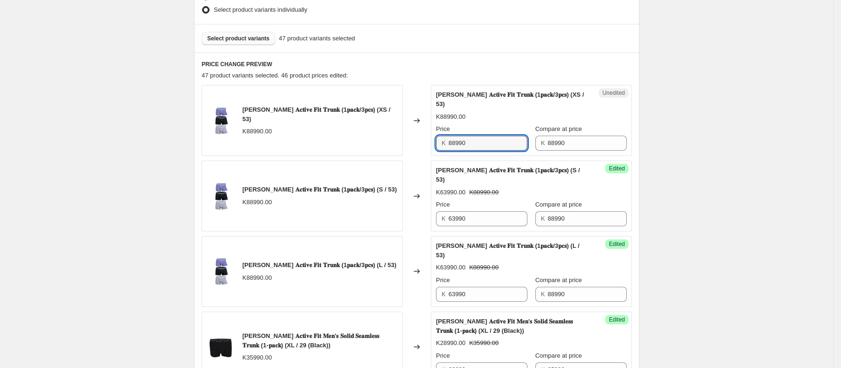
drag, startPoint x: 497, startPoint y: 136, endPoint x: 415, endPoint y: 141, distance: 82.2
click at [415, 141] on div "[PERSON_NAME] 𝐀𝐜𝐭𝐢𝐯𝐞 𝐅𝐢𝐭 𝐓𝐫𝐮𝐧𝐤 (1𝐩𝐚𝐜𝐤/3𝐩𝐜𝐬) (XS / 53) K88990.00 Changed to Uned…" at bounding box center [417, 120] width 431 height 71
paste input "63"
type input "63990"
click at [519, 124] on div "Price" at bounding box center [481, 128] width 91 height 9
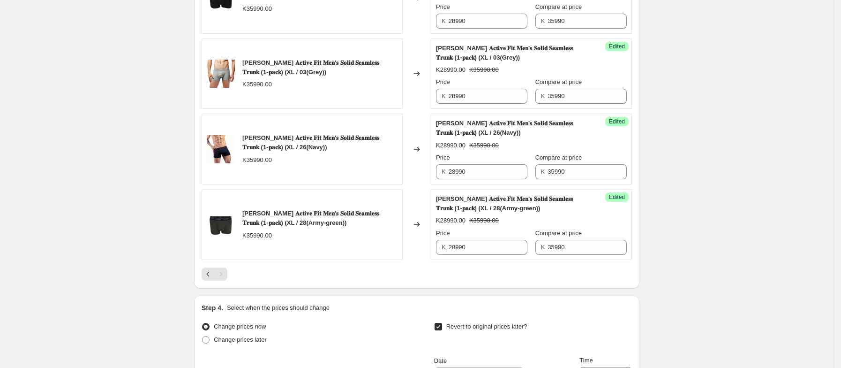
scroll to position [608, 0]
click at [211, 269] on icon "Previous" at bounding box center [208, 273] width 9 height 9
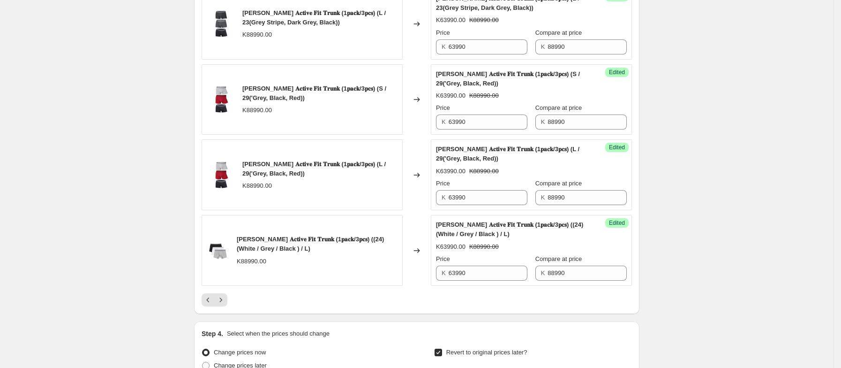
scroll to position [1563, 0]
click at [211, 303] on icon "Previous" at bounding box center [208, 298] width 9 height 9
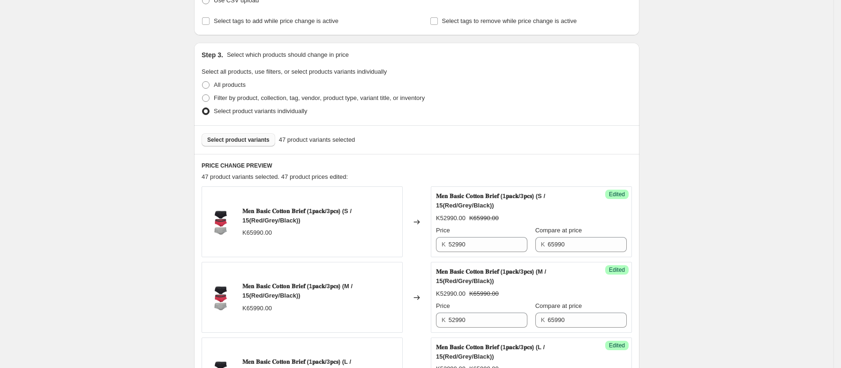
scroll to position [158, 0]
click at [237, 138] on span "Select product variants" at bounding box center [238, 140] width 62 height 8
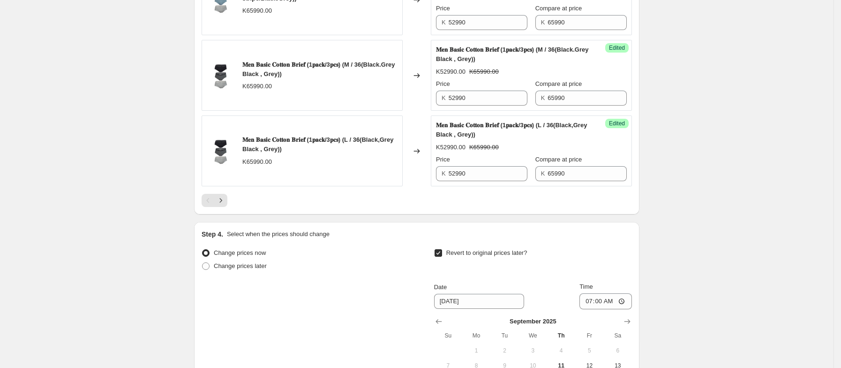
scroll to position [1662, 0]
click at [226, 204] on icon "Next" at bounding box center [220, 199] width 9 height 9
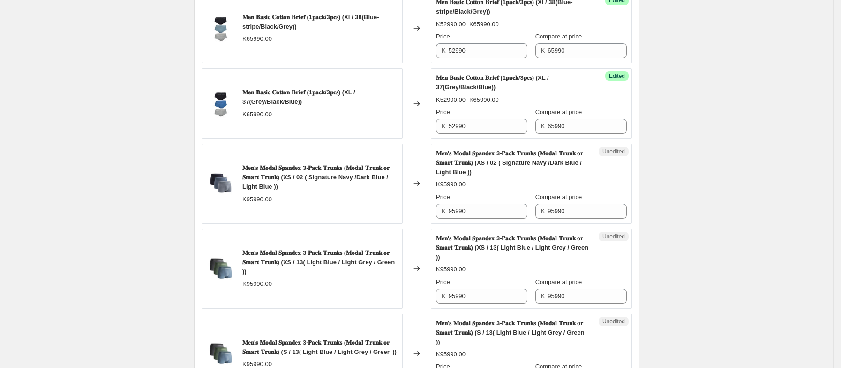
scroll to position [1031, 0]
click at [482, 218] on input "95990" at bounding box center [488, 210] width 79 height 15
drag, startPoint x: 459, startPoint y: 219, endPoint x: 424, endPoint y: 232, distance: 36.9
click at [424, 231] on div "𝐌𝐞𝐧 𝐁𝐚𝐬𝐢𝐜 𝐂𝐨𝐭𝐭𝐨𝐧 𝐁𝐫𝐢𝐞𝐟 (1𝐩𝐚𝐜𝐤/3𝐩𝐜𝐬) (L / 38(Blue-stripe/Black/Grey)) K65990.00 …" at bounding box center [417, 93] width 431 height 1560
drag, startPoint x: 483, startPoint y: 214, endPoint x: 418, endPoint y: 222, distance: 64.8
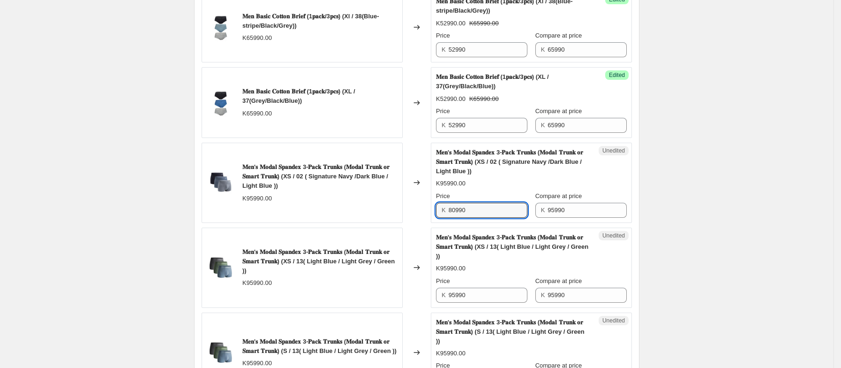
click at [418, 222] on div "𝐌𝐞𝐧'𝐬 𝐌𝐨𝐝𝐚𝐥 𝐒𝐩𝐚𝐧𝐝𝐞𝐱 3-𝐏𝐚𝐜𝐤 𝐓𝐫𝐮𝐧𝐤𝐬 (𝐌𝐨𝐝𝐚𝐥 𝐓𝐫𝐮𝐧𝐤 𝐨𝐫 𝐒𝐦𝐚𝐫𝐭 𝐓𝐫𝐮𝐧𝐤) (XS / 02 ( Signa…" at bounding box center [417, 183] width 431 height 80
type input "80990"
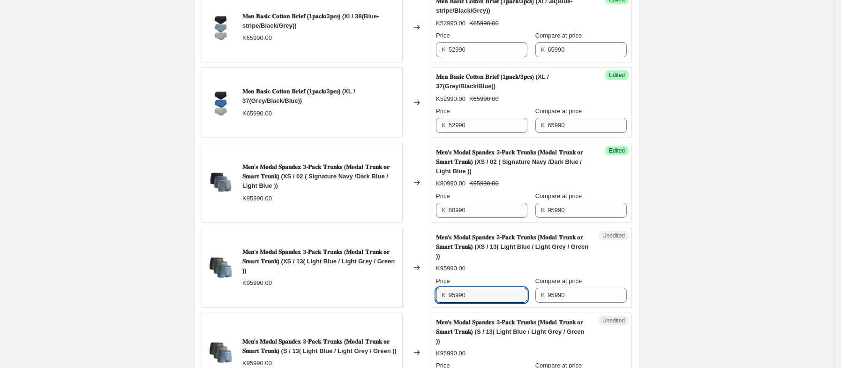
drag, startPoint x: 482, startPoint y: 300, endPoint x: 428, endPoint y: 309, distance: 54.3
click at [428, 308] on div "𝐌𝐞𝐧'𝐬 𝐌𝐨𝐝𝐚𝐥 𝐒𝐩𝐚𝐧𝐝𝐞𝐱 3-𝐏𝐚𝐜𝐤 𝐓𝐫𝐮𝐧𝐤𝐬 (𝐌𝐨𝐝𝐚𝐥 𝐓𝐫𝐮𝐧𝐤 𝐨𝐫 𝐒𝐦𝐚𝐫𝐭 𝐓𝐫𝐮𝐧𝐤) (XS / 13( Light …" at bounding box center [417, 267] width 431 height 80
paste input "80"
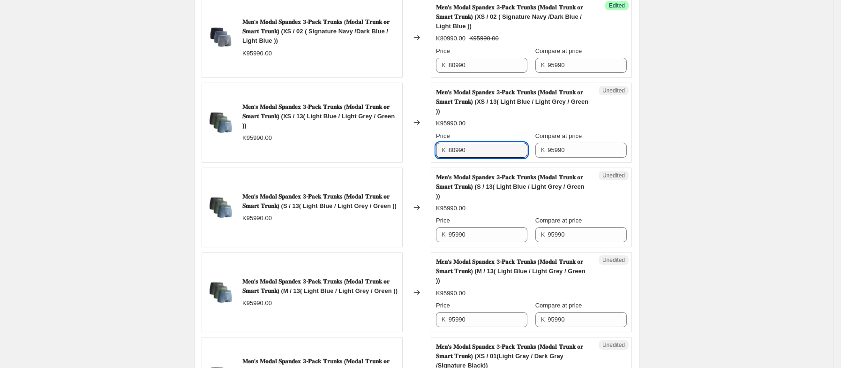
scroll to position [1177, 0]
type input "80990"
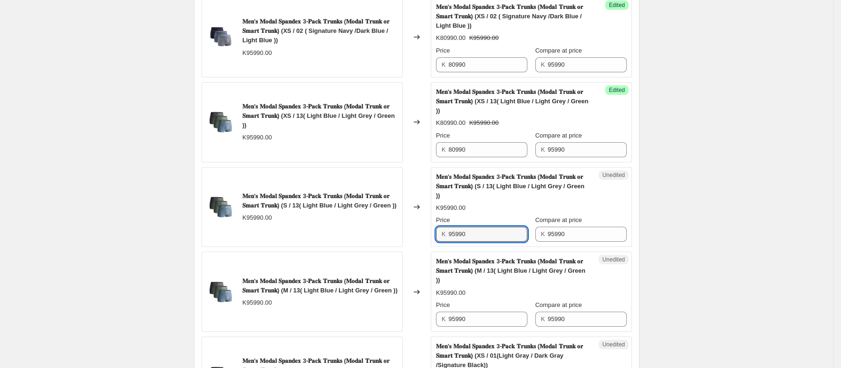
drag, startPoint x: 480, startPoint y: 238, endPoint x: 419, endPoint y: 251, distance: 62.0
click at [419, 247] on div "𝐌𝐞𝐧'𝐬 𝐌𝐨𝐝𝐚𝐥 𝐒𝐩𝐚𝐧𝐝𝐞𝐱 3-𝐏𝐚𝐜𝐤 𝐓𝐫𝐮𝐧𝐤𝐬 (𝐌𝐨𝐝𝐚𝐥 𝐓𝐫𝐮𝐧𝐤 𝐨𝐫 𝐒𝐦𝐚𝐫𝐭 𝐓𝐫𝐮𝐧𝐤) (S / 13( Light B…" at bounding box center [417, 207] width 431 height 80
paste input "80"
type input "80990"
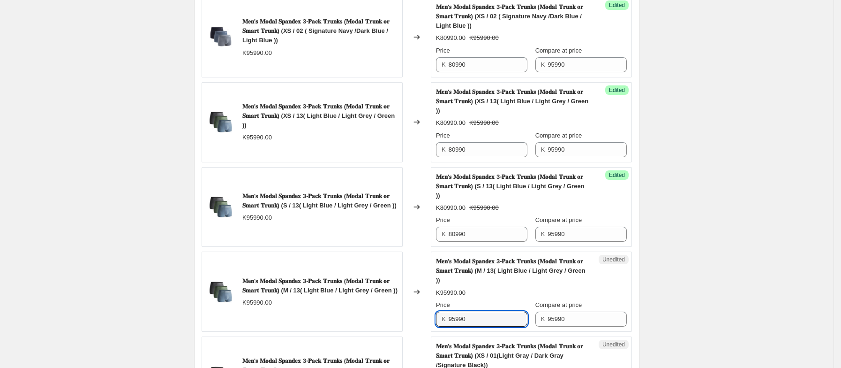
drag, startPoint x: 481, startPoint y: 325, endPoint x: 425, endPoint y: 330, distance: 56.1
click at [425, 330] on div "𝐌𝐞𝐧'𝐬 𝐌𝐨𝐝𝐚𝐥 𝐒𝐩𝐚𝐧𝐝𝐞𝐱 3-𝐏𝐚𝐜𝐤 𝐓𝐫𝐮𝐧𝐤𝐬 (𝐌𝐨𝐝𝐚𝐥 𝐓𝐫𝐮𝐧𝐤 𝐨𝐫 𝐒𝐦𝐚𝐫𝐭 𝐓𝐫𝐮𝐧𝐤) (M / 13( Light B…" at bounding box center [417, 291] width 431 height 80
paste input "80"
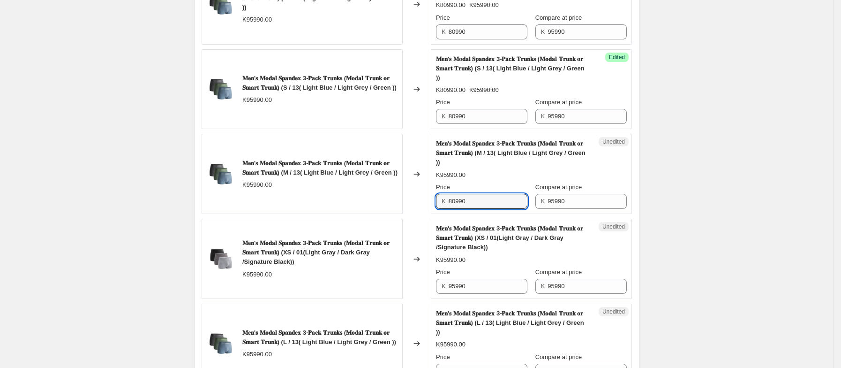
scroll to position [1298, 0]
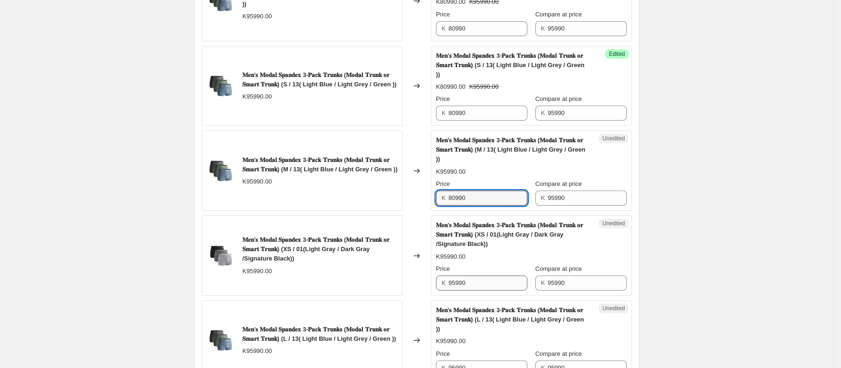
type input "80990"
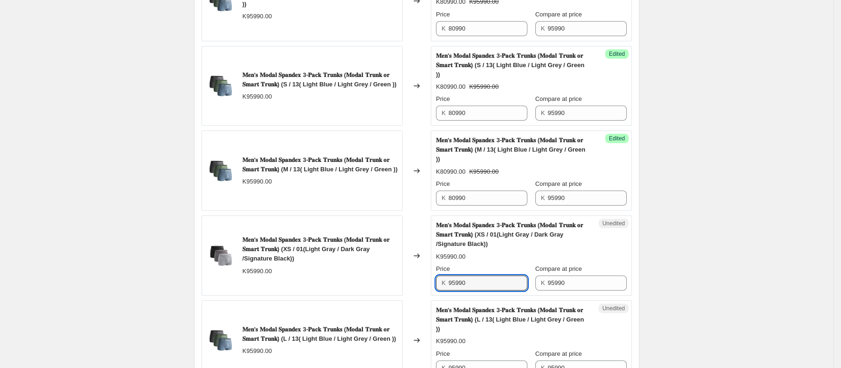
drag, startPoint x: 483, startPoint y: 290, endPoint x: 421, endPoint y: 288, distance: 61.9
click at [421, 288] on div "𝐌𝐞𝐧'𝐬 𝐌𝐨𝐝𝐚𝐥 𝐒𝐩𝐚𝐧𝐝𝐞𝐱 3-𝐏𝐚𝐜𝐤 𝐓𝐫𝐮𝐧𝐤𝐬 (𝐌𝐨𝐝𝐚𝐥 𝐓𝐫𝐮𝐧𝐤 𝐨𝐫 𝐒𝐦𝐚𝐫𝐭 𝐓𝐫𝐮𝐧𝐤) (XS / 01(Light G…" at bounding box center [417, 255] width 431 height 80
paste input "80"
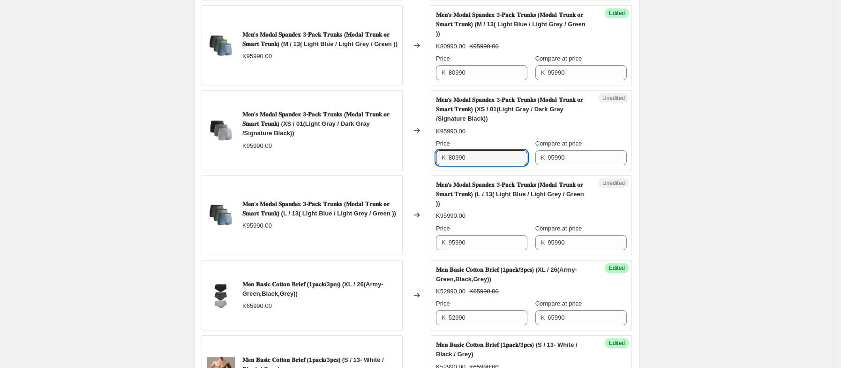
scroll to position [1427, 0]
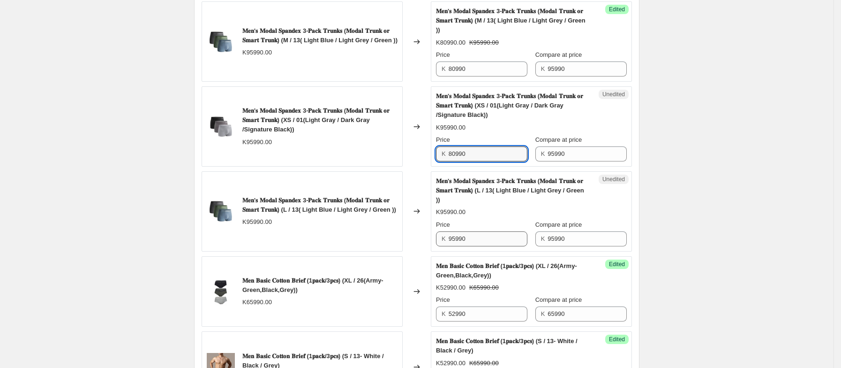
type input "80990"
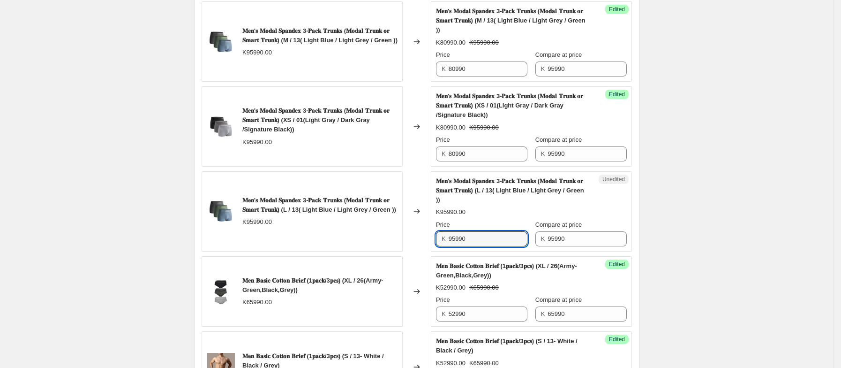
drag, startPoint x: 477, startPoint y: 250, endPoint x: 437, endPoint y: 248, distance: 40.4
click at [437, 248] on div "Unedited 𝐌𝐞𝐧'𝐬 𝐌𝐨𝐝𝐚𝐥 𝐒𝐩𝐚𝐧𝐝𝐞𝐱 3-𝐏𝐚𝐜𝐤 𝐓𝐫𝐮𝐧𝐤𝐬 (𝐌𝐨𝐝𝐚𝐥 𝐓𝐫𝐮𝐧𝐤 𝐨𝐫 𝐒𝐦𝐚𝐫𝐭 𝐓𝐫𝐮𝐧𝐤) (L / 13…" at bounding box center [531, 211] width 201 height 80
paste input "80"
type input "80990"
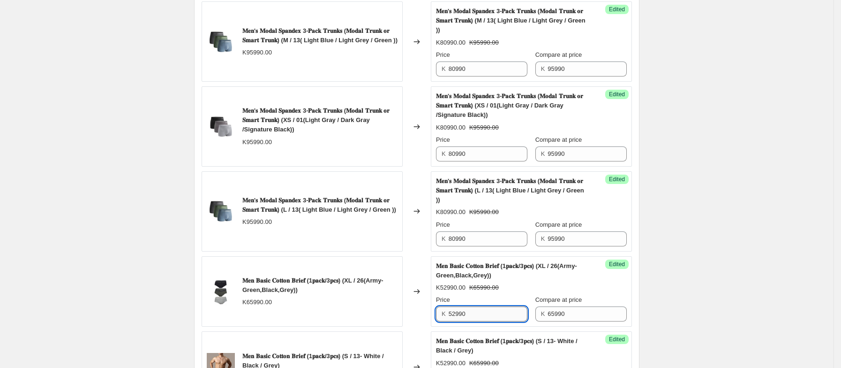
click at [480, 321] on input "52990" at bounding box center [488, 313] width 79 height 15
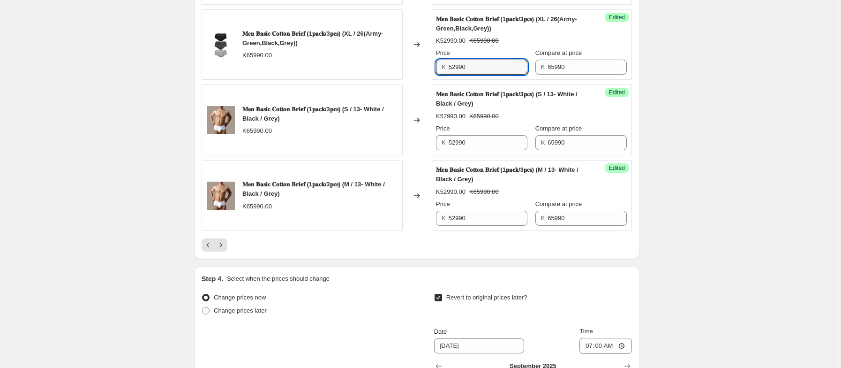
scroll to position [1681, 0]
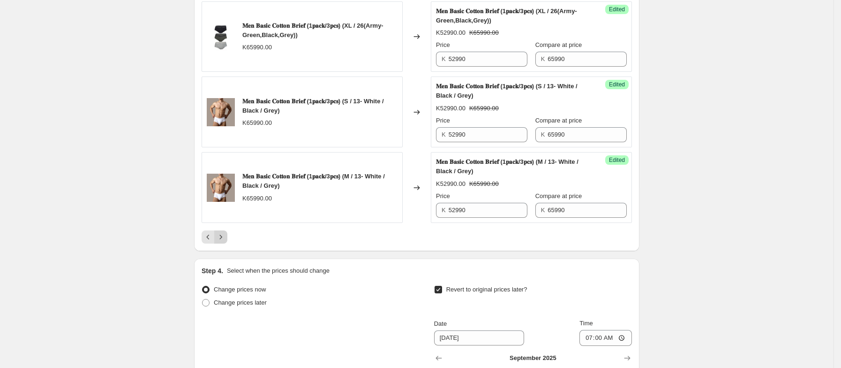
click at [224, 242] on icon "Next" at bounding box center [220, 236] width 9 height 9
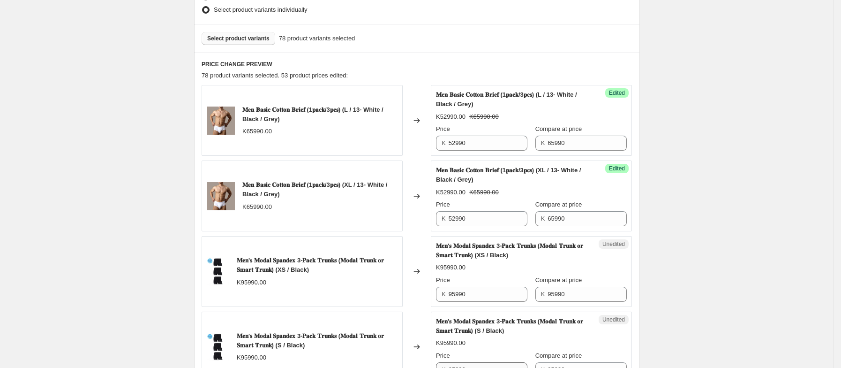
scroll to position [255, 0]
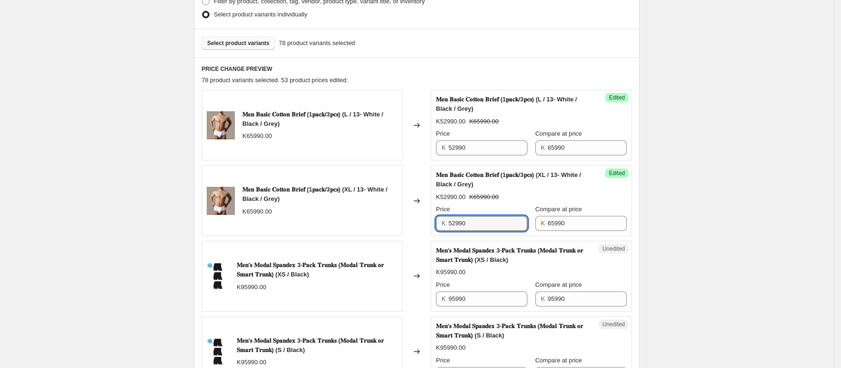
drag, startPoint x: 482, startPoint y: 225, endPoint x: 434, endPoint y: 231, distance: 48.2
click at [434, 231] on div "Success Edited 𝐌𝐞𝐧 𝐁𝐚𝐬𝐢𝐜 𝐂𝐨𝐭𝐭𝐨𝐧 𝐁𝐫𝐢𝐞𝐟 (1𝐩𝐚𝐜𝐤/3𝐩𝐜𝐬) (XL / 13- White / Black / Gr…" at bounding box center [531, 200] width 201 height 71
paste input "80"
type input "52990"
click at [486, 304] on input "95990" at bounding box center [488, 298] width 79 height 15
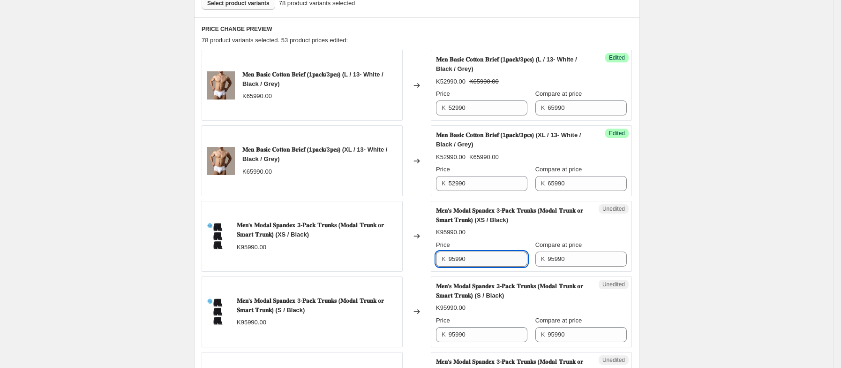
scroll to position [308, 0]
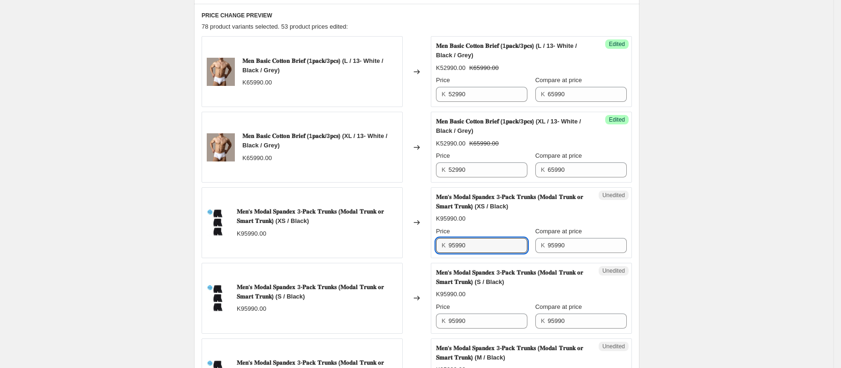
drag, startPoint x: 483, startPoint y: 249, endPoint x: 413, endPoint y: 250, distance: 70.4
click at [413, 250] on div "𝐌𝐞𝐧'𝐬 𝐌𝐨𝐝𝐚𝐥 𝐒𝐩𝐚𝐧𝐝𝐞𝐱 3-𝐏𝐚𝐜𝐤 𝐓𝐫𝐮𝐧𝐤𝐬 (𝐌𝐨𝐝𝐚𝐥 𝐓𝐫𝐮𝐧𝐤 𝐨𝐫 𝐒𝐦𝐚𝐫𝐭 𝐓𝐫𝐮𝐧𝐤) (XS / Black) K95…" at bounding box center [417, 222] width 431 height 71
paste input "80"
type input "80990"
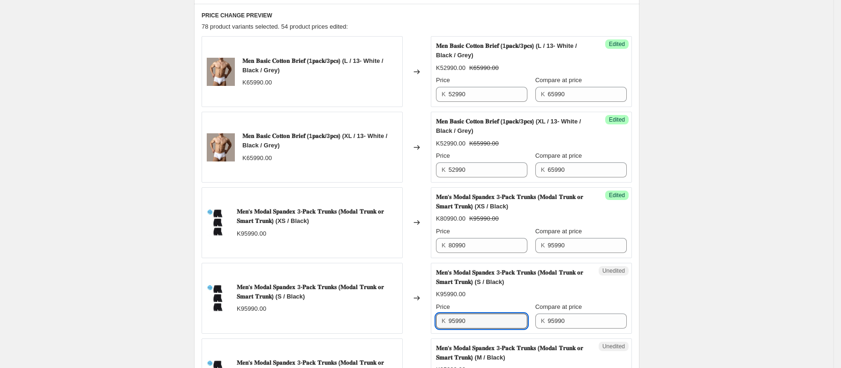
drag, startPoint x: 483, startPoint y: 327, endPoint x: 426, endPoint y: 330, distance: 56.3
click at [426, 330] on div "𝐌𝐞𝐧'𝐬 𝐌𝐨𝐝𝐚𝐥 𝐒𝐩𝐚𝐧𝐝𝐞𝐱 3-𝐏𝐚𝐜𝐤 𝐓𝐫𝐮𝐧𝐤𝐬 (𝐌𝐨𝐝𝐚𝐥 𝐓𝐫𝐮𝐧𝐤 𝐨𝐫 𝐒𝐦𝐚𝐫𝐭 𝐓𝐫𝐮𝐧𝐤) (S / Black) K959…" at bounding box center [417, 298] width 431 height 71
paste input "80"
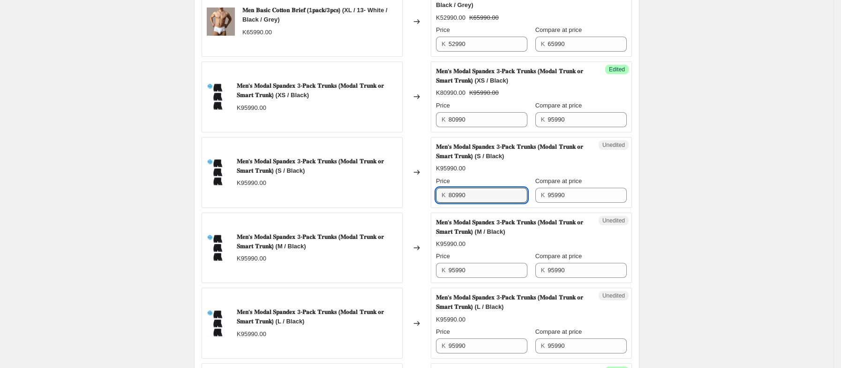
scroll to position [439, 0]
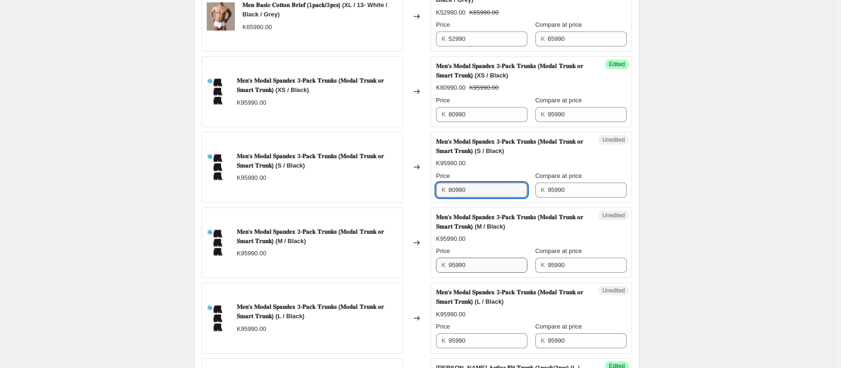
type input "80990"
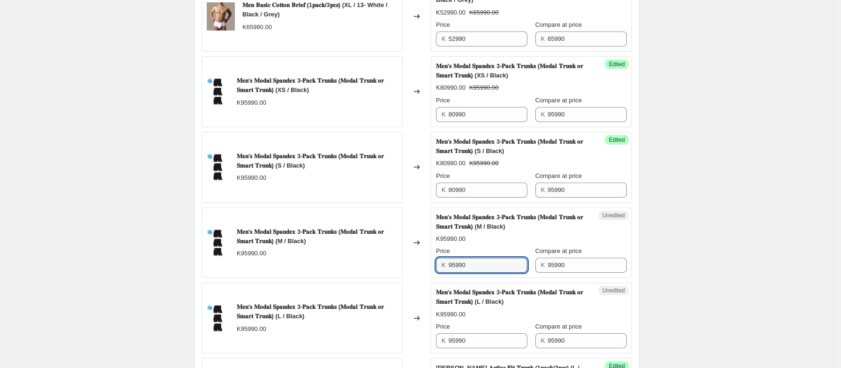
drag, startPoint x: 477, startPoint y: 267, endPoint x: 442, endPoint y: 270, distance: 35.3
click at [442, 270] on div "K 95990" at bounding box center [481, 264] width 91 height 15
paste input "80"
type input "80990"
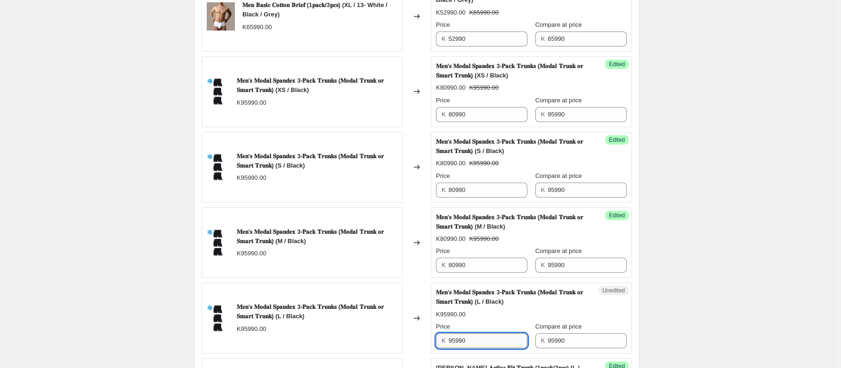
click at [483, 342] on input "95990" at bounding box center [488, 340] width 79 height 15
drag, startPoint x: 483, startPoint y: 342, endPoint x: 411, endPoint y: 353, distance: 72.6
click at [411, 353] on div "𝐌𝐞𝐧'𝐬 𝐌𝐨𝐝𝐚𝐥 𝐒𝐩𝐚𝐧𝐝𝐞𝐱 3-𝐏𝐚𝐜𝐤 𝐓𝐫𝐮𝐧𝐤𝐬 (𝐌𝐨𝐝𝐚𝐥 𝐓𝐫𝐮𝐧𝐤 𝐨𝐫 𝐒𝐦𝐚𝐫𝐭 𝐓𝐫𝐮𝐧𝐤) (L / Black) K959…" at bounding box center [417, 317] width 431 height 71
paste input "80"
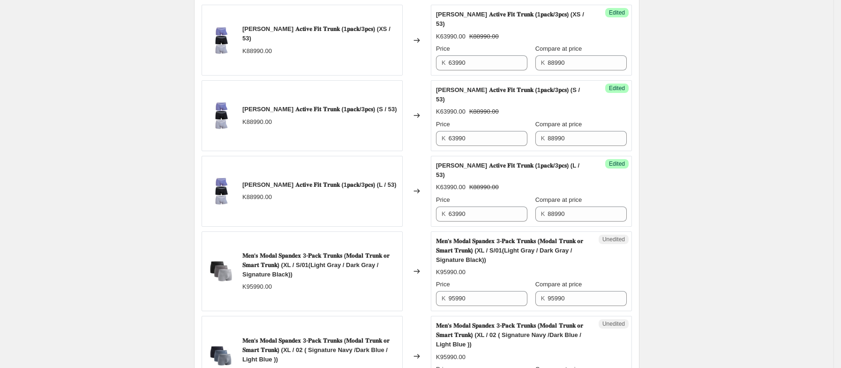
scroll to position [1095, 0]
type input "80990"
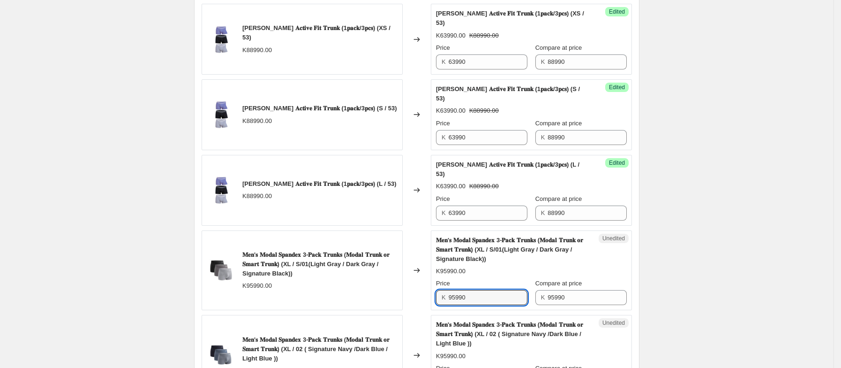
drag, startPoint x: 478, startPoint y: 277, endPoint x: 435, endPoint y: 282, distance: 43.9
click at [435, 282] on div "Unedited 𝐌𝐞𝐧'𝐬 𝐌𝐨𝐝𝐚𝐥 𝐒𝐩𝐚𝐧𝐝𝐞𝐱 3-𝐏𝐚𝐜𝐤 𝐓𝐫𝐮𝐧𝐤𝐬 (𝐌𝐨𝐝𝐚𝐥 𝐓𝐫𝐮𝐧𝐤 𝐨𝐫 𝐒𝐦𝐚𝐫𝐭 𝐓𝐫𝐮𝐧𝐤) (XL / S…" at bounding box center [531, 270] width 201 height 80
paste input "80"
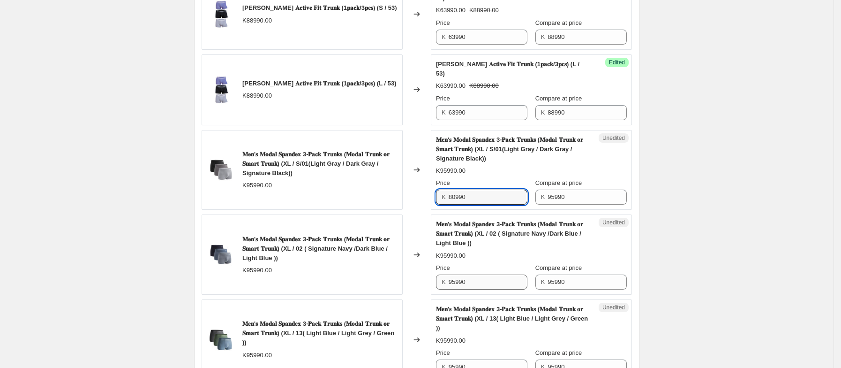
scroll to position [1196, 0]
type input "80990"
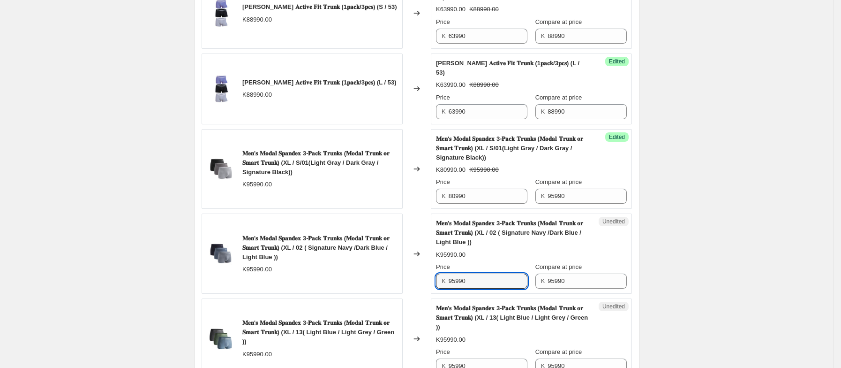
drag, startPoint x: 481, startPoint y: 257, endPoint x: 442, endPoint y: 263, distance: 39.9
click at [442, 273] on div "K 95990" at bounding box center [481, 280] width 91 height 15
paste input "80"
type input "80990"
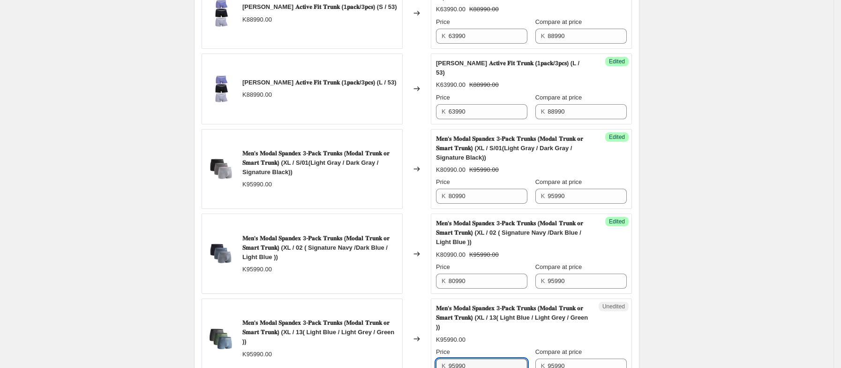
drag, startPoint x: 482, startPoint y: 344, endPoint x: 443, endPoint y: 349, distance: 38.7
click at [443, 358] on div "K 95990" at bounding box center [481, 365] width 91 height 15
paste input "80"
type input "80990"
click at [517, 313] on div "𝐌𝐞𝐧'𝐬 𝐌𝐨𝐝𝐚𝐥 𝐒𝐩𝐚𝐧𝐝𝐞𝐱 3-𝐏𝐚𝐜𝐤 𝐓𝐫𝐮𝐧𝐤𝐬 (𝐌𝐨𝐝𝐚𝐥 𝐓𝐫𝐮𝐧𝐤 𝐨𝐫 𝐒𝐦𝐚𝐫𝐭 𝐓𝐫𝐮𝐧𝐤) (XL / 13( Light …" at bounding box center [531, 338] width 191 height 70
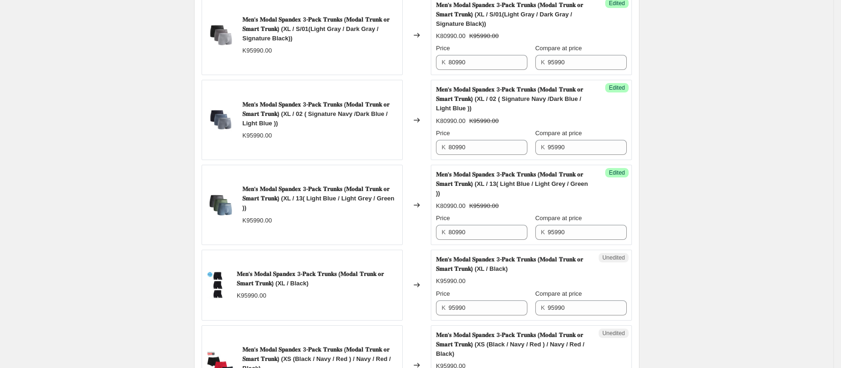
scroll to position [1330, 0]
drag, startPoint x: 487, startPoint y: 287, endPoint x: 428, endPoint y: 293, distance: 59.4
click at [428, 293] on div "𝐌𝐞𝐧'𝐬 𝐌𝐨𝐝𝐚𝐥 𝐒𝐩𝐚𝐧𝐝𝐞𝐱 3-𝐏𝐚𝐜𝐤 𝐓𝐫𝐮𝐧𝐤𝐬 (𝐌𝐨𝐝𝐚𝐥 𝐓𝐫𝐮𝐧𝐤 𝐨𝐫 𝐒𝐦𝐚𝐫𝐭 𝐓𝐫𝐮𝐧𝐤) (XL / Black) K95…" at bounding box center [417, 284] width 431 height 71
paste input "80"
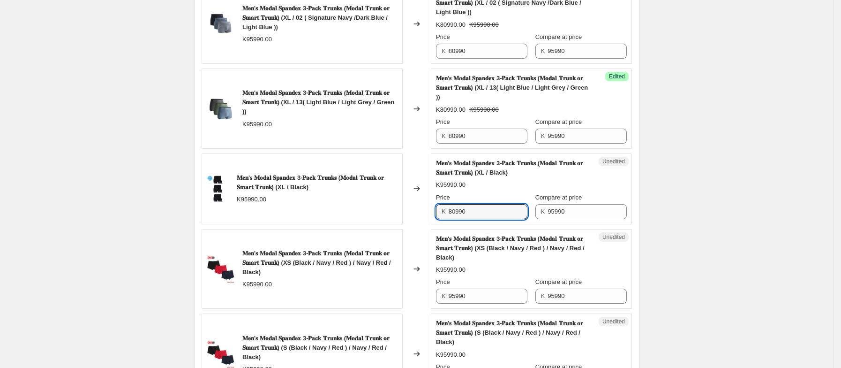
scroll to position [1430, 0]
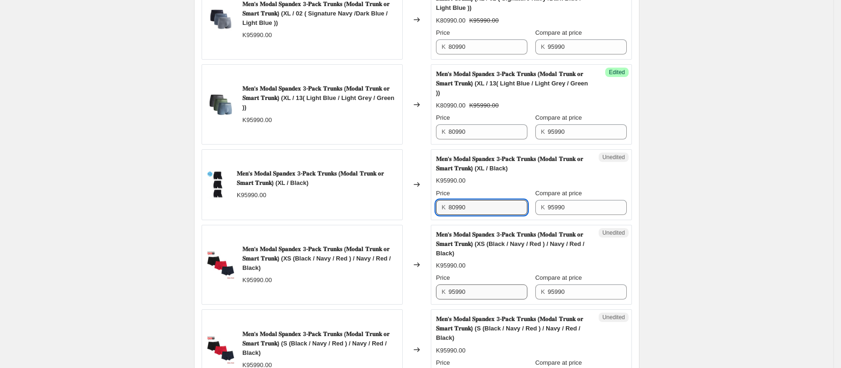
type input "80990"
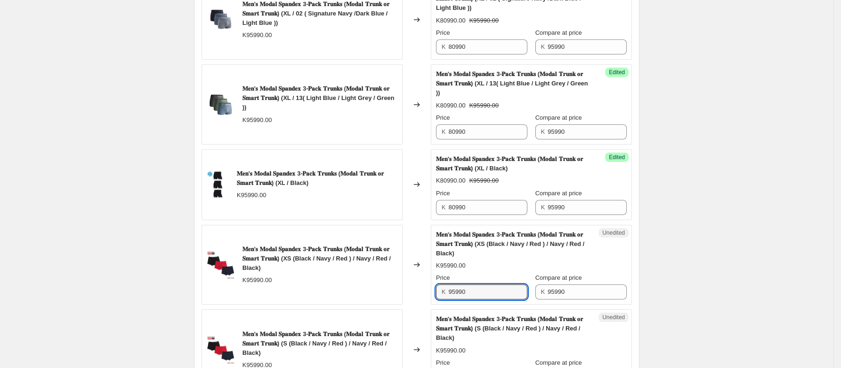
drag, startPoint x: 489, startPoint y: 274, endPoint x: 424, endPoint y: 275, distance: 64.7
click at [424, 275] on div "𝐌𝐞𝐧'𝐬 𝐌𝐨𝐝𝐚𝐥 𝐒𝐩𝐚𝐧𝐝𝐞𝐱 3-𝐏𝐚𝐜𝐤 𝐓𝐫𝐮𝐧𝐤𝐬 (𝐌𝐨𝐝𝐚𝐥 𝐓𝐫𝐮𝐧𝐤 𝐨𝐫 𝐒𝐦𝐚𝐫𝐭 𝐓𝐫𝐮𝐧𝐤) (XS (Black / Nav…" at bounding box center [417, 265] width 431 height 80
paste input "80"
type input "80990"
click at [522, 261] on div "K80990.00 K95990.00" at bounding box center [531, 265] width 191 height 9
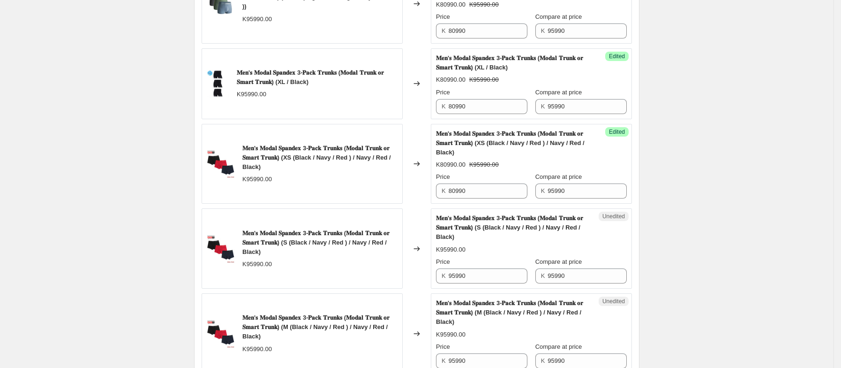
scroll to position [1534, 0]
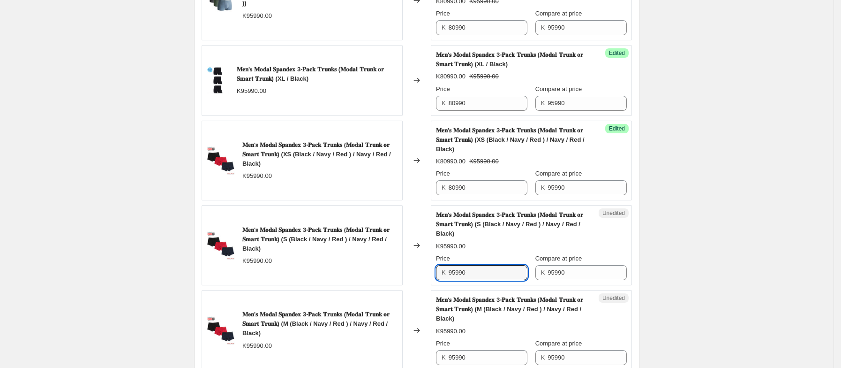
drag, startPoint x: 497, startPoint y: 250, endPoint x: 416, endPoint y: 260, distance: 80.8
click at [416, 260] on div "𝐌𝐞𝐧'𝐬 𝐌𝐨𝐝𝐚𝐥 𝐒𝐩𝐚𝐧𝐝𝐞𝐱 3-𝐏𝐚𝐜𝐤 𝐓𝐫𝐮𝐧𝐤𝐬 (𝐌𝐨𝐝𝐚𝐥 𝐓𝐫𝐮𝐧𝐤 𝐨𝐫 𝐒𝐦𝐚𝐫𝐭 𝐓𝐫𝐮𝐧𝐤) (S (Black / Navy…" at bounding box center [417, 245] width 431 height 80
paste input "80"
type input "80990"
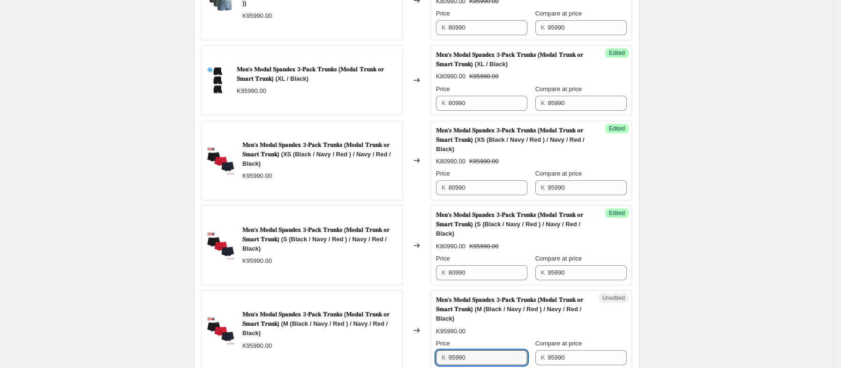
drag, startPoint x: 478, startPoint y: 337, endPoint x: 426, endPoint y: 342, distance: 52.3
click at [426, 342] on div "𝐌𝐞𝐧'𝐬 𝐌𝐨𝐝𝐚𝐥 𝐒𝐩𝐚𝐧𝐝𝐞𝐱 3-𝐏𝐚𝐜𝐤 𝐓𝐫𝐮𝐧𝐤𝐬 (𝐌𝐨𝐝𝐚𝐥 𝐓𝐫𝐮𝐧𝐤 𝐨𝐫 𝐒𝐦𝐚𝐫𝐭 𝐓𝐫𝐮𝐧𝐤) (M (Black / Navy…" at bounding box center [417, 330] width 431 height 80
paste input "80"
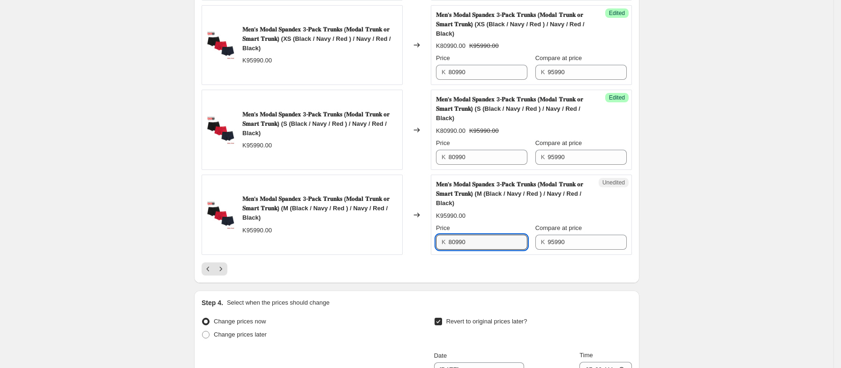
scroll to position [1653, 0]
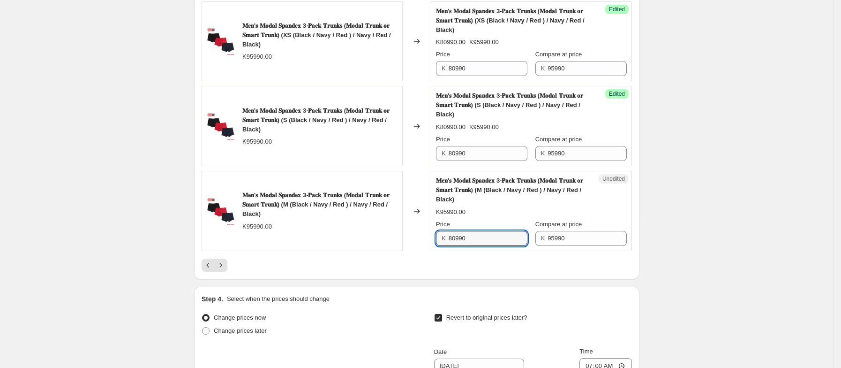
type input "80990"
click at [387, 258] on div at bounding box center [417, 264] width 431 height 13
click at [224, 260] on icon "Next" at bounding box center [220, 264] width 9 height 9
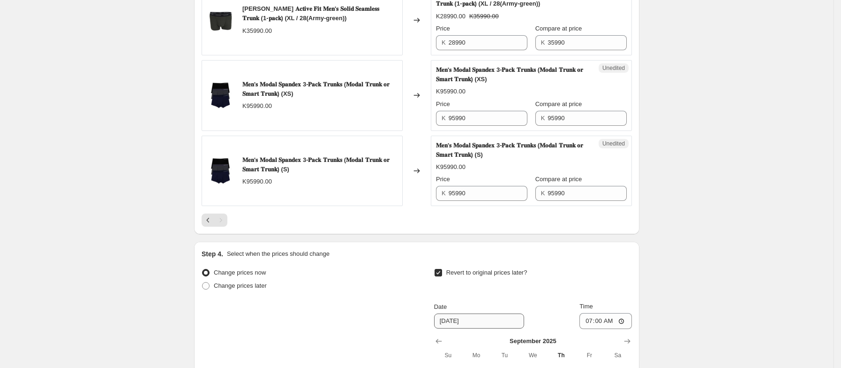
scroll to position [1504, 0]
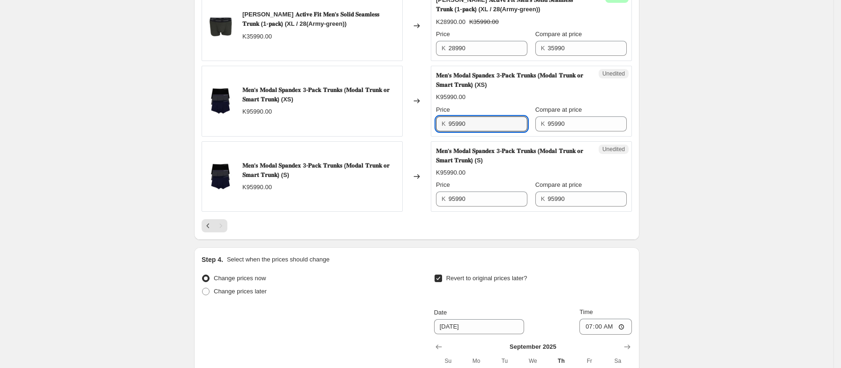
drag, startPoint x: 483, startPoint y: 131, endPoint x: 431, endPoint y: 134, distance: 52.6
click at [431, 134] on div "𝐌𝐞𝐧'𝐬 𝐌𝐨𝐝𝐚𝐥 𝐒𝐩𝐚𝐧𝐝𝐞𝐱 3-𝐏𝐚𝐜𝐤 𝐓𝐫𝐮𝐧𝐤𝐬 (𝐌𝐨𝐝𝐚𝐥 𝐓𝐫𝐮𝐧𝐤 𝐨𝐫 𝐒𝐦𝐚𝐫𝐭 𝐓𝐫𝐮𝐧𝐤) (XS) K95990.00 C…" at bounding box center [417, 101] width 431 height 71
paste input "80"
type input "80990"
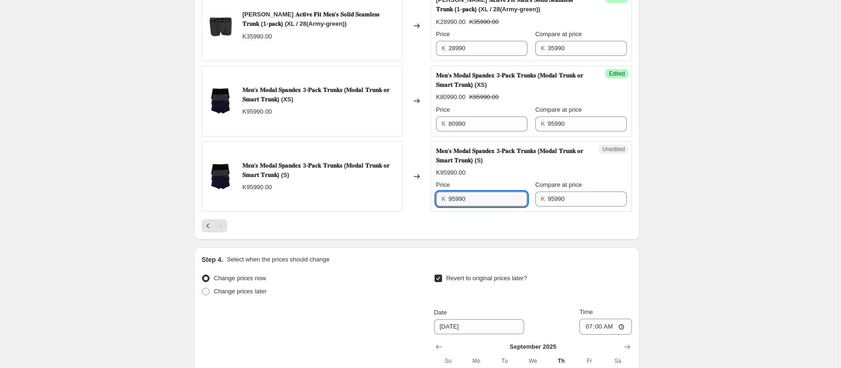
drag, startPoint x: 482, startPoint y: 206, endPoint x: 421, endPoint y: 219, distance: 61.9
click at [421, 212] on div "𝐌𝐞𝐧'𝐬 𝐌𝐨𝐝𝐚𝐥 𝐒𝐩𝐚𝐧𝐝𝐞𝐱 3-𝐏𝐚𝐜𝐤 𝐓𝐫𝐮𝐧𝐤𝐬 (𝐌𝐨𝐝𝐚𝐥 𝐓𝐫𝐮𝐧𝐤 𝐨𝐫 𝐒𝐦𝐚𝐫𝐭 𝐓𝐫𝐮𝐧𝐤) (S) K95990.00 Ch…" at bounding box center [417, 176] width 431 height 71
paste input "80"
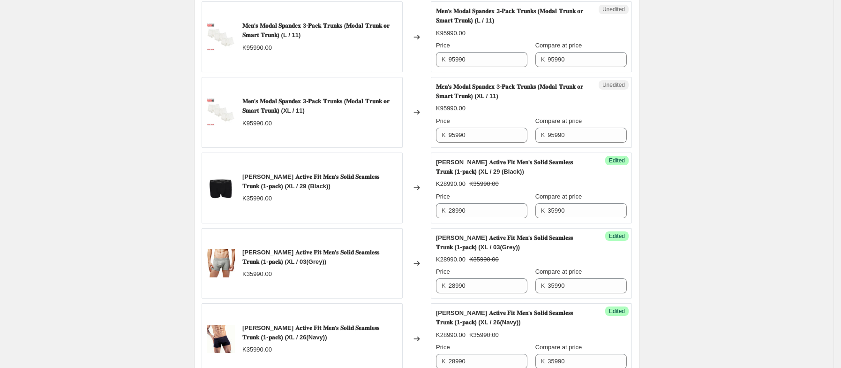
scroll to position [1115, 0]
type input "80990"
drag, startPoint x: 487, startPoint y: 139, endPoint x: 408, endPoint y: 144, distance: 78.9
click at [408, 144] on div "𝐌𝐞𝐧'𝐬 𝐌𝐨𝐝𝐚𝐥 𝐒𝐩𝐚𝐧𝐝𝐞𝐱 3-𝐏𝐚𝐜𝐤 𝐓𝐫𝐮𝐧𝐤𝐬 (𝐌𝐨𝐝𝐚𝐥 𝐓𝐫𝐮𝐧𝐤 𝐨𝐫 𝐒𝐦𝐚𝐫𝐭 𝐓𝐫𝐮𝐧𝐤) (XL / 11) K95990…" at bounding box center [417, 113] width 431 height 71
paste input "80"
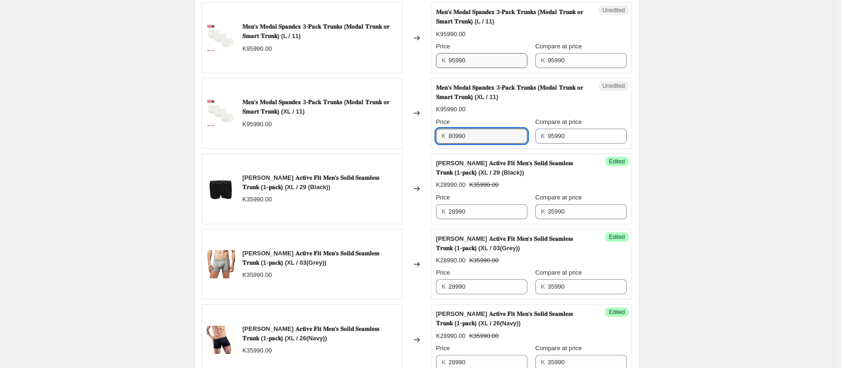
type input "80990"
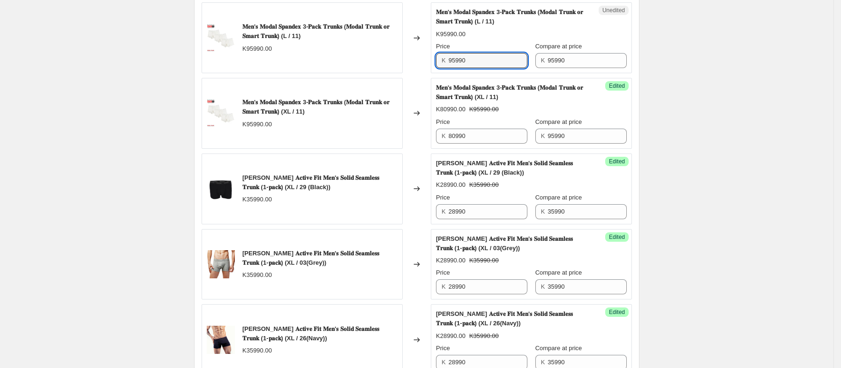
drag, startPoint x: 476, startPoint y: 63, endPoint x: 418, endPoint y: 76, distance: 58.6
click at [418, 73] on div "𝐌𝐞𝐧'𝐬 𝐌𝐨𝐝𝐚𝐥 𝐒𝐩𝐚𝐧𝐝𝐞𝐱 3-𝐏𝐚𝐜𝐤 𝐓𝐫𝐮𝐧𝐤𝐬 (𝐌𝐨𝐝𝐚𝐥 𝐓𝐫𝐮𝐧𝐤 𝐨𝐫 𝐒𝐦𝐚𝐫𝐭 𝐓𝐫𝐮𝐧𝐤) (L / 11) K95990.…" at bounding box center [417, 37] width 431 height 71
paste input "80"
type input "80990"
click at [418, 73] on div "Changed to" at bounding box center [417, 37] width 28 height 71
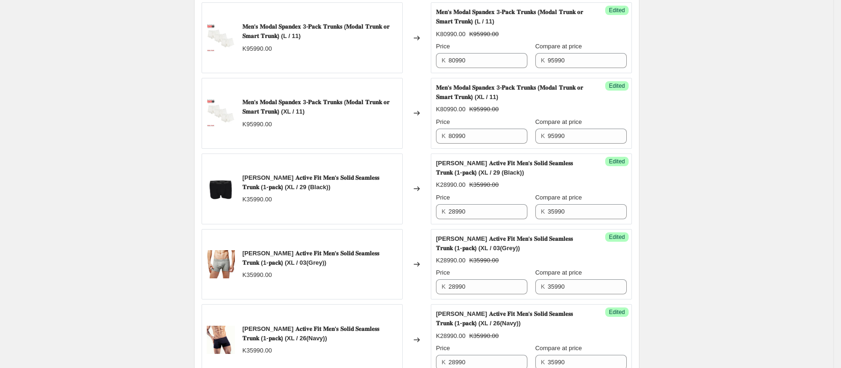
click at [418, 73] on div "Changed to" at bounding box center [417, 37] width 28 height 71
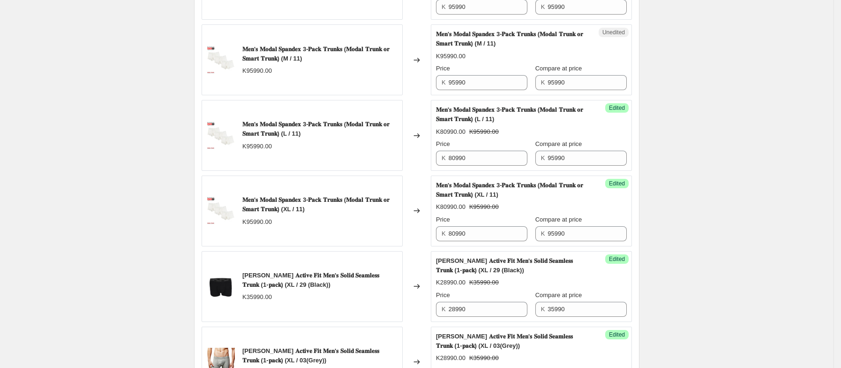
scroll to position [1016, 0]
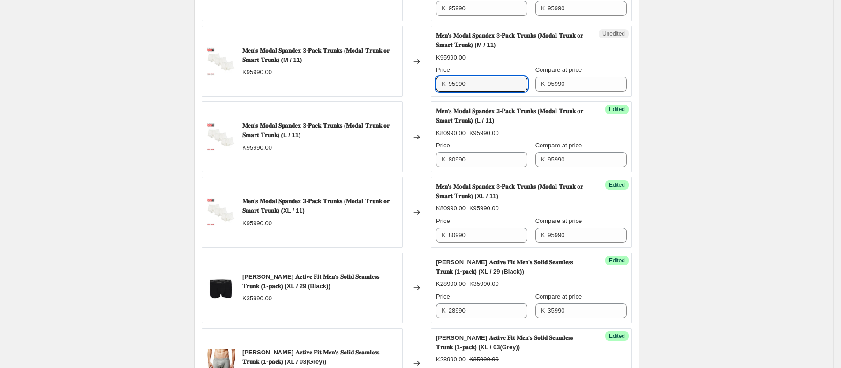
drag, startPoint x: 491, startPoint y: 87, endPoint x: 431, endPoint y: 100, distance: 61.9
click at [431, 97] on div "𝐌𝐞𝐧'𝐬 𝐌𝐨𝐝𝐚𝐥 𝐒𝐩𝐚𝐧𝐝𝐞𝐱 3-𝐏𝐚𝐜𝐤 𝐓𝐫𝐮𝐧𝐤𝐬 (𝐌𝐨𝐝𝐚𝐥 𝐓𝐫𝐮𝐧𝐤 𝐨𝐫 𝐒𝐦𝐚𝐫𝐭 𝐓𝐫𝐮𝐧𝐤) (M / 11) K95990.…" at bounding box center [417, 61] width 431 height 71
paste input "80"
type input "80990"
click at [530, 60] on div "K80990.00 K95990.00" at bounding box center [531, 57] width 191 height 9
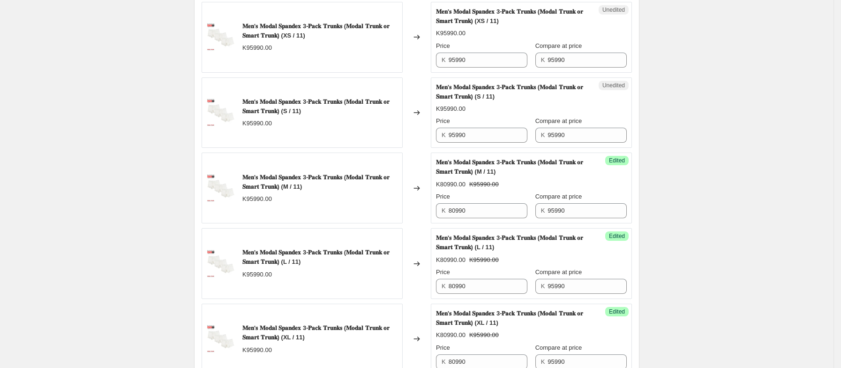
scroll to position [887, 0]
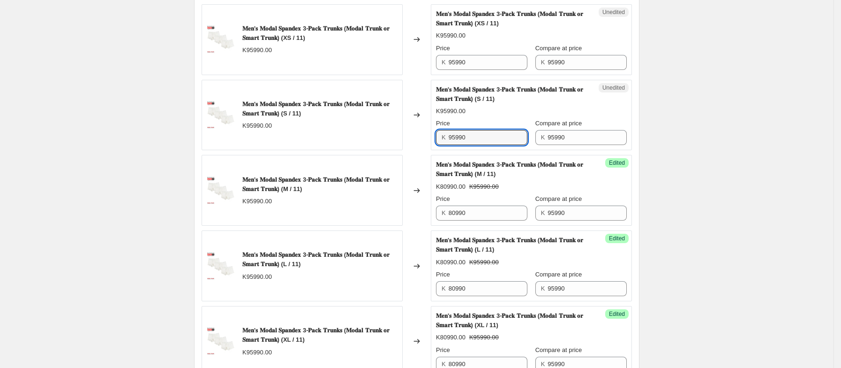
drag, startPoint x: 491, startPoint y: 140, endPoint x: 411, endPoint y: 151, distance: 80.5
click at [411, 151] on div "𝐌𝐞𝐧'𝐬 𝐌𝐨𝐝𝐚𝐥 𝐒𝐩𝐚𝐧𝐝𝐞𝐱 3-𝐏𝐚𝐜𝐤 𝐓𝐫𝐮𝐧𝐤𝐬 (𝐌𝐨𝐝𝐚𝐥 𝐓𝐫𝐮𝐧𝐤 𝐨𝐫 𝐒𝐦𝐚𝐫𝐭 𝐓𝐫𝐮𝐧𝐤) (S / 11) K95990.…" at bounding box center [417, 115] width 431 height 71
paste input "80"
type input "80990"
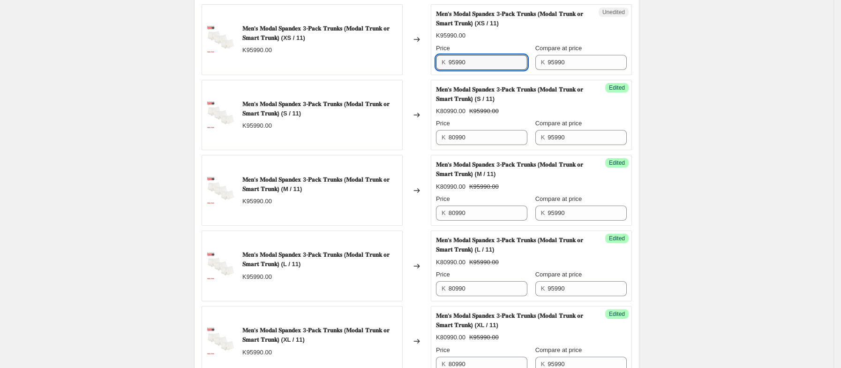
drag, startPoint x: 476, startPoint y: 66, endPoint x: 429, endPoint y: 80, distance: 49.0
click at [429, 80] on div "𝐌𝐞𝐧'𝐬 𝐌𝐨𝐝𝐚𝐥 𝐒𝐩𝐚𝐧𝐝𝐞𝐱 3-𝐏𝐚𝐜𝐤 𝐓𝐫𝐮𝐧𝐤𝐬 (𝐌𝐨𝐝𝐚𝐥 𝐓𝐫𝐮𝐧𝐤 𝐨𝐫 𝐒𝐦𝐚𝐫𝐭 𝐓𝐫𝐮𝐧𝐤) (L (Black / Navy…" at bounding box center [417, 142] width 431 height 1371
paste input "80"
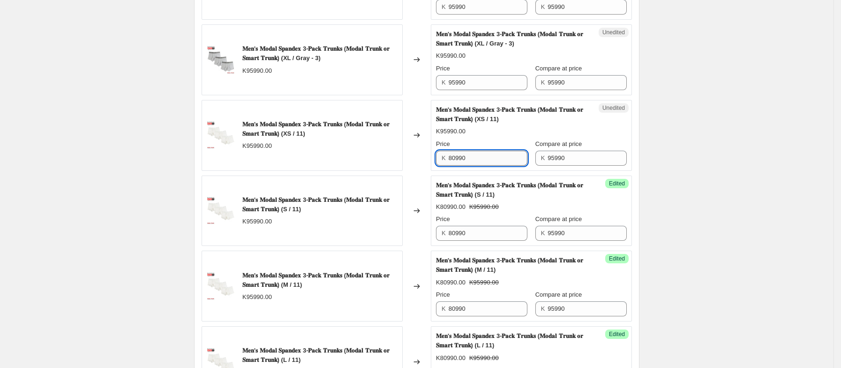
scroll to position [788, 0]
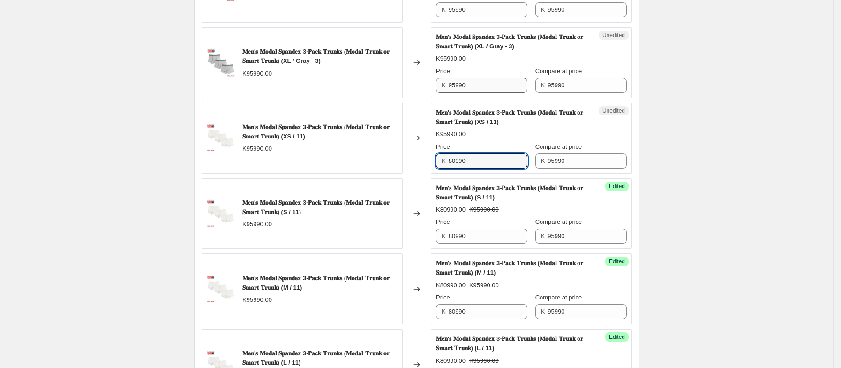
type input "80990"
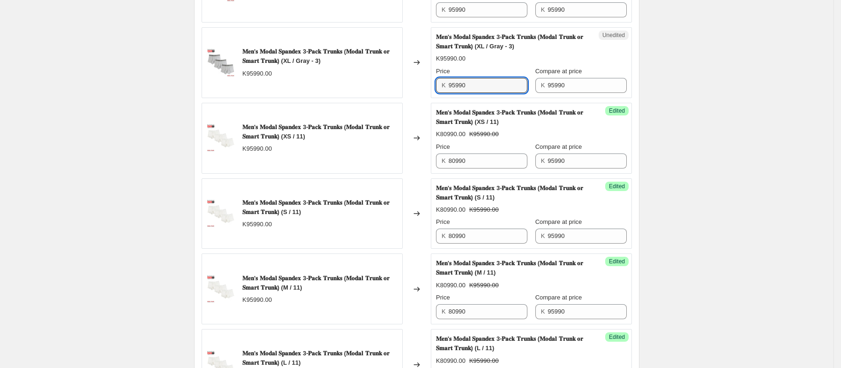
drag, startPoint x: 490, startPoint y: 89, endPoint x: 432, endPoint y: 95, distance: 58.1
click at [432, 95] on div "𝐌𝐞𝐧'𝐬 𝐌𝐨𝐝𝐚𝐥 𝐒𝐩𝐚𝐧𝐝𝐞𝐱 3-𝐏𝐚𝐜𝐤 𝐓𝐫𝐮𝐧𝐤𝐬 (𝐌𝐨𝐝𝐚𝐥 𝐓𝐫𝐮𝐧𝐤 𝐨𝐫 𝐒𝐦𝐚𝐫𝐭 𝐓𝐫𝐮𝐧𝐤) (XL / Gray - 3) …" at bounding box center [417, 62] width 431 height 71
paste input "80"
type input "80990"
click at [525, 63] on div "K80990.00 K95990.00" at bounding box center [531, 58] width 191 height 9
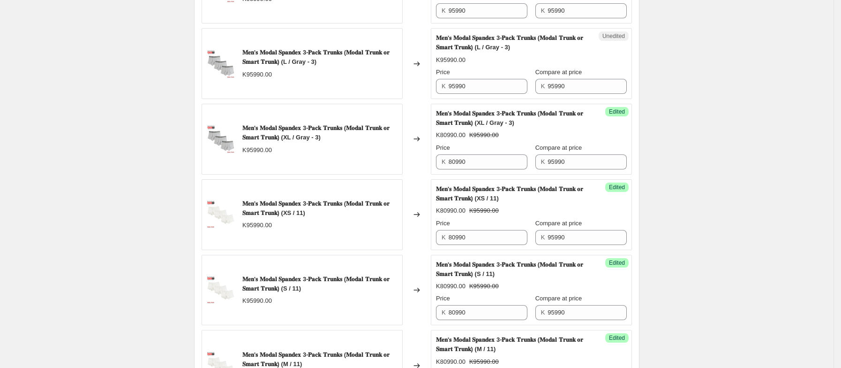
scroll to position [708, 0]
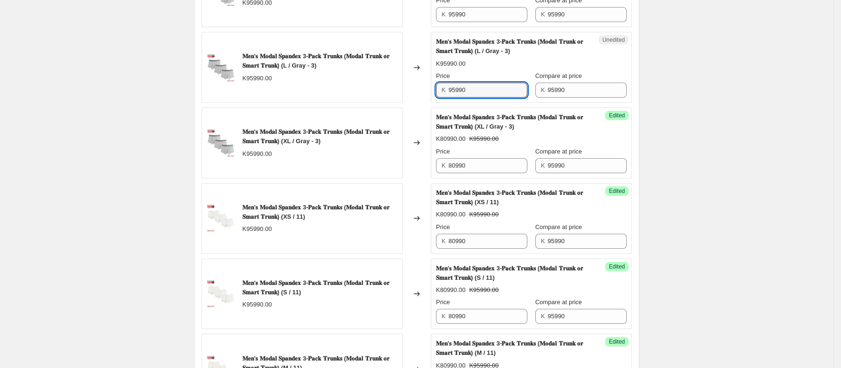
drag, startPoint x: 490, startPoint y: 91, endPoint x: 425, endPoint y: 103, distance: 65.7
click at [425, 103] on div "𝐌𝐞𝐧'𝐬 𝐌𝐨𝐝𝐚𝐥 𝐒𝐩𝐚𝐧𝐝𝐞𝐱 3-𝐏𝐚𝐜𝐤 𝐓𝐫𝐮𝐧𝐤𝐬 (𝐌𝐨𝐝𝐚𝐥 𝐓𝐫𝐮𝐧𝐤 𝐨𝐫 𝐒𝐦𝐚𝐫𝐭 𝐓𝐫𝐮𝐧𝐤) (L / Gray - 3) K…" at bounding box center [417, 67] width 431 height 71
paste input "80"
type input "80990"
click at [511, 73] on div "𝐌𝐞𝐧'𝐬 𝐌𝐨𝐝𝐚𝐥 𝐒𝐩𝐚𝐧𝐝𝐞𝐱 3-𝐏𝐚𝐜𝐤 𝐓𝐫𝐮𝐧𝐤𝐬 (𝐌𝐨𝐝𝐚𝐥 𝐓𝐫𝐮𝐧𝐤 𝐨𝐫 𝐒𝐦𝐚𝐫𝐭 𝐓𝐫𝐮𝐧𝐤) (L / Gray - 3) K…" at bounding box center [531, 67] width 191 height 60
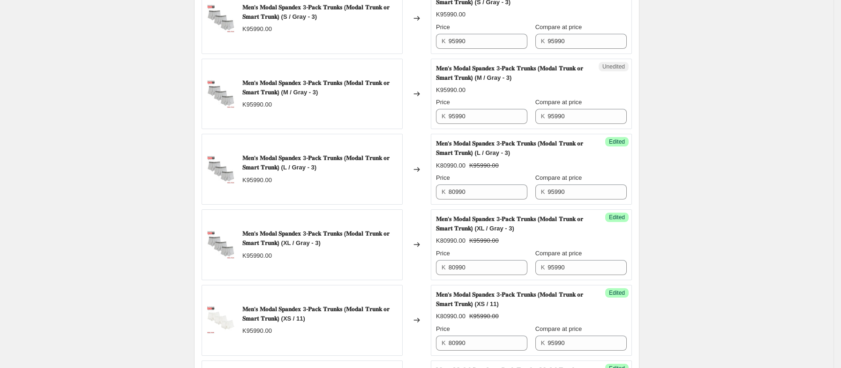
scroll to position [605, 0]
drag, startPoint x: 486, startPoint y: 119, endPoint x: 421, endPoint y: 122, distance: 65.3
click at [421, 122] on div "𝐌𝐞𝐧'𝐬 𝐌𝐨𝐝𝐚𝐥 𝐒𝐩𝐚𝐧𝐝𝐞𝐱 3-𝐏𝐚𝐜𝐤 𝐓𝐫𝐮𝐧𝐤𝐬 (𝐌𝐨𝐝𝐚𝐥 𝐓𝐫𝐮𝐧𝐤 𝐨𝐫 𝐒𝐦𝐚𝐫𝐭 𝐓𝐫𝐮𝐧𝐤) (M / Gray - 3) K…" at bounding box center [417, 95] width 431 height 71
paste input "80"
type input "80990"
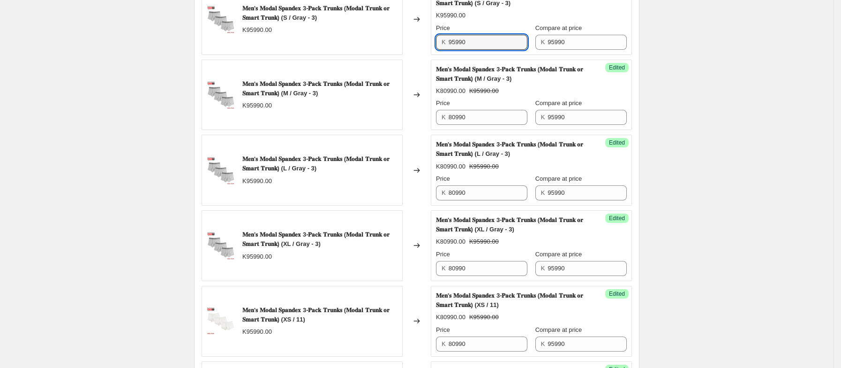
drag, startPoint x: 477, startPoint y: 41, endPoint x: 439, endPoint y: 48, distance: 38.6
click at [439, 48] on div "Unedited 𝐌𝐞𝐧'𝐬 𝐌𝐨𝐝𝐚𝐥 𝐒𝐩𝐚𝐧𝐝𝐞𝐱 3-𝐏𝐚𝐜𝐤 𝐓𝐫𝐮𝐧𝐤𝐬 (𝐌𝐨𝐝𝐚𝐥 𝐓𝐫𝐮𝐧𝐤 𝐨𝐫 𝐒𝐦𝐚𝐫𝐭 𝐓𝐫𝐮𝐧𝐤) (S / Gr…" at bounding box center [531, 19] width 201 height 71
paste input "80"
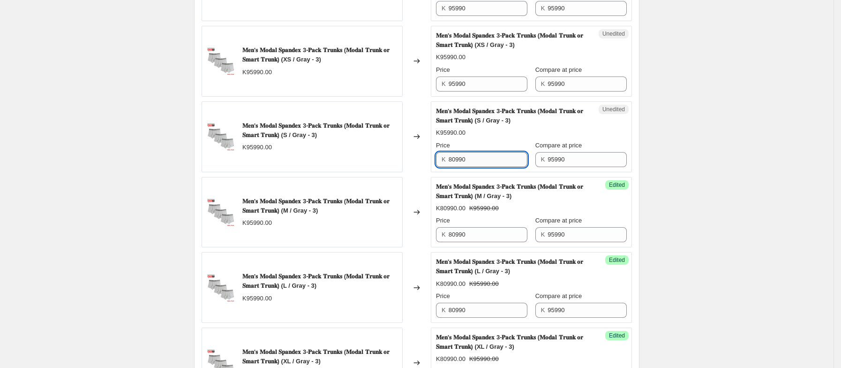
scroll to position [487, 0]
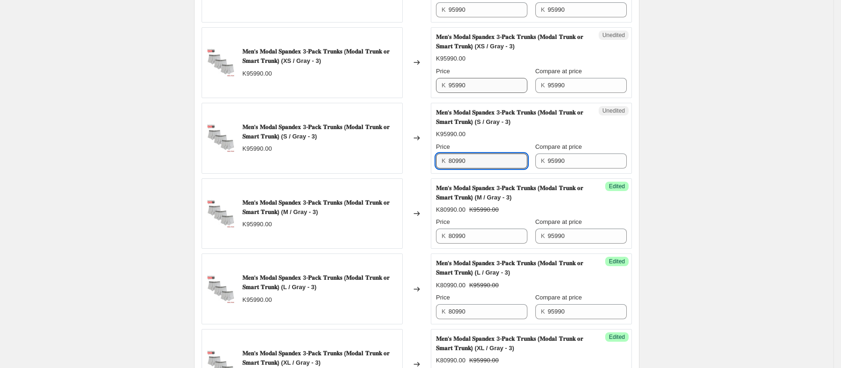
type input "80990"
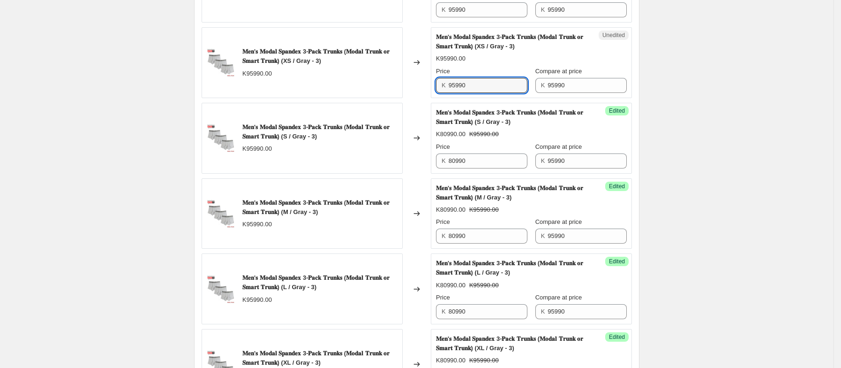
drag, startPoint x: 490, startPoint y: 85, endPoint x: 425, endPoint y: 97, distance: 65.8
click at [425, 97] on div "𝐌𝐞𝐧'𝐬 𝐌𝐨𝐝𝐚𝐥 𝐒𝐩𝐚𝐧𝐝𝐞𝐱 3-𝐏𝐚𝐜𝐤 𝐓𝐫𝐮𝐧𝐤𝐬 (𝐌𝐨𝐝𝐚𝐥 𝐓𝐫𝐮𝐧𝐤 𝐨𝐫 𝐒𝐦𝐚𝐫𝐭 𝐓𝐫𝐮𝐧𝐤) (XS / Gray - 3) …" at bounding box center [417, 62] width 431 height 71
paste input "80"
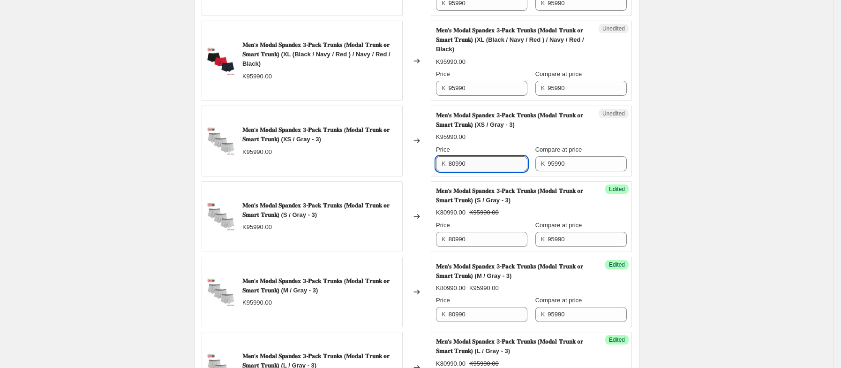
scroll to position [408, 0]
type input "80990"
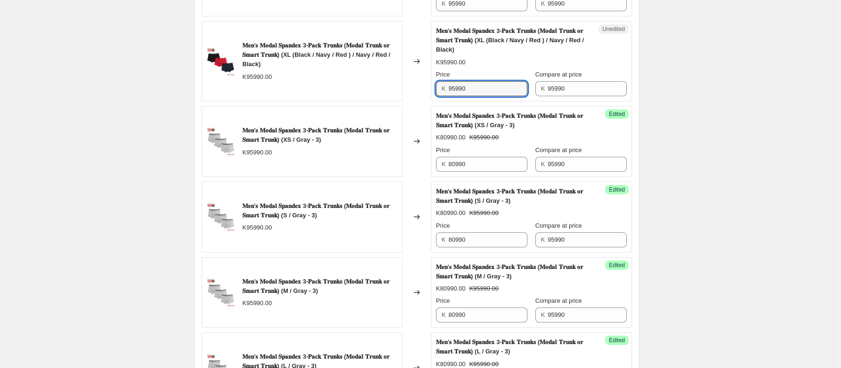
drag, startPoint x: 476, startPoint y: 83, endPoint x: 422, endPoint y: 96, distance: 55.4
click at [422, 96] on div "𝐌𝐞𝐧'𝐬 𝐌𝐨𝐝𝐚𝐥 𝐒𝐩𝐚𝐧𝐝𝐞𝐱 3-𝐏𝐚𝐜𝐤 𝐓𝐫𝐮𝐧𝐤𝐬 (𝐌𝐨𝐝𝐚𝐥 𝐓𝐫𝐮𝐧𝐤 𝐨𝐫 𝐒𝐦𝐚𝐫𝐭 𝐓𝐫𝐮𝐧𝐤) (XL (Black / Nav…" at bounding box center [417, 61] width 431 height 80
paste input "80"
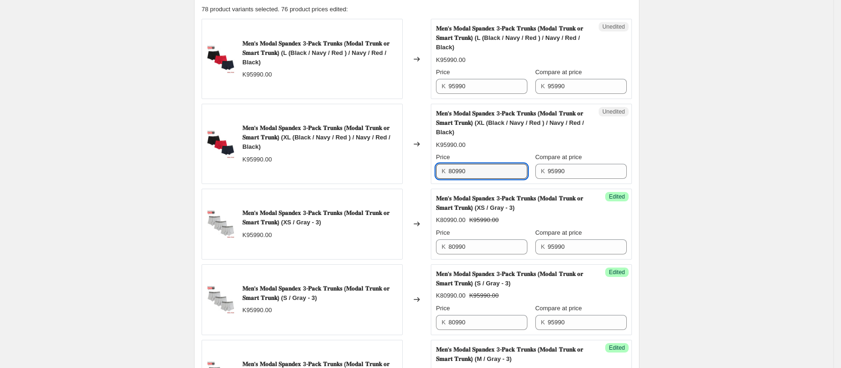
scroll to position [325, 0]
type input "80990"
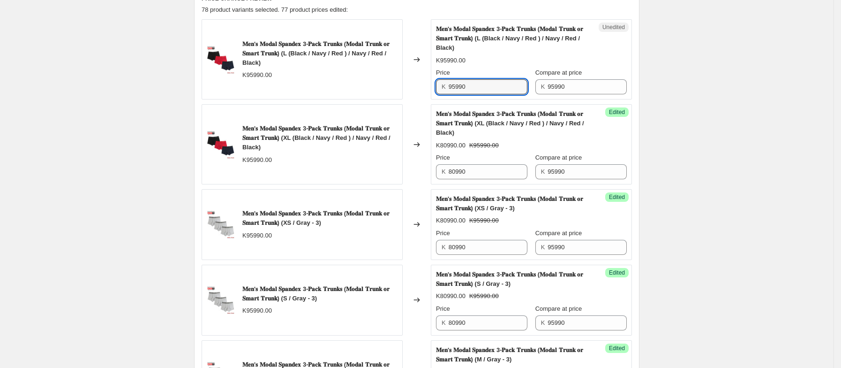
drag, startPoint x: 489, startPoint y: 88, endPoint x: 416, endPoint y: 91, distance: 73.2
click at [416, 91] on div "𝐌𝐞𝐧'𝐬 𝐌𝐨𝐝𝐚𝐥 𝐒𝐩𝐚𝐧𝐝𝐞𝐱 3-𝐏𝐚𝐜𝐤 𝐓𝐫𝐮𝐧𝐤𝐬 (𝐌𝐨𝐝𝐚𝐥 𝐓𝐫𝐮𝐧𝐤 𝐨𝐫 𝐒𝐦𝐚𝐫𝐭 𝐓𝐫𝐮𝐧𝐤) (L (Black / Navy…" at bounding box center [417, 59] width 431 height 80
paste input "80"
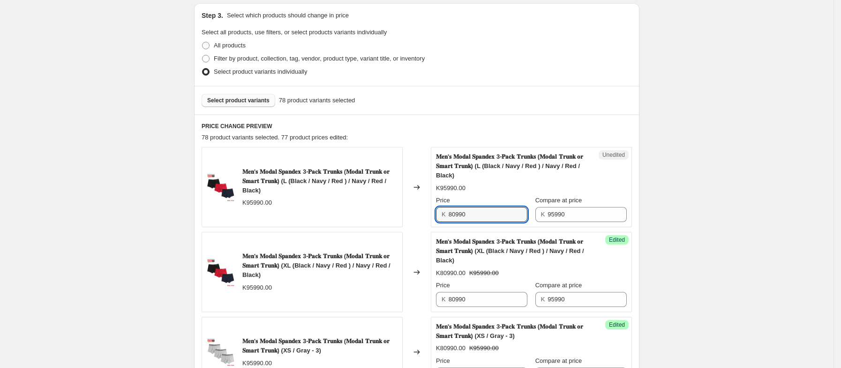
scroll to position [197, 0]
type input "80990"
click at [511, 143] on div "78 product variants selected. 77 product prices edited:" at bounding box center [417, 137] width 431 height 9
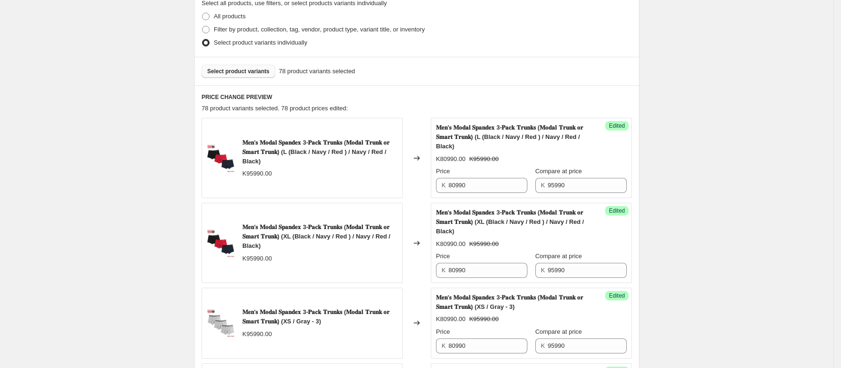
scroll to position [224, 0]
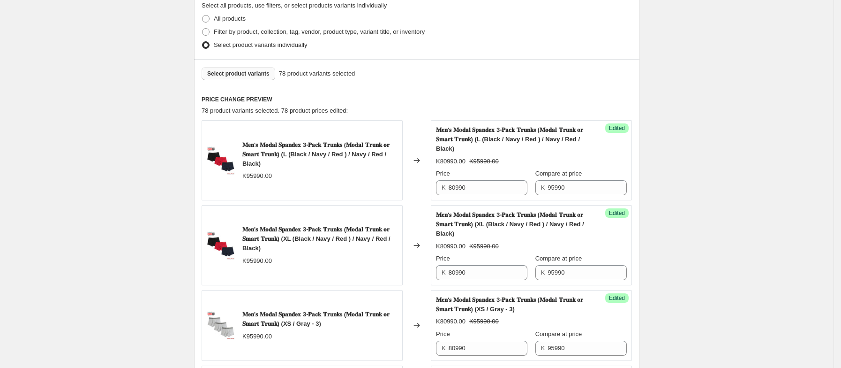
click at [245, 80] on button "Select product variants" at bounding box center [239, 73] width 74 height 13
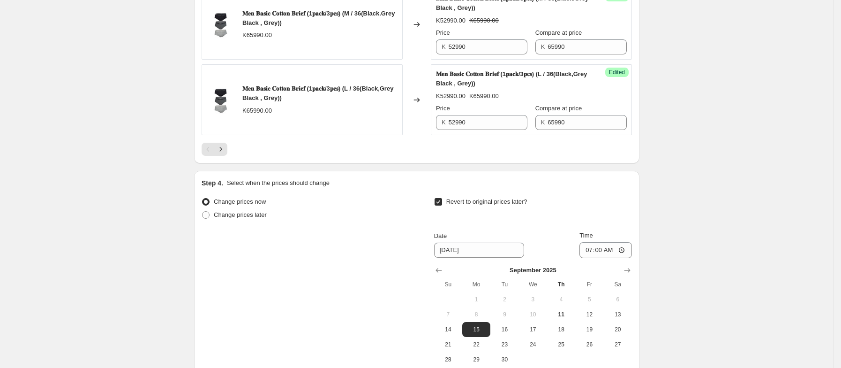
scroll to position [1709, 0]
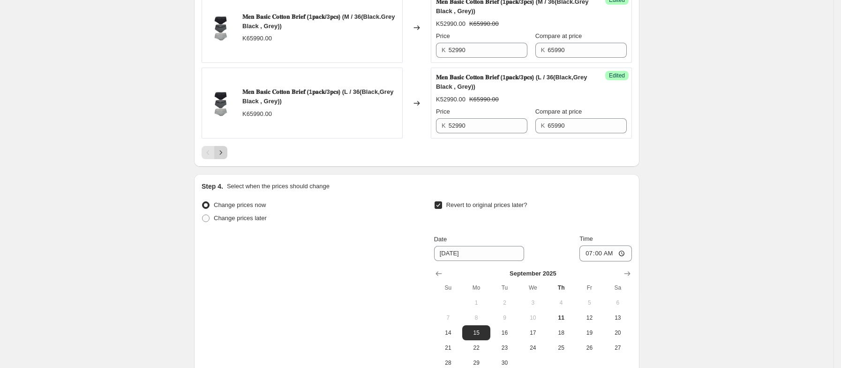
click at [226, 157] on icon "Next" at bounding box center [220, 152] width 9 height 9
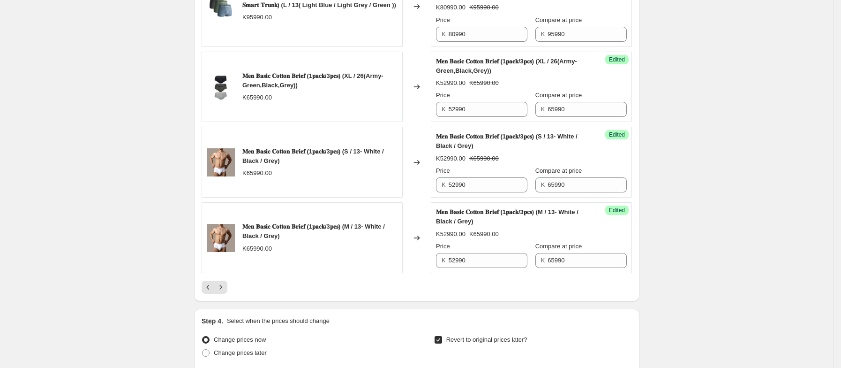
scroll to position [1632, 0]
click at [221, 291] on icon "Next" at bounding box center [220, 285] width 9 height 9
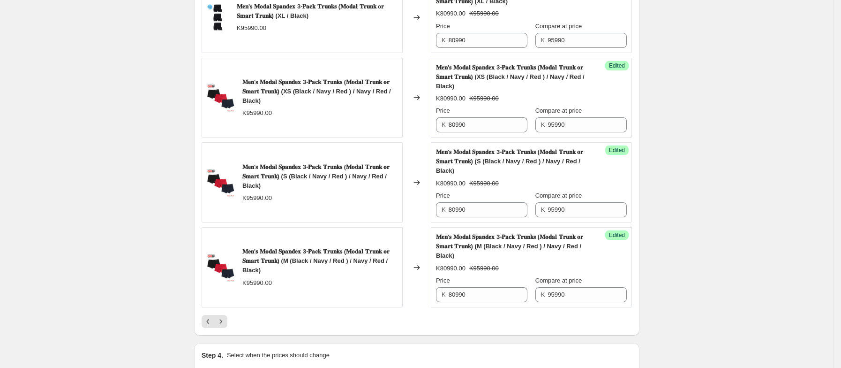
scroll to position [1617, 0]
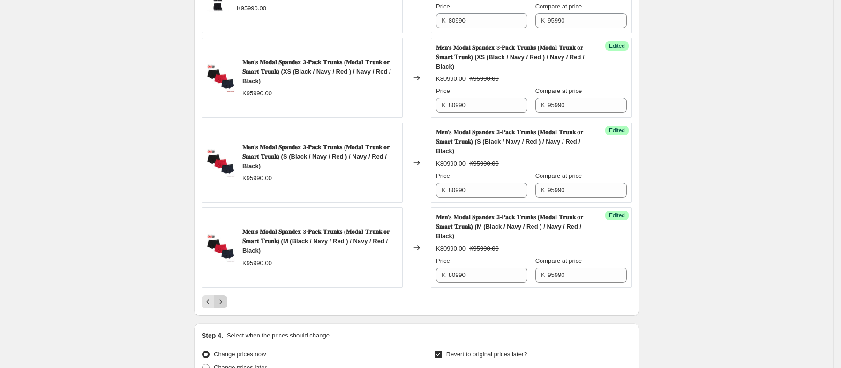
click at [226, 297] on icon "Next" at bounding box center [220, 301] width 9 height 9
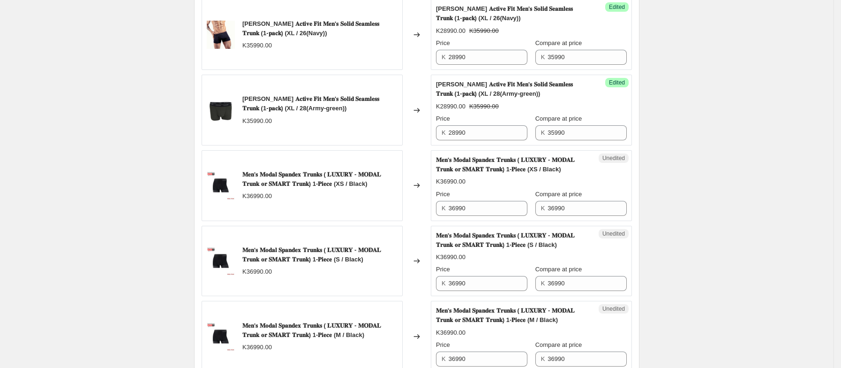
scroll to position [1419, 0]
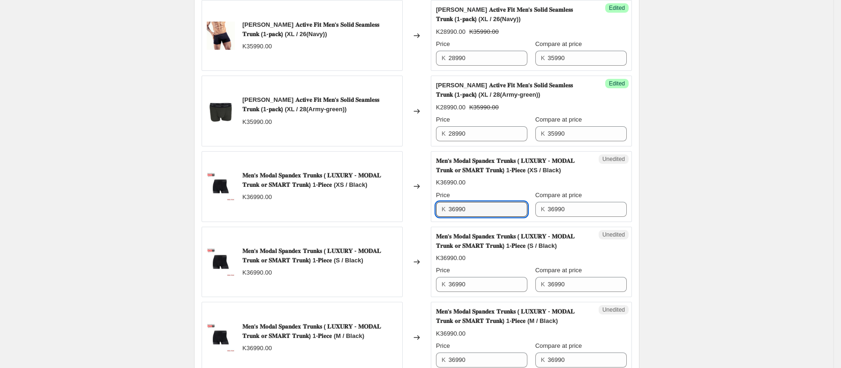
drag, startPoint x: 476, startPoint y: 217, endPoint x: 428, endPoint y: 223, distance: 48.7
click at [428, 222] on div "𝐌𝐞𝐧'𝐬 𝐌𝐨𝐝𝐚𝐥 𝐒𝐩𝐚𝐧𝐝𝐞𝐱 𝐓𝐫𝐮𝐧𝐤𝐬 ( 𝐋𝐔𝐗𝐔𝐑𝐘 - 𝐌𝐎𝐃𝐀𝐋 𝐓𝐫𝐮𝐧𝐤 𝐨𝐫 𝐒𝐌𝐀𝐑𝐓 𝐓𝐫𝐮𝐧𝐤) 1-𝐏𝐢𝐞𝐜𝐞 (XS /…" at bounding box center [417, 186] width 431 height 71
click at [461, 217] on input "36990" at bounding box center [488, 209] width 79 height 15
drag, startPoint x: 487, startPoint y: 218, endPoint x: 428, endPoint y: 224, distance: 59.9
click at [428, 222] on div "𝐌𝐞𝐧'𝐬 𝐌𝐨𝐝𝐚𝐥 𝐒𝐩𝐚𝐧𝐝𝐞𝐱 𝐓𝐫𝐮𝐧𝐤𝐬 ( 𝐋𝐔𝐗𝐔𝐑𝐘 - 𝐌𝐎𝐃𝐀𝐋 𝐓𝐫𝐮𝐧𝐤 𝐨𝐫 𝐒𝐌𝐀𝐑𝐓 𝐓𝐫𝐮𝐧𝐤) 1-𝐏𝐢𝐞𝐜𝐞 (XS /…" at bounding box center [417, 186] width 431 height 71
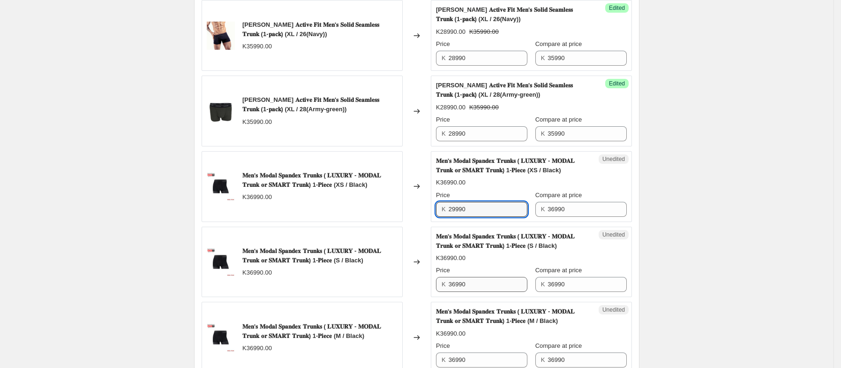
type input "29990"
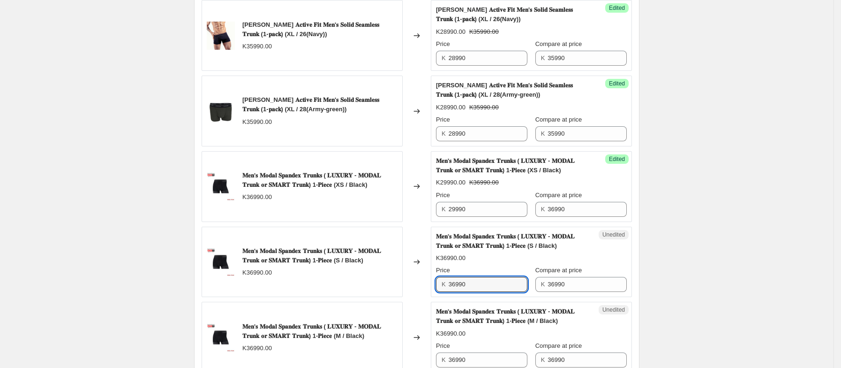
drag, startPoint x: 475, startPoint y: 293, endPoint x: 443, endPoint y: 297, distance: 31.7
click at [443, 292] on div "K 36990" at bounding box center [481, 284] width 91 height 15
paste input "29"
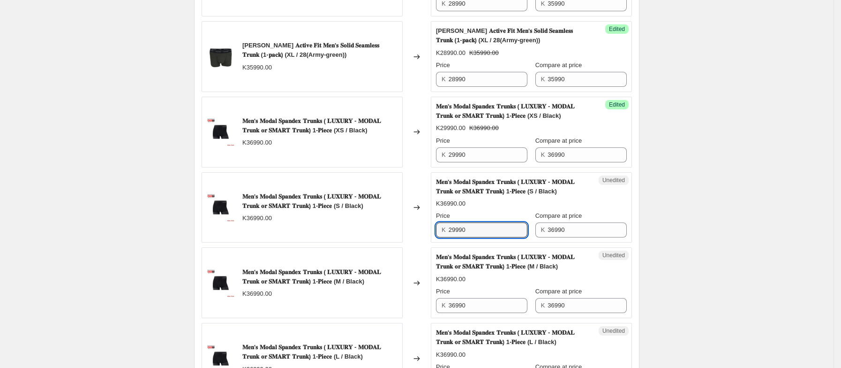
scroll to position [1479, 0]
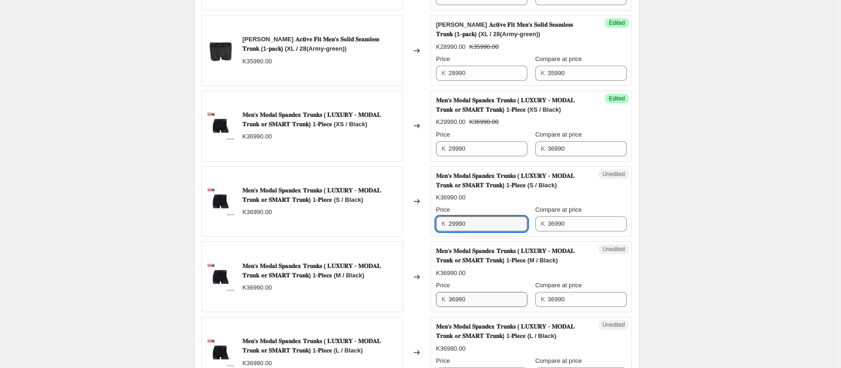
type input "29990"
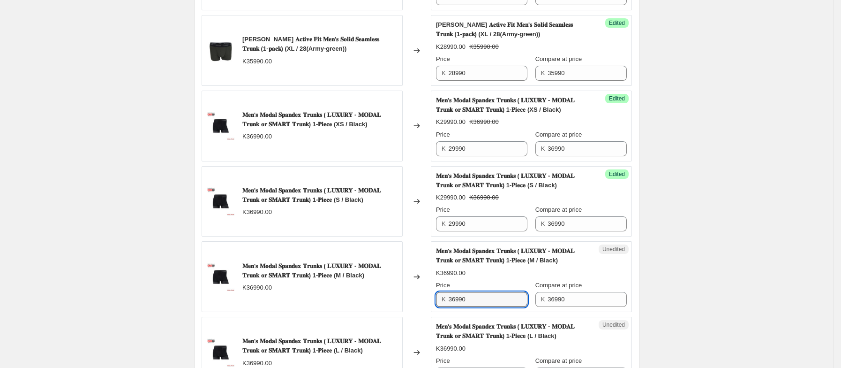
drag, startPoint x: 487, startPoint y: 304, endPoint x: 425, endPoint y: 314, distance: 62.8
click at [425, 312] on div "𝐌𝐞𝐧'𝐬 𝐌𝐨𝐝𝐚𝐥 𝐒𝐩𝐚𝐧𝐝𝐞𝐱 𝐓𝐫𝐮𝐧𝐤𝐬 ( 𝐋𝐔𝐗𝐔𝐑𝐘 - 𝐌𝐎𝐃𝐀𝐋 𝐓𝐫𝐮𝐧𝐤 𝐨𝐫 𝐒𝐌𝐀𝐑𝐓 𝐓𝐫𝐮𝐧𝐤) 1-𝐏𝐢𝐞𝐜𝐞 (M / …" at bounding box center [417, 276] width 431 height 71
paste input "29"
type input "29990"
click at [506, 288] on div "𝐌𝐞𝐧'𝐬 𝐌𝐨𝐝𝐚𝐥 𝐒𝐩𝐚𝐧𝐝𝐞𝐱 𝐓𝐫𝐮𝐧𝐤𝐬 ( 𝐋𝐔𝐗𝐔𝐑𝐘 - 𝐌𝐎𝐃𝐀𝐋 𝐓𝐫𝐮𝐧𝐤 𝐨𝐫 𝐒𝐌𝐀𝐑𝐓 𝐓𝐫𝐮𝐧𝐤) 1-𝐏𝐢𝐞𝐜𝐞 (M / …" at bounding box center [531, 276] width 191 height 60
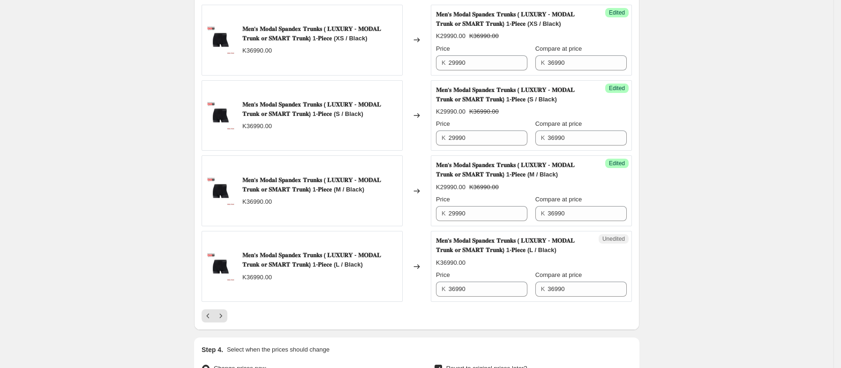
scroll to position [1566, 0]
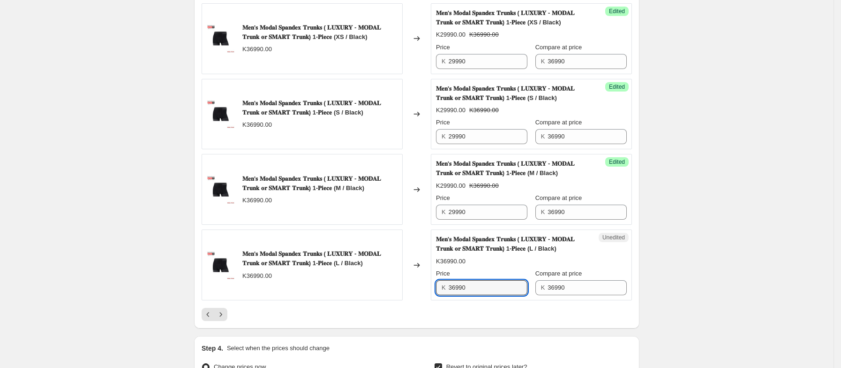
drag, startPoint x: 490, startPoint y: 298, endPoint x: 432, endPoint y: 296, distance: 58.2
click at [432, 296] on div "𝐌𝐞𝐧'𝐬 𝐌𝐨𝐝𝐚𝐥 𝐒𝐩𝐚𝐧𝐝𝐞𝐱 𝐓𝐫𝐮𝐧𝐤𝐬 ( 𝐋𝐔𝐗𝐔𝐑𝐘 - 𝐌𝐎𝐃𝐀𝐋 𝐓𝐫𝐮𝐧𝐤 𝐨𝐫 𝐒𝐌𝐀𝐑𝐓 𝐓𝐫𝐮𝐧𝐤) 1-𝐏𝐢𝐞𝐜𝐞 (L / …" at bounding box center [417, 264] width 431 height 71
paste input "29"
type input "29990"
click at [584, 266] on div "K36990.00" at bounding box center [531, 261] width 191 height 9
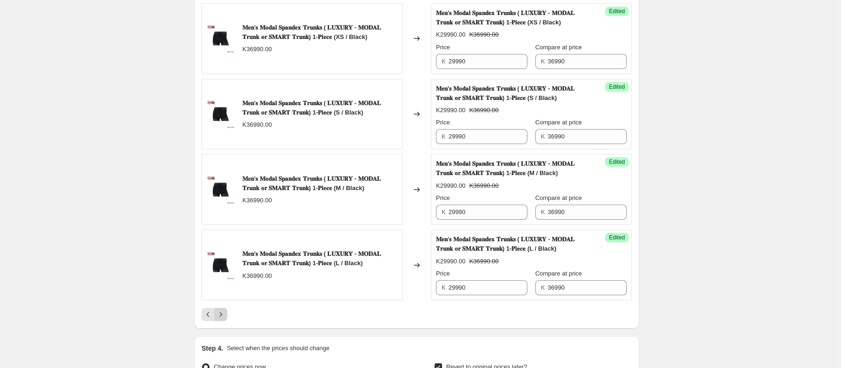
click at [224, 319] on icon "Next" at bounding box center [220, 314] width 9 height 9
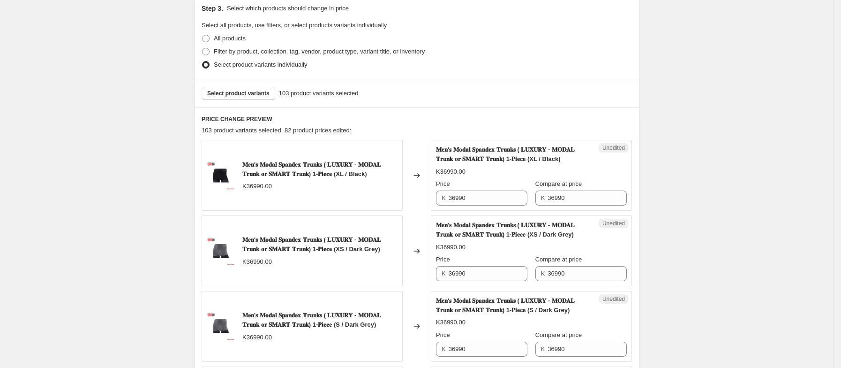
scroll to position [204, 0]
drag, startPoint x: 484, startPoint y: 197, endPoint x: 428, endPoint y: 201, distance: 56.5
click at [428, 201] on div "𝐌𝐞𝐧'𝐬 𝐌𝐨𝐝𝐚𝐥 𝐒𝐩𝐚𝐧𝐝𝐞𝐱 𝐓𝐫𝐮𝐧𝐤𝐬 ( 𝐋𝐔𝐗𝐔𝐑𝐘 - 𝐌𝐎𝐃𝐀𝐋 𝐓𝐫𝐮𝐧𝐤 𝐨𝐫 𝐒𝐌𝐀𝐑𝐓 𝐓𝐫𝐮𝐧𝐤) 1-𝐏𝐢𝐞𝐜𝐞 (XL /…" at bounding box center [417, 175] width 431 height 71
paste input "29"
type input "29990"
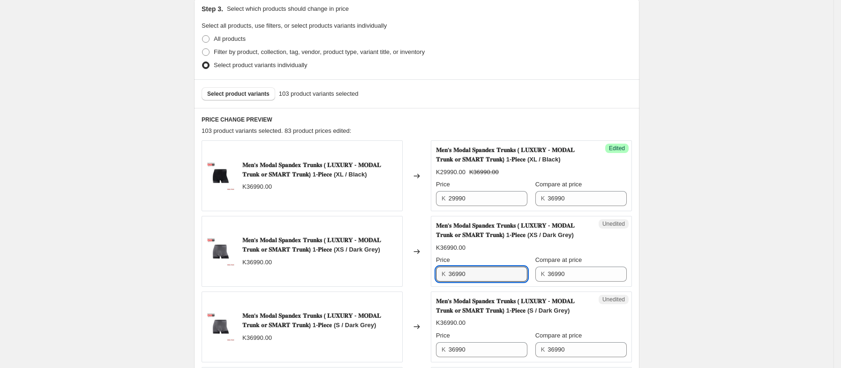
drag, startPoint x: 480, startPoint y: 276, endPoint x: 430, endPoint y: 277, distance: 50.7
click at [430, 276] on div "𝐌𝐞𝐧'𝐬 𝐌𝐨𝐝𝐚𝐥 𝐒𝐩𝐚𝐧𝐝𝐞𝐱 𝐓𝐫𝐮𝐧𝐤𝐬 ( 𝐋𝐔𝐗𝐔𝐑𝐘 - 𝐌𝐎𝐃𝐀𝐋 𝐓𝐫𝐮𝐧𝐤 𝐨𝐫 𝐒𝐌𝐀𝐑𝐓 𝐓𝐫𝐮𝐧𝐤) 1-𝐏𝐢𝐞𝐜𝐞 (XS /…" at bounding box center [417, 251] width 431 height 71
paste input "29"
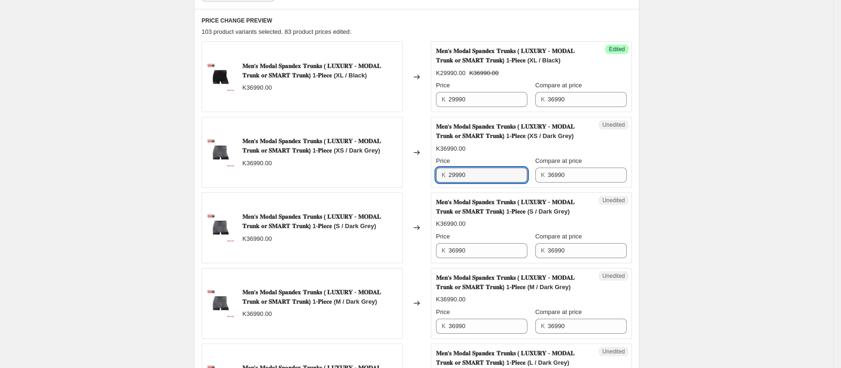
scroll to position [307, 0]
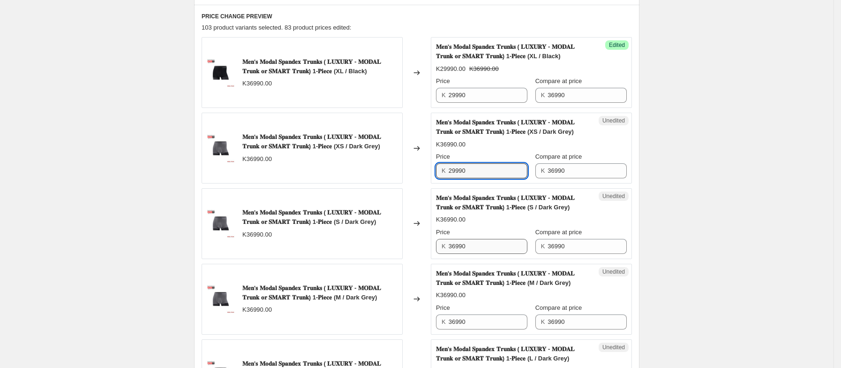
type input "29990"
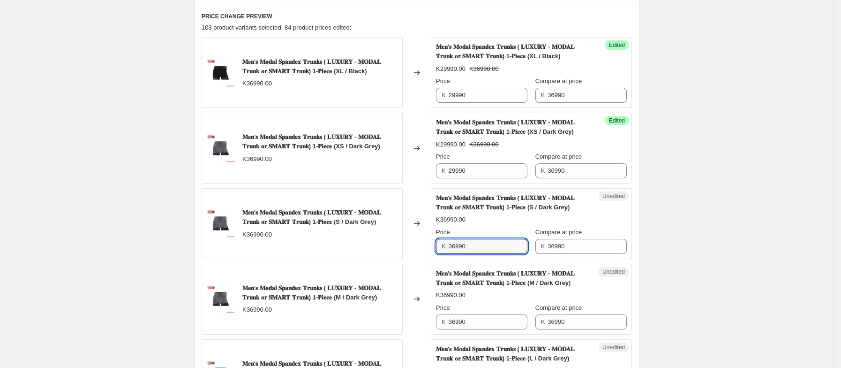
drag, startPoint x: 481, startPoint y: 249, endPoint x: 432, endPoint y: 256, distance: 49.7
click at [432, 256] on div "𝐌𝐞𝐧'𝐬 𝐌𝐨𝐝𝐚𝐥 𝐒𝐩𝐚𝐧𝐝𝐞𝐱 𝐓𝐫𝐮𝐧𝐤𝐬 ( 𝐋𝐔𝐗𝐔𝐑𝐘 - 𝐌𝐎𝐃𝐀𝐋 𝐓𝐫𝐮𝐧𝐤 𝐨𝐫 𝐒𝐌𝐀𝐑𝐓 𝐓𝐫𝐮𝐧𝐤) 1-𝐏𝐢𝐞𝐜𝐞 (S / …" at bounding box center [417, 223] width 431 height 71
paste input "29"
type input "29990"
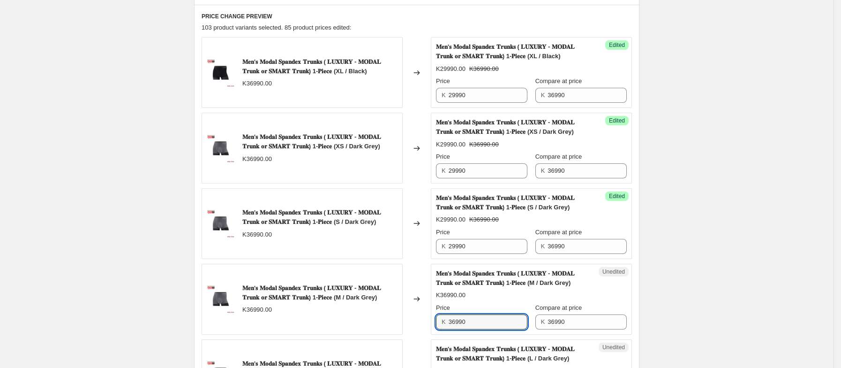
drag, startPoint x: 489, startPoint y: 325, endPoint x: 431, endPoint y: 328, distance: 58.2
click at [431, 328] on div "𝐌𝐞𝐧'𝐬 𝐌𝐨𝐝𝐚𝐥 𝐒𝐩𝐚𝐧𝐝𝐞𝐱 𝐓𝐫𝐮𝐧𝐤𝐬 ( 𝐋𝐔𝐗𝐔𝐑𝐘 - 𝐌𝐎𝐃𝐀𝐋 𝐓𝐫𝐮𝐧𝐤 𝐨𝐫 𝐒𝐌𝐀𝐑𝐓 𝐓𝐫𝐮𝐧𝐤) 1-𝐏𝐢𝐞𝐜𝐞 (M / …" at bounding box center [417, 299] width 431 height 71
paste input "29"
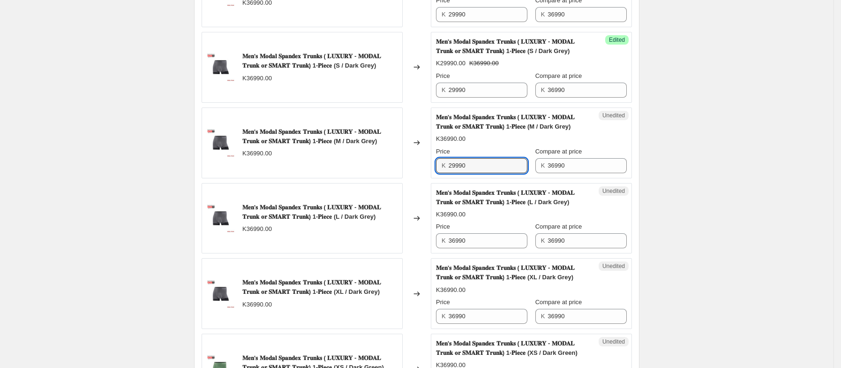
scroll to position [464, 0]
type input "29990"
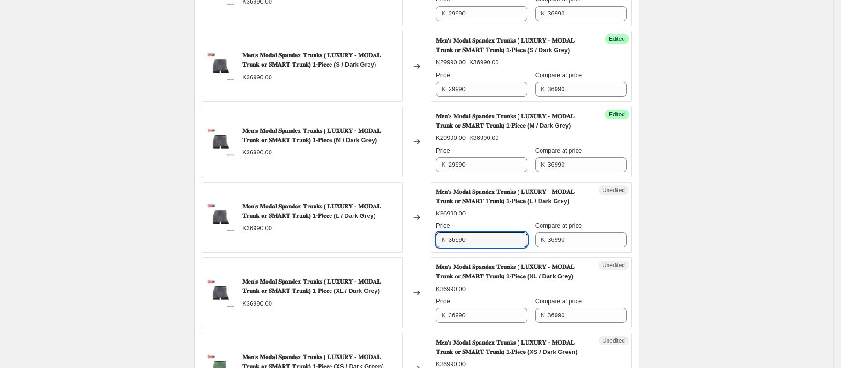
drag, startPoint x: 483, startPoint y: 243, endPoint x: 448, endPoint y: 246, distance: 35.3
click at [448, 246] on div "K 36990" at bounding box center [481, 239] width 91 height 15
paste input "29"
type input "29990"
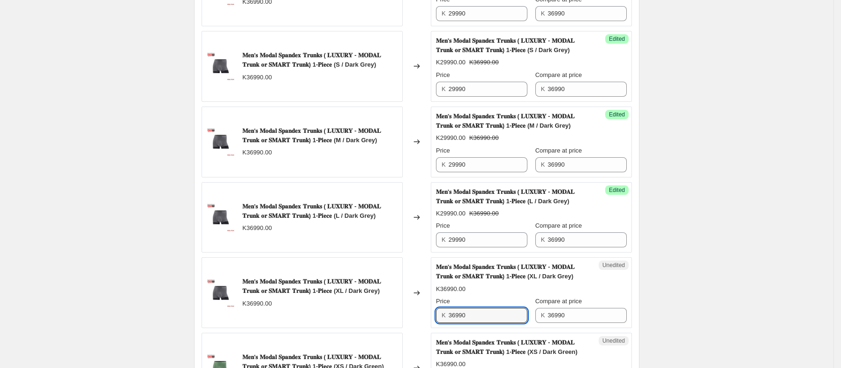
drag, startPoint x: 495, startPoint y: 323, endPoint x: 439, endPoint y: 319, distance: 56.4
click at [439, 318] on div "Unedited 𝐌𝐞𝐧'𝐬 𝐌𝐨𝐝𝐚𝐥 𝐒𝐩𝐚𝐧𝐝𝐞𝐱 𝐓𝐫𝐮𝐧𝐤𝐬 ( 𝐋𝐔𝐗𝐔𝐑𝐘 - 𝐌𝐎𝐃𝐀𝐋 𝐓𝐫𝐮𝐧𝐤 𝐨𝐫 𝐒𝐌𝐀𝐑𝐓 𝐓𝐫𝐮𝐧𝐤) 1-𝐏𝐢…" at bounding box center [531, 292] width 201 height 71
paste input "29"
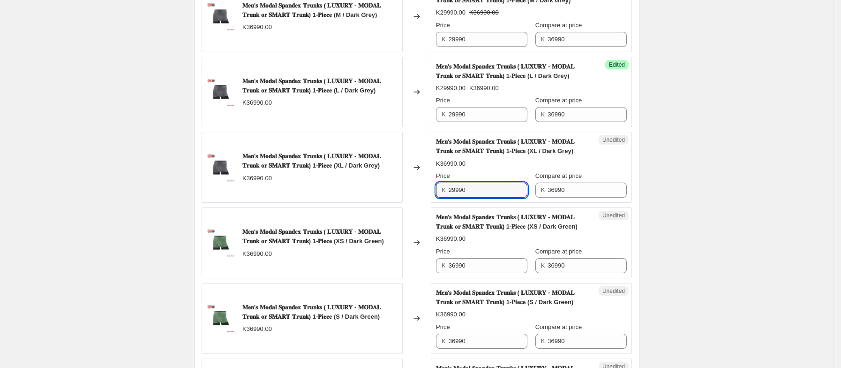
scroll to position [594, 0]
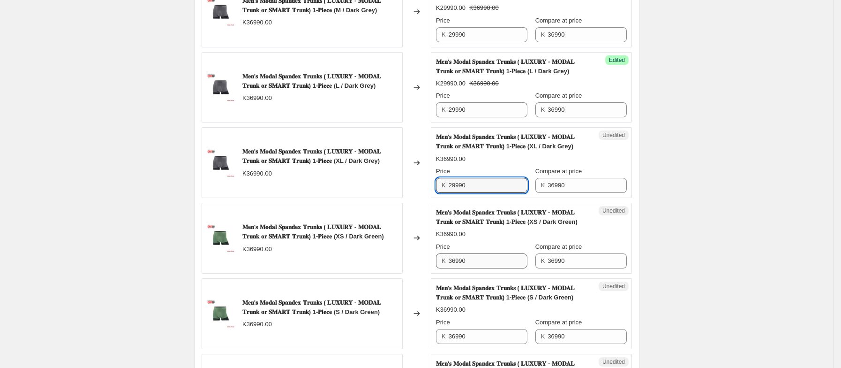
type input "29990"
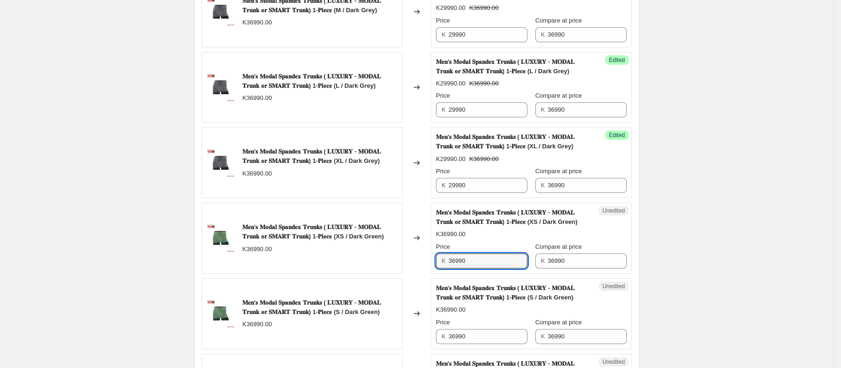
drag, startPoint x: 483, startPoint y: 264, endPoint x: 441, endPoint y: 275, distance: 43.1
click at [441, 273] on div "Unedited 𝐌𝐞𝐧'𝐬 𝐌𝐨𝐝𝐚𝐥 𝐒𝐩𝐚𝐧𝐝𝐞𝐱 𝐓𝐫𝐮𝐧𝐤𝐬 ( 𝐋𝐔𝐗𝐔𝐑𝐘 - 𝐌𝐎𝐃𝐀𝐋 𝐓𝐫𝐮𝐧𝐤 𝐨𝐫 𝐒𝐌𝐀𝐑𝐓 𝐓𝐫𝐮𝐧𝐤) 1-𝐏𝐢…" at bounding box center [531, 238] width 201 height 71
paste input "29"
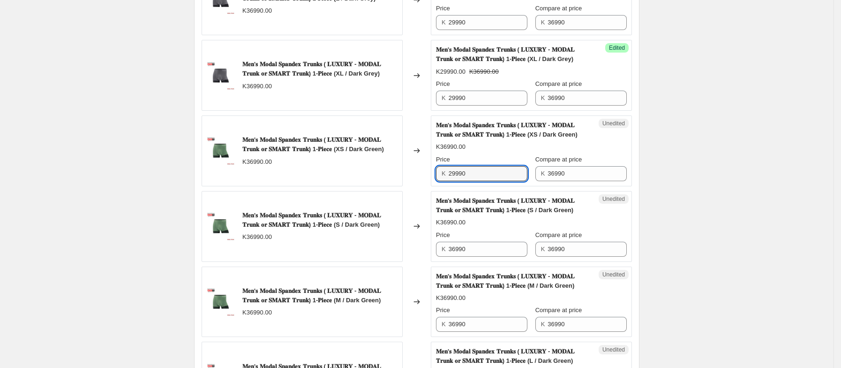
scroll to position [691, 0]
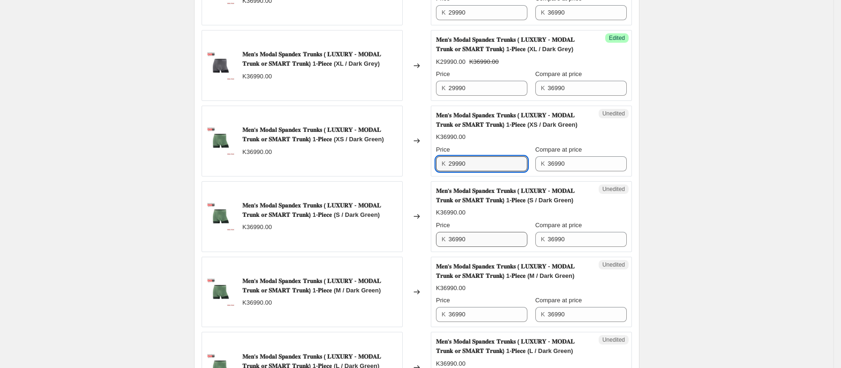
type input "29990"
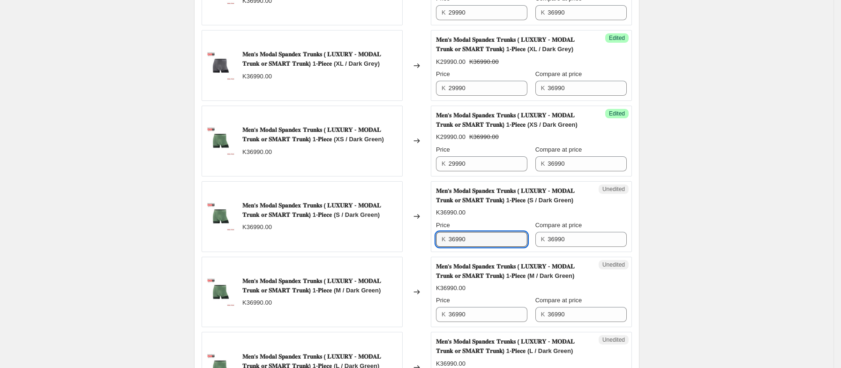
drag, startPoint x: 484, startPoint y: 244, endPoint x: 438, endPoint y: 252, distance: 47.1
click at [438, 252] on div "Unedited 𝐌𝐞𝐧'𝐬 𝐌𝐨𝐝𝐚𝐥 𝐒𝐩𝐚𝐧𝐝𝐞𝐱 𝐓𝐫𝐮𝐧𝐤𝐬 ( 𝐋𝐔𝐗𝐔𝐑𝐘 - 𝐌𝐎𝐃𝐀𝐋 𝐓𝐫𝐮𝐧𝐤 𝐨𝐫 𝐒𝐌𝐀𝐑𝐓 𝐓𝐫𝐮𝐧𝐤) 1-𝐏𝐢…" at bounding box center [531, 216] width 201 height 71
paste input "29"
type input "29990"
click at [508, 305] on div "Price" at bounding box center [481, 299] width 91 height 9
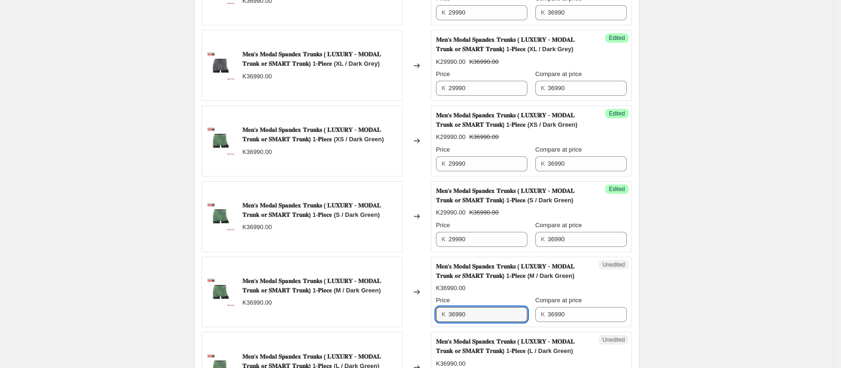
drag, startPoint x: 493, startPoint y: 322, endPoint x: 421, endPoint y: 322, distance: 72.2
click at [421, 321] on div "𝐌𝐞𝐧'𝐬 𝐌𝐨𝐝𝐚𝐥 𝐒𝐩𝐚𝐧𝐝𝐞𝐱 𝐓𝐫𝐮𝐧𝐤𝐬 ( 𝐋𝐔𝐗𝐔𝐑𝐘 - 𝐌𝐎𝐃𝐀𝐋 𝐓𝐫𝐮𝐧𝐤 𝐨𝐫 𝐒𝐌𝐀𝐑𝐓 𝐓𝐫𝐮𝐧𝐤) 1-𝐏𝐢𝐞𝐜𝐞 (M / …" at bounding box center [417, 292] width 431 height 71
paste input "29"
type input "29990"
click at [507, 293] on div "K29990.00 K36990.00" at bounding box center [531, 287] width 191 height 9
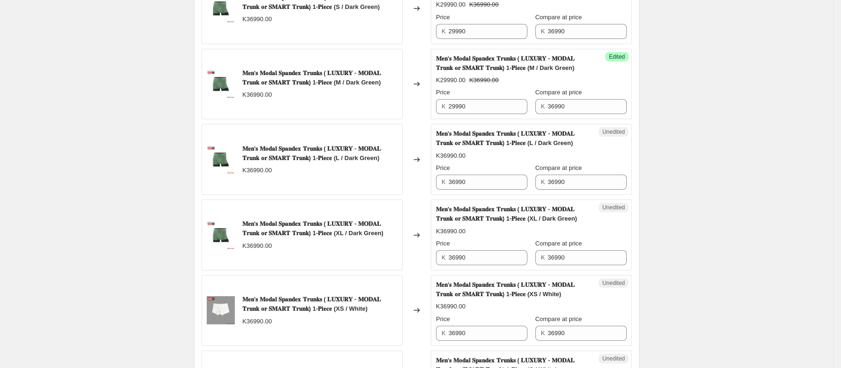
scroll to position [901, 0]
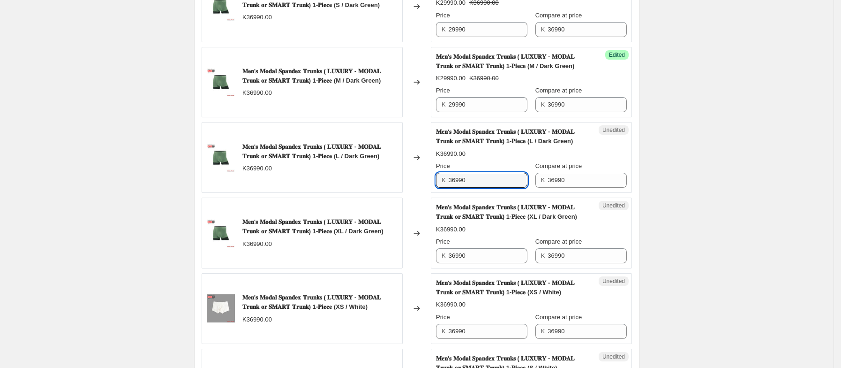
drag, startPoint x: 475, startPoint y: 183, endPoint x: 442, endPoint y: 184, distance: 32.4
click at [442, 184] on div "K 36990" at bounding box center [481, 180] width 91 height 15
paste input "29"
type input "29990"
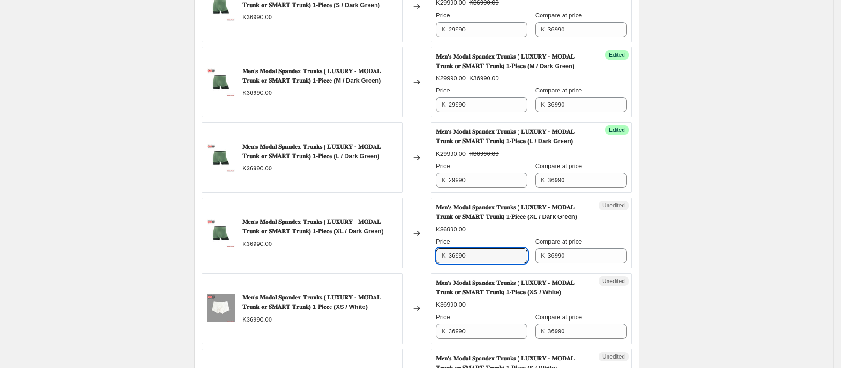
drag, startPoint x: 477, startPoint y: 262, endPoint x: 438, endPoint y: 265, distance: 39.5
click at [438, 265] on div "Unedited 𝐌𝐞𝐧'𝐬 𝐌𝐨𝐝𝐚𝐥 𝐒𝐩𝐚𝐧𝐝𝐞𝐱 𝐓𝐫𝐮𝐧𝐤𝐬 ( 𝐋𝐔𝐗𝐔𝐑𝐘 - 𝐌𝐎𝐃𝐀𝐋 𝐓𝐫𝐮𝐧𝐤 𝐨𝐫 𝐒𝐌𝐀𝐑𝐓 𝐓𝐫𝐮𝐧𝐤) 1-𝐏𝐢…" at bounding box center [531, 232] width 201 height 71
paste input "29"
type input "29990"
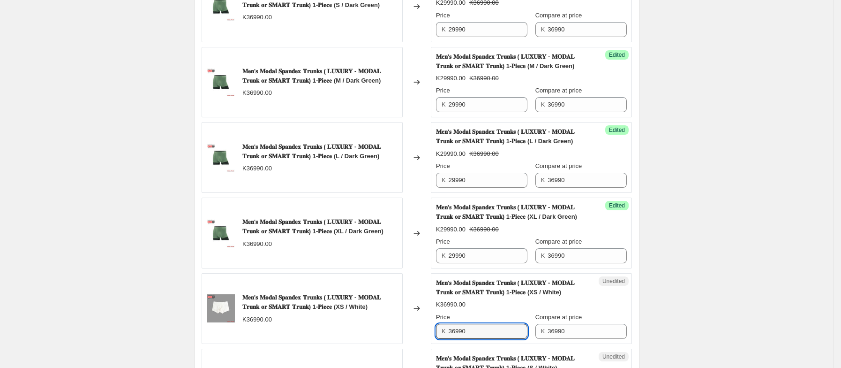
drag, startPoint x: 479, startPoint y: 332, endPoint x: 445, endPoint y: 336, distance: 34.4
click at [445, 335] on div "K 36990" at bounding box center [481, 331] width 91 height 15
paste input "29"
type input "29990"
click at [514, 322] on div "Price" at bounding box center [481, 316] width 91 height 9
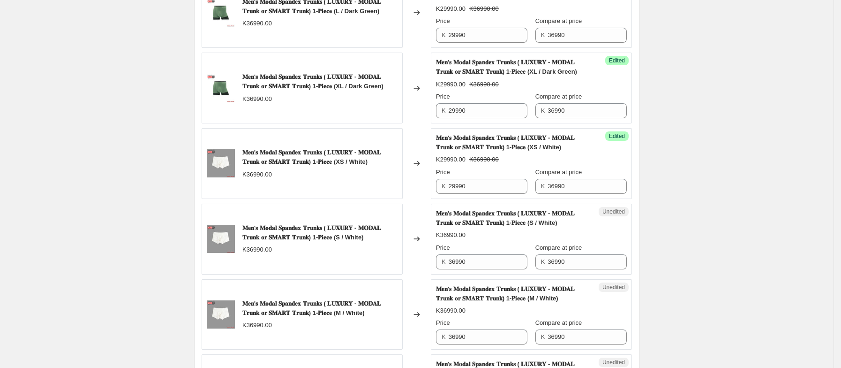
scroll to position [1053, 0]
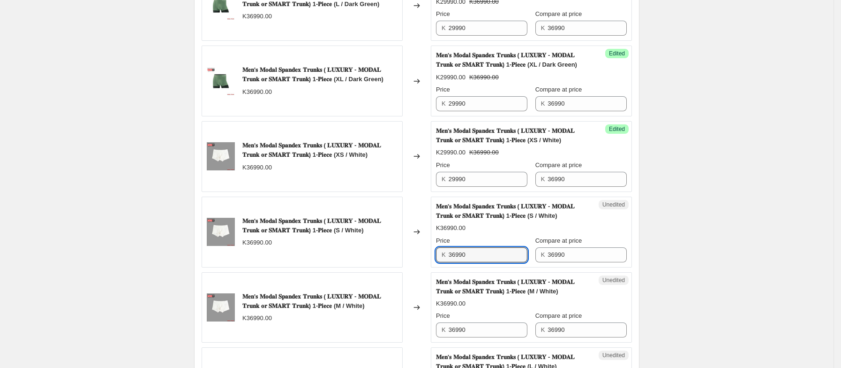
drag, startPoint x: 477, startPoint y: 257, endPoint x: 439, endPoint y: 265, distance: 38.6
click at [439, 262] on div "K 36990" at bounding box center [481, 254] width 91 height 15
paste input "29"
type input "29990"
click at [509, 319] on div "Price" at bounding box center [481, 315] width 91 height 9
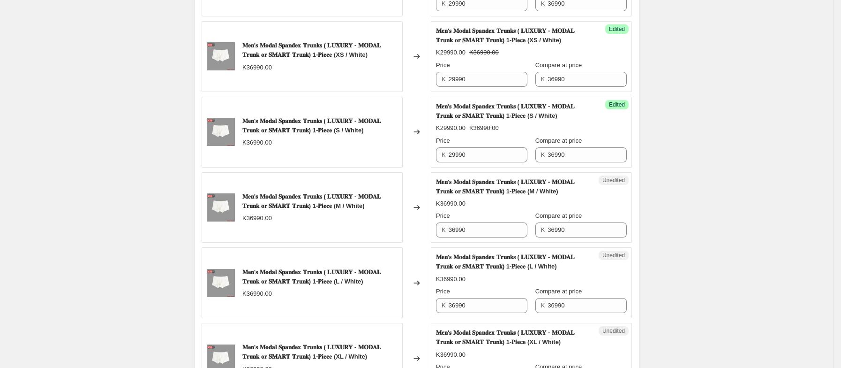
scroll to position [1154, 0]
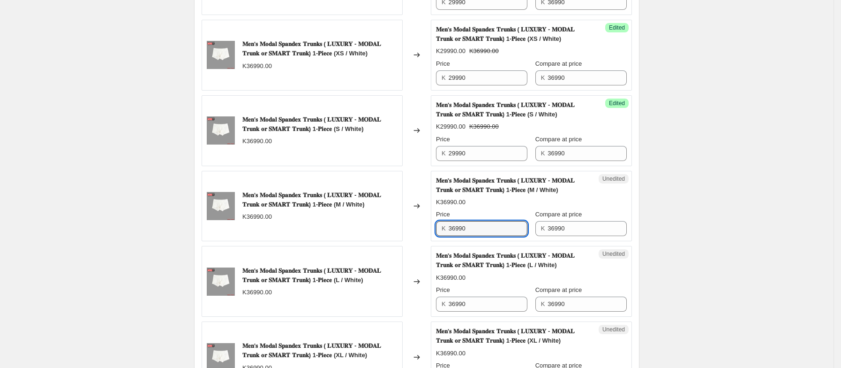
drag, startPoint x: 472, startPoint y: 234, endPoint x: 440, endPoint y: 240, distance: 31.8
click at [440, 236] on div "K 36990" at bounding box center [481, 228] width 91 height 15
paste input "29"
type input "29990"
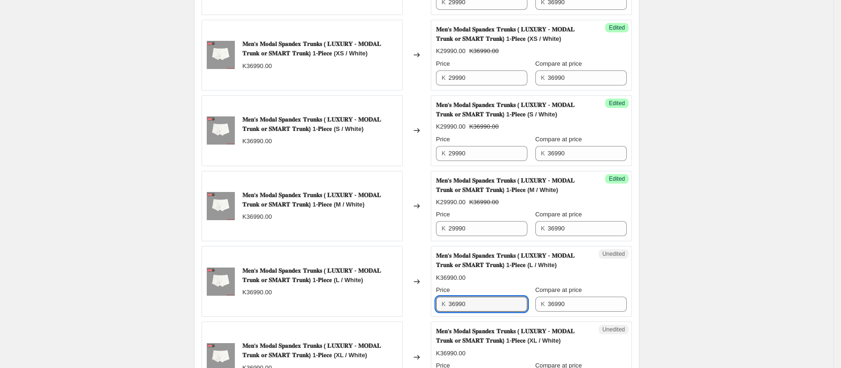
drag, startPoint x: 484, startPoint y: 310, endPoint x: 436, endPoint y: 317, distance: 48.4
click at [436, 317] on div "Unedited 𝐌𝐞𝐧'𝐬 𝐌𝐨𝐝𝐚𝐥 𝐒𝐩𝐚𝐧𝐝𝐞𝐱 𝐓𝐫𝐮𝐧𝐤𝐬 ( 𝐋𝐔𝐗𝐔𝐑𝐘 - 𝐌𝐎𝐃𝐀𝐋 𝐓𝐫𝐮𝐧𝐤 𝐨𝐫 𝐒𝐌𝐀𝐑𝐓 𝐓𝐫𝐮𝐧𝐤) 1-𝐏𝐢…" at bounding box center [531, 281] width 201 height 71
paste input "29"
type input "29990"
click at [521, 295] on div "Price" at bounding box center [481, 289] width 91 height 9
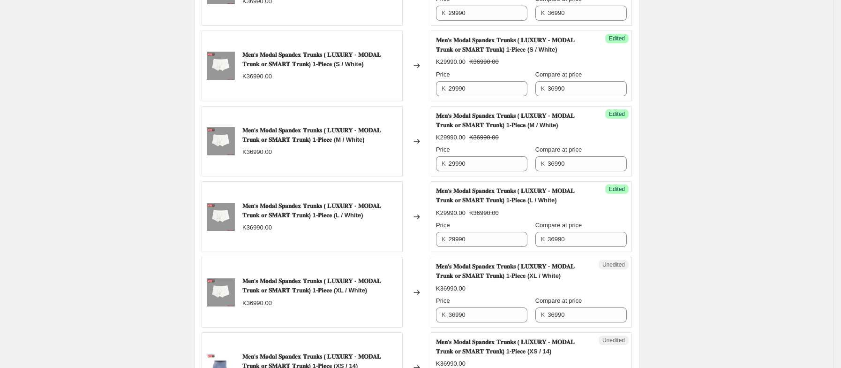
scroll to position [1220, 0]
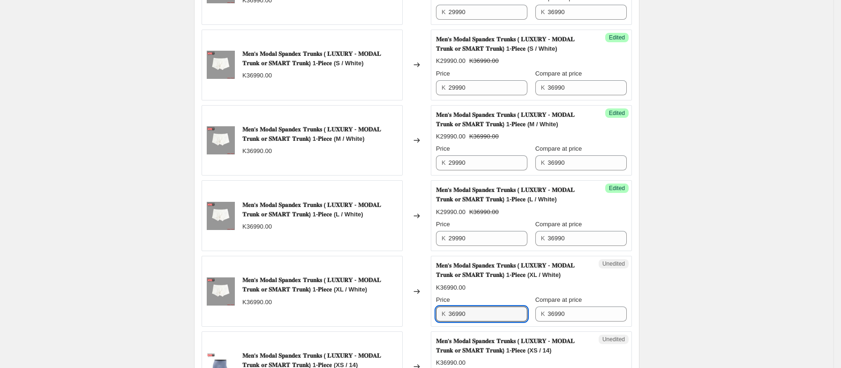
drag, startPoint x: 480, startPoint y: 320, endPoint x: 432, endPoint y: 324, distance: 47.9
click at [432, 324] on div "𝐌𝐞𝐧'𝐬 𝐌𝐨𝐝𝐚𝐥 𝐒𝐩𝐚𝐧𝐝𝐞𝐱 𝐓𝐫𝐮𝐧𝐤𝐬 ( 𝐋𝐔𝐗𝐔𝐑𝐘 - 𝐌𝐎𝐃𝐀𝐋 𝐓𝐫𝐮𝐧𝐤 𝐨𝐫 𝐒𝐌𝐀𝐑𝐓 𝐓𝐫𝐮𝐧𝐤) 1-𝐏𝐢𝐞𝐜𝐞 (XL /…" at bounding box center [417, 291] width 431 height 71
paste input "29"
type input "29990"
click at [519, 301] on div "𝐌𝐞𝐧'𝐬 𝐌𝐨𝐝𝐚𝐥 𝐒𝐩𝐚𝐧𝐝𝐞𝐱 𝐓𝐫𝐮𝐧𝐤𝐬 ( 𝐋𝐔𝐗𝐔𝐑𝐘 - 𝐌𝐎𝐃𝐀𝐋 𝐓𝐫𝐮𝐧𝐤 𝐨𝐫 𝐒𝐌𝐀𝐑𝐓 𝐓𝐫𝐮𝐧𝐤) 1-𝐏𝐢𝐞𝐜𝐞 (XL /…" at bounding box center [531, 291] width 191 height 60
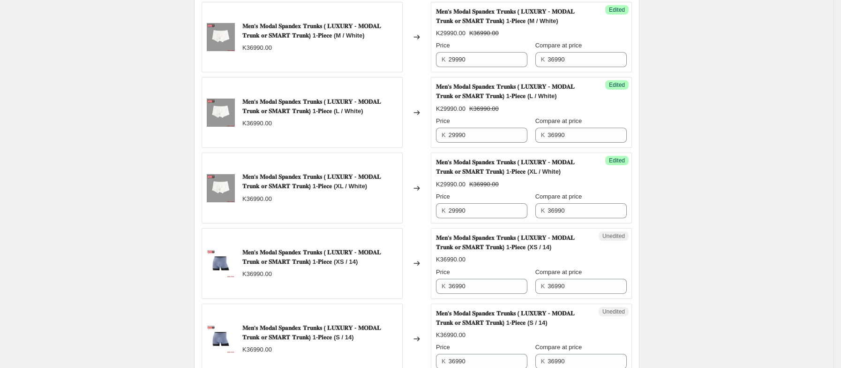
scroll to position [1327, 0]
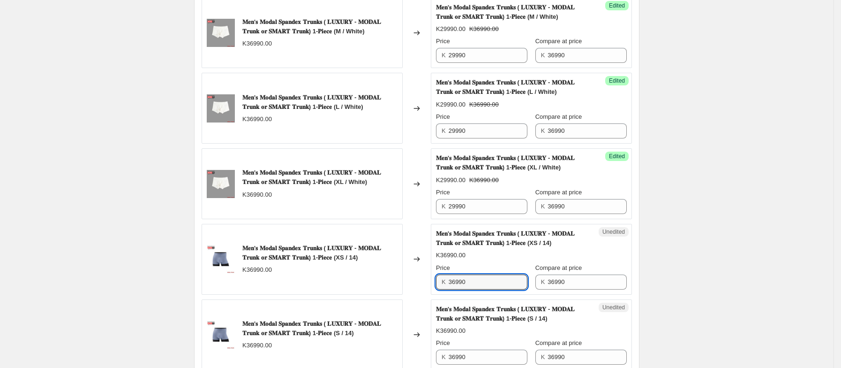
drag, startPoint x: 477, startPoint y: 291, endPoint x: 442, endPoint y: 292, distance: 35.2
click at [442, 289] on div "K 36990" at bounding box center [481, 281] width 91 height 15
paste input "29"
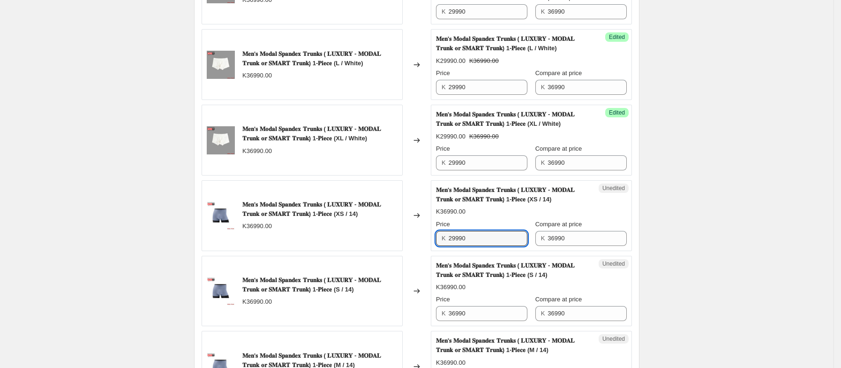
scroll to position [1382, 0]
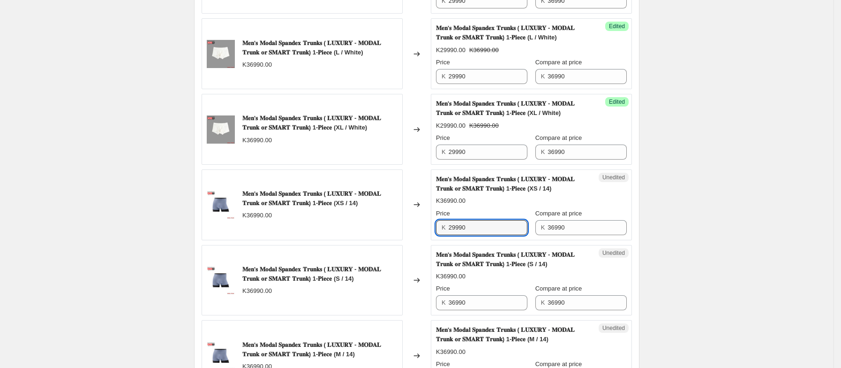
type input "29990"
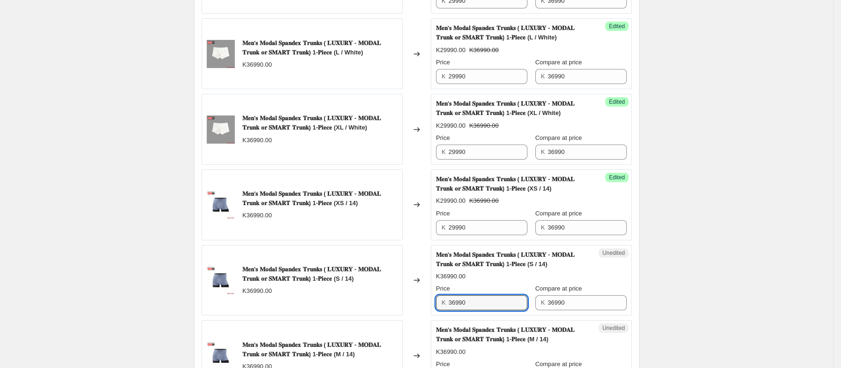
click at [490, 309] on input "36990" at bounding box center [488, 302] width 79 height 15
drag, startPoint x: 490, startPoint y: 309, endPoint x: 452, endPoint y: 314, distance: 38.7
click at [452, 310] on input "36990" at bounding box center [488, 302] width 79 height 15
paste input "29"
type input "29990"
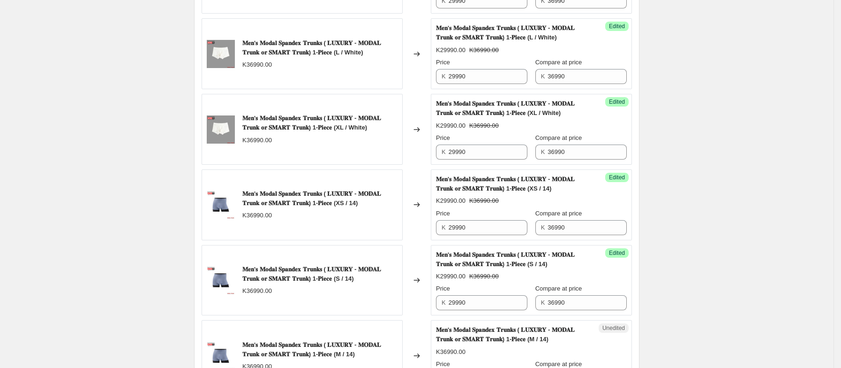
click at [529, 281] on div "K29990.00 K36990.00" at bounding box center [531, 276] width 191 height 9
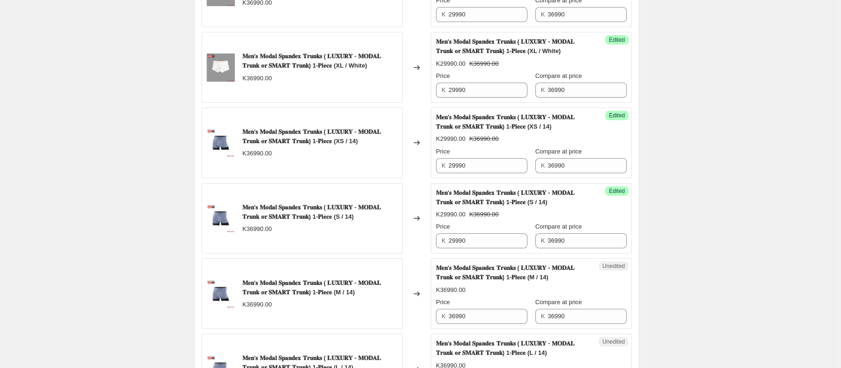
scroll to position [1444, 0]
drag, startPoint x: 477, startPoint y: 324, endPoint x: 438, endPoint y: 332, distance: 40.7
click at [438, 328] on div "Unedited 𝐌𝐞𝐧'𝐬 𝐌𝐨𝐝𝐚𝐥 𝐒𝐩𝐚𝐧𝐝𝐞𝐱 𝐓𝐫𝐮𝐧𝐤𝐬 ( 𝐋𝐔𝐗𝐔𝐑𝐘 - 𝐌𝐎𝐃𝐀𝐋 𝐓𝐫𝐮𝐧𝐤 𝐨𝐫 𝐒𝐌𝐀𝐑𝐓 𝐓𝐫𝐮𝐧𝐤) 1-𝐏𝐢…" at bounding box center [531, 292] width 201 height 71
paste input "29"
type input "29990"
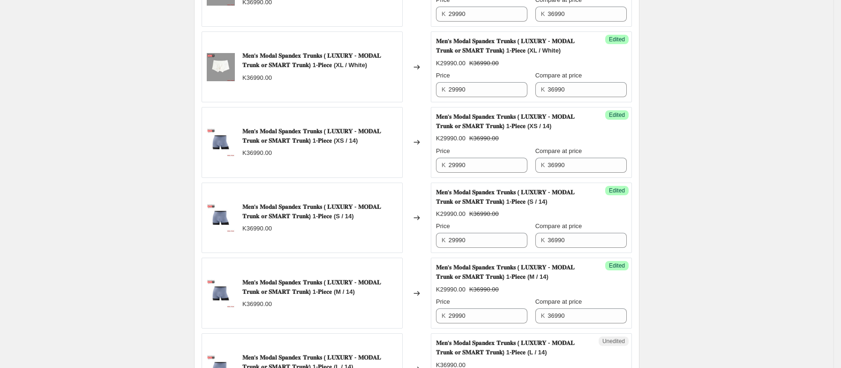
click at [497, 294] on div "K29990.00 K36990.00" at bounding box center [531, 289] width 191 height 9
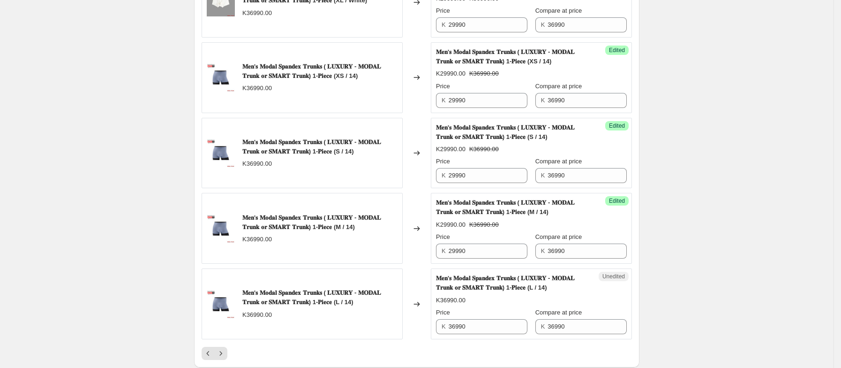
scroll to position [1510, 0]
drag, startPoint x: 479, startPoint y: 336, endPoint x: 421, endPoint y: 345, distance: 58.9
click at [421, 338] on div "𝐌𝐞𝐧'𝐬 𝐌𝐨𝐝𝐚𝐥 𝐒𝐩𝐚𝐧𝐝𝐞𝐱 𝐓𝐫𝐮𝐧𝐤𝐬 ( 𝐋𝐔𝐗𝐔𝐑𝐘 - 𝐌𝐎𝐃𝐀𝐋 𝐓𝐫𝐮𝐧𝐤 𝐨𝐫 𝐒𝐌𝐀𝐑𝐓 𝐓𝐫𝐮𝐧𝐤) 1-𝐏𝐢𝐞𝐜𝐞 (L / …" at bounding box center [417, 302] width 431 height 71
paste input "29"
type input "29990"
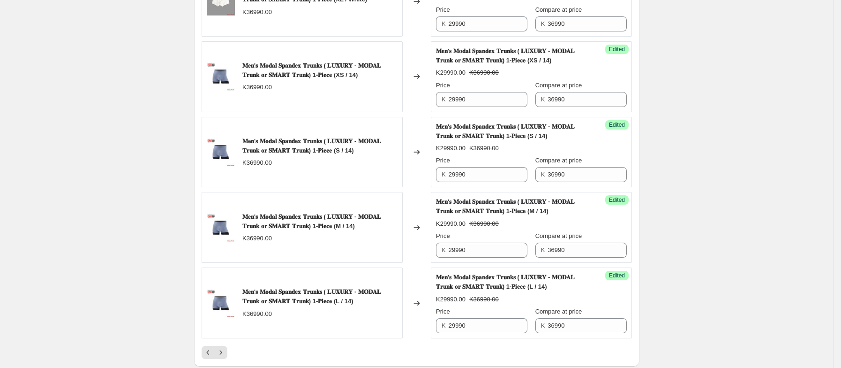
click at [513, 316] on div "Price" at bounding box center [481, 311] width 91 height 9
click at [223, 357] on icon "Next" at bounding box center [220, 352] width 9 height 9
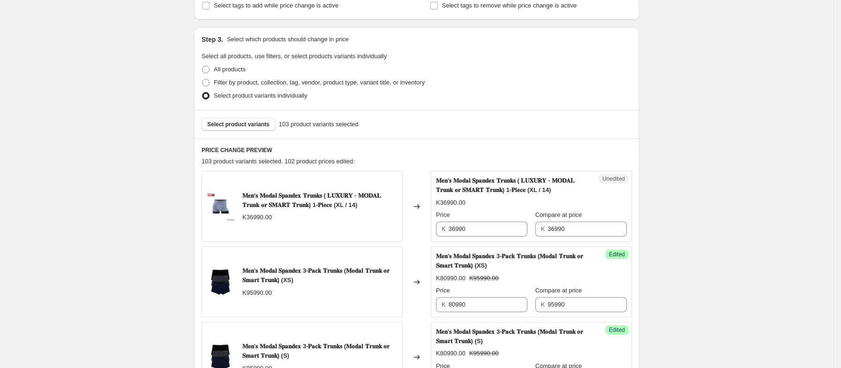
scroll to position [172, 0]
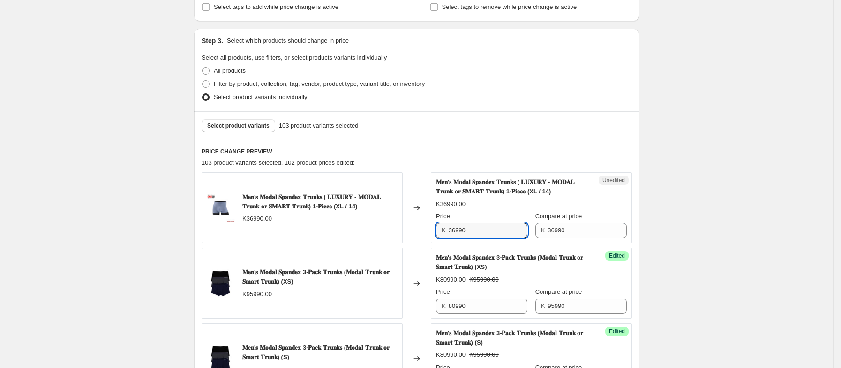
drag, startPoint x: 483, startPoint y: 227, endPoint x: 437, endPoint y: 237, distance: 46.9
click at [437, 237] on div "Unedited 𝐌𝐞𝐧'𝐬 𝐌𝐨𝐝𝐚𝐥 𝐒𝐩𝐚𝐧𝐝𝐞𝐱 𝐓𝐫𝐮𝐧𝐤𝐬 ( 𝐋𝐔𝐗𝐔𝐑𝐘 - 𝐌𝐎𝐃𝐀𝐋 𝐓𝐫𝐮𝐧𝐤 𝐨𝐫 𝐒𝐌𝐀𝐑𝐓 𝐓𝐫𝐮𝐧𝐤) 1-𝐏𝐢…" at bounding box center [531, 207] width 201 height 71
paste input "29"
type input "29990"
click at [623, 211] on div "𝐌𝐞𝐧'𝐬 𝐌𝐨𝐝𝐚𝐥 𝐒𝐩𝐚𝐧𝐝𝐞𝐱 𝐓𝐫𝐮𝐧𝐤𝐬 ( 𝐋𝐔𝐗𝐔𝐑𝐘 - 𝐌𝐎𝐃𝐀𝐋 𝐓𝐫𝐮𝐧𝐤 𝐨𝐫 𝐒𝐌𝐀𝐑𝐓 𝐓𝐫𝐮𝐧𝐤) 1-𝐏𝐢𝐞𝐜𝐞 (XL /…" at bounding box center [531, 207] width 191 height 60
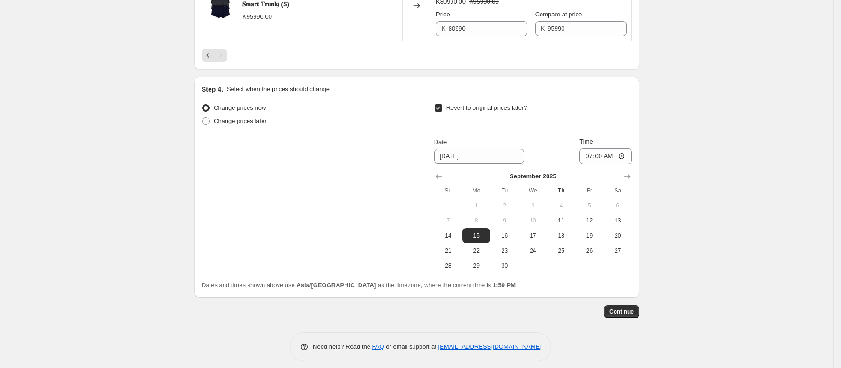
scroll to position [525, 0]
click at [625, 311] on span "Continue" at bounding box center [622, 311] width 24 height 8
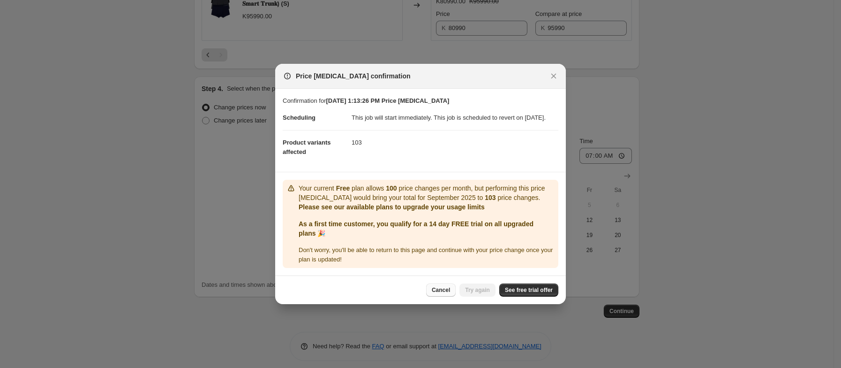
click at [438, 294] on span "Cancel" at bounding box center [441, 290] width 18 height 8
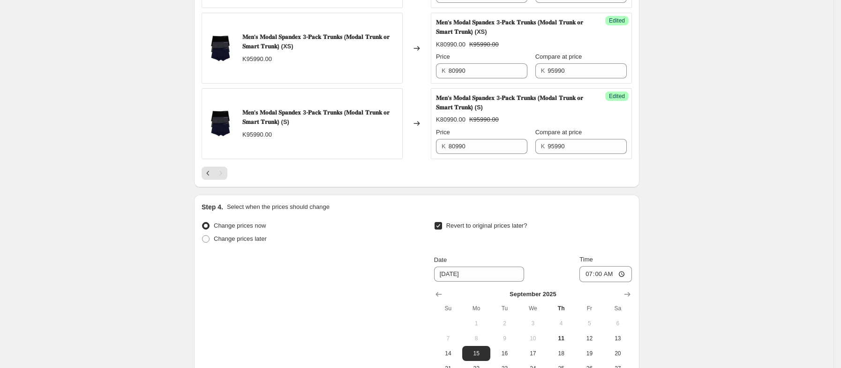
scroll to position [408, 0]
click at [208, 175] on icon "Previous" at bounding box center [208, 171] width 9 height 9
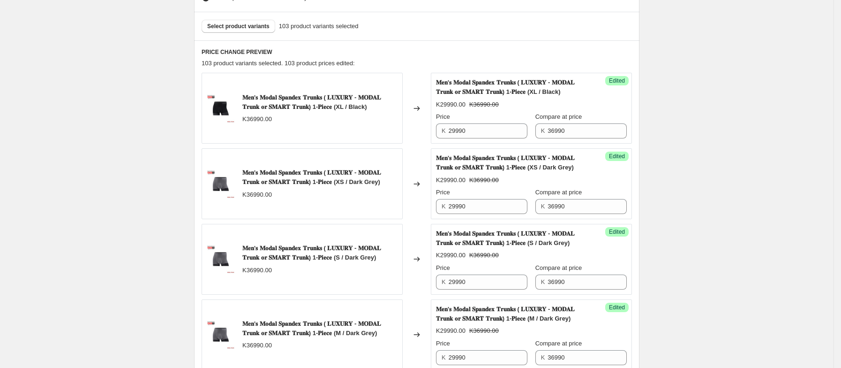
scroll to position [267, 0]
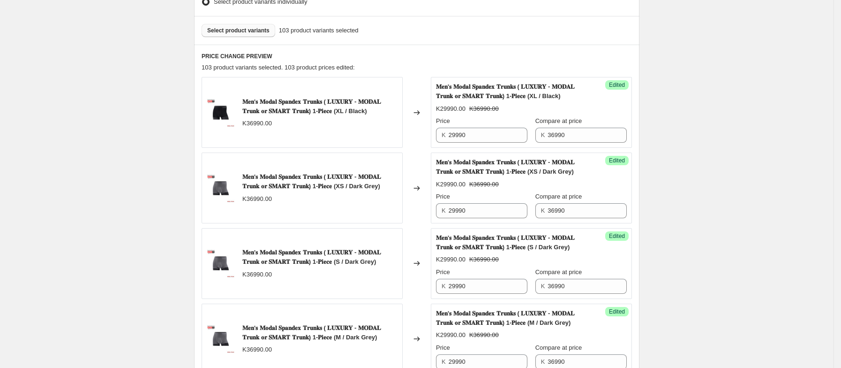
click at [243, 33] on span "Select product variants" at bounding box center [238, 31] width 62 height 8
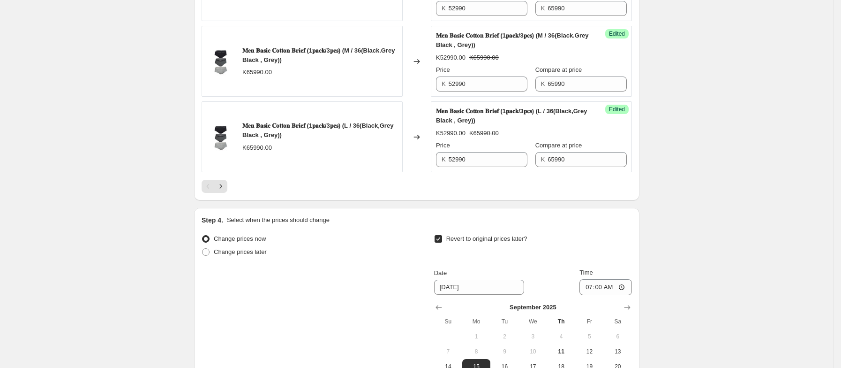
scroll to position [1674, 0]
click at [223, 192] on icon "Next" at bounding box center [220, 187] width 9 height 9
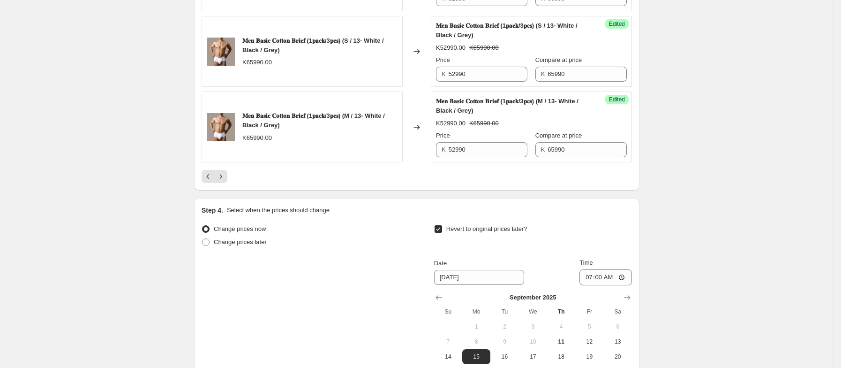
scroll to position [1742, 0]
click at [226, 181] on icon "Next" at bounding box center [220, 175] width 9 height 9
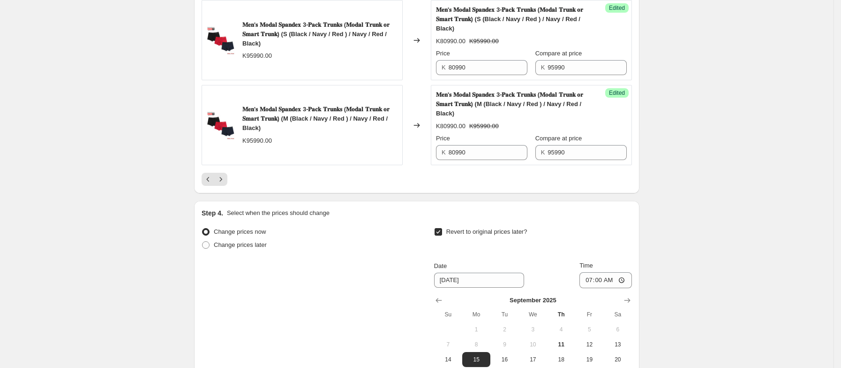
scroll to position [1745, 0]
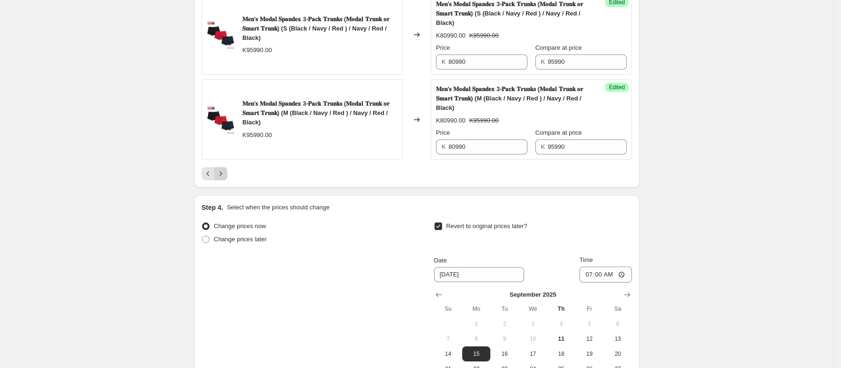
click at [226, 169] on icon "Next" at bounding box center [220, 173] width 9 height 9
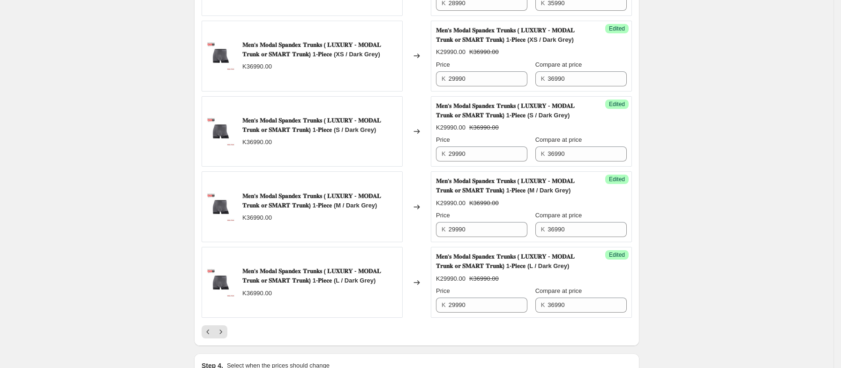
scroll to position [1550, 0]
click at [223, 336] on icon "Next" at bounding box center [220, 330] width 9 height 9
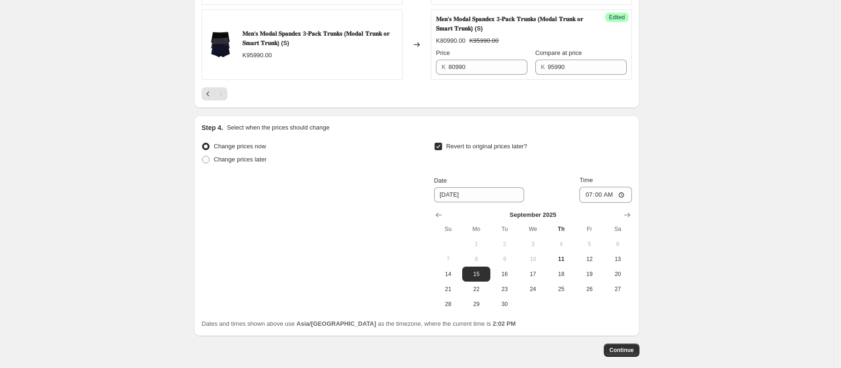
scroll to position [1621, 0]
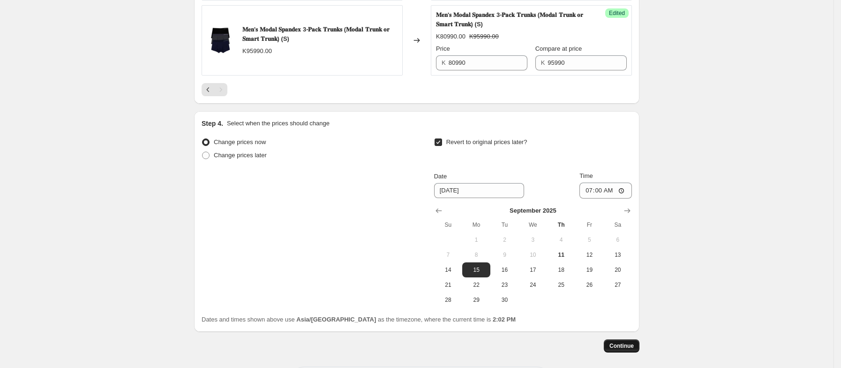
click at [616, 349] on span "Continue" at bounding box center [622, 346] width 24 height 8
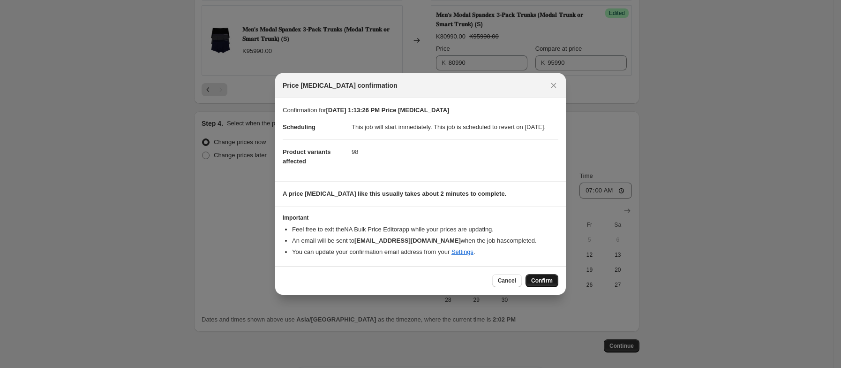
click at [540, 284] on span "Confirm" at bounding box center [542, 281] width 22 height 8
